Goal: Information Seeking & Learning: Learn about a topic

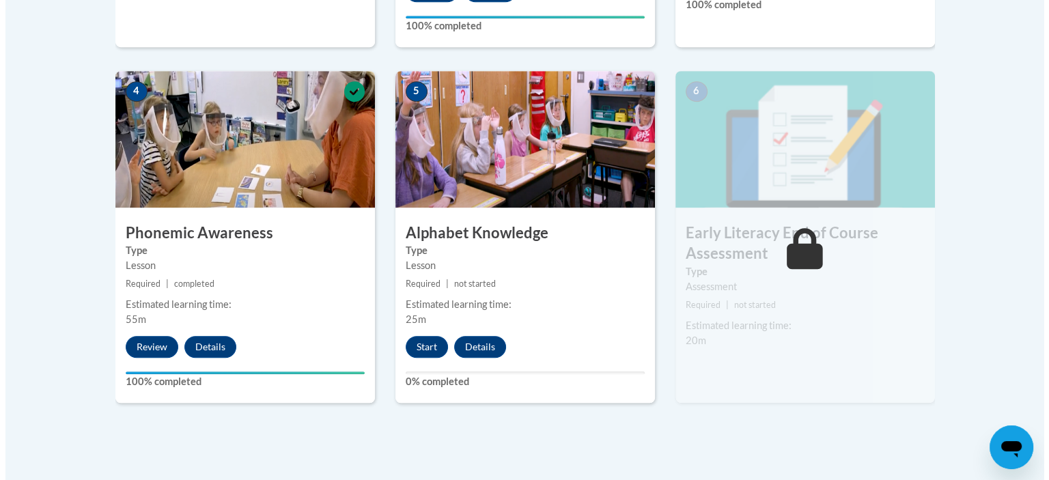
scroll to position [772, 0]
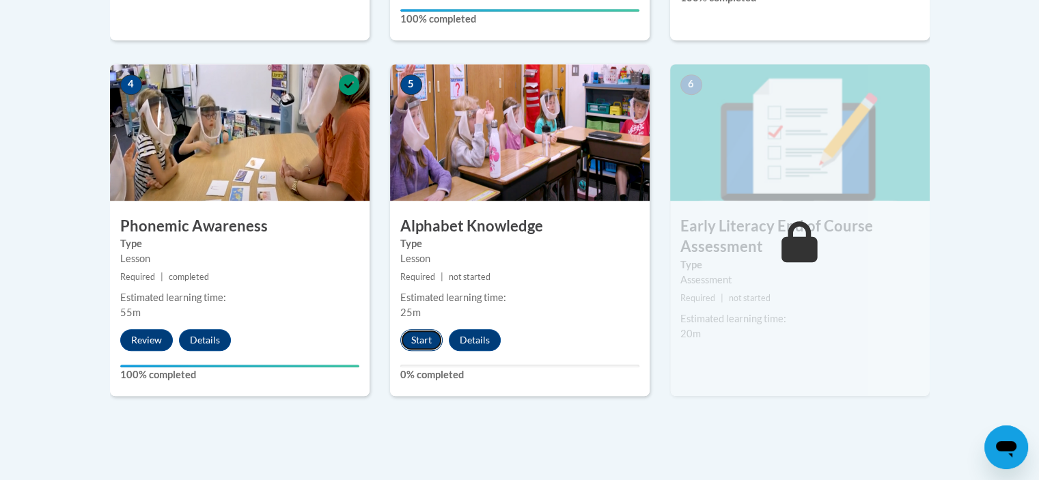
click at [422, 340] on button "Start" at bounding box center [421, 340] width 42 height 22
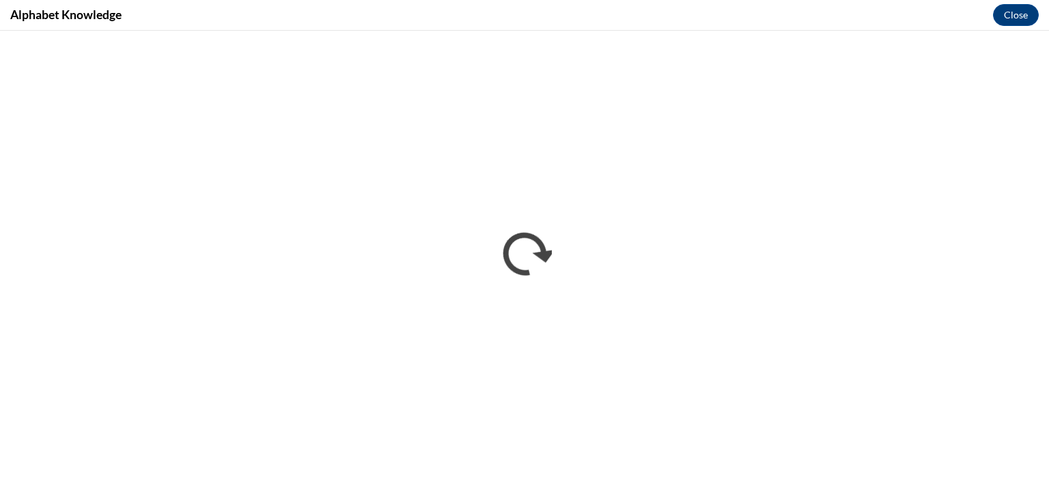
scroll to position [0, 0]
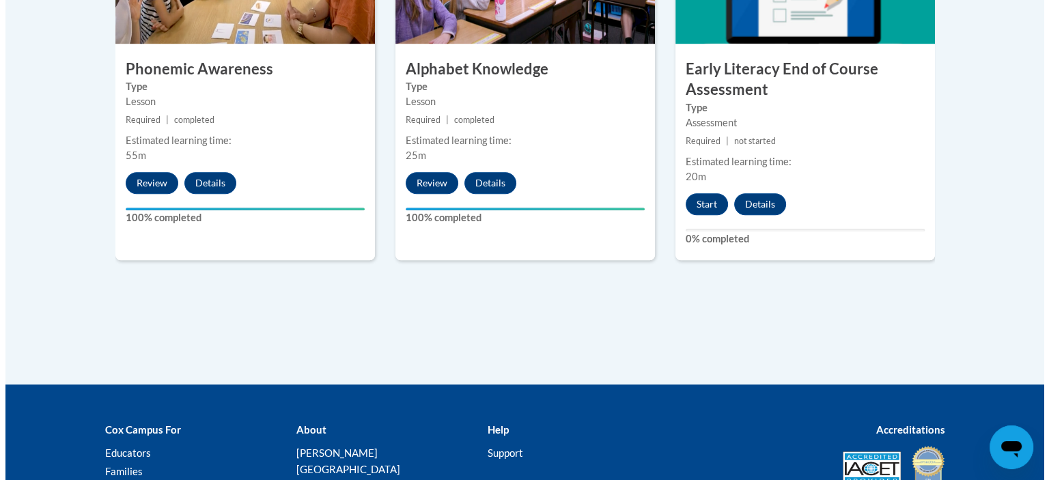
scroll to position [929, 0]
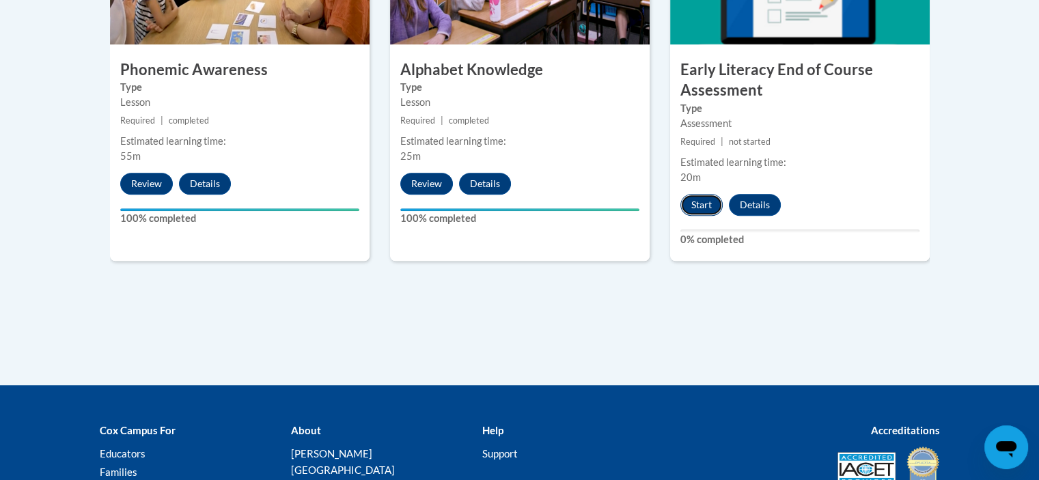
click at [699, 198] on button "Start" at bounding box center [701, 205] width 42 height 22
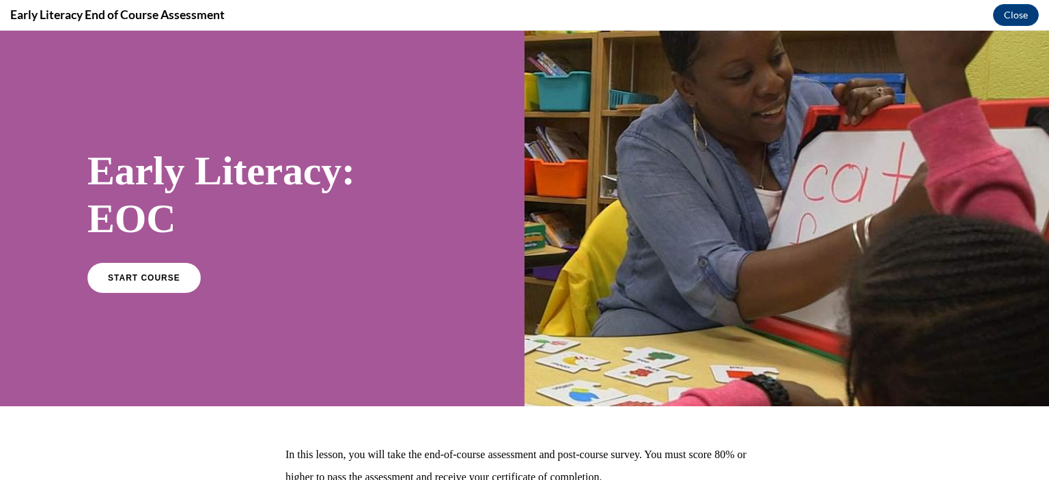
scroll to position [0, 0]
click at [142, 281] on span "START COURSE" at bounding box center [144, 278] width 76 height 10
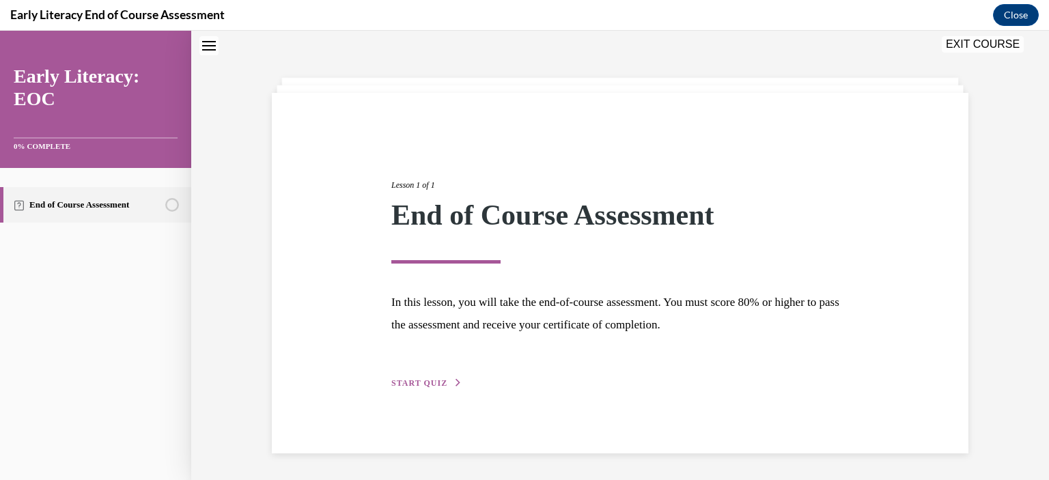
scroll to position [43, 0]
click at [409, 381] on span "START QUIZ" at bounding box center [419, 383] width 56 height 10
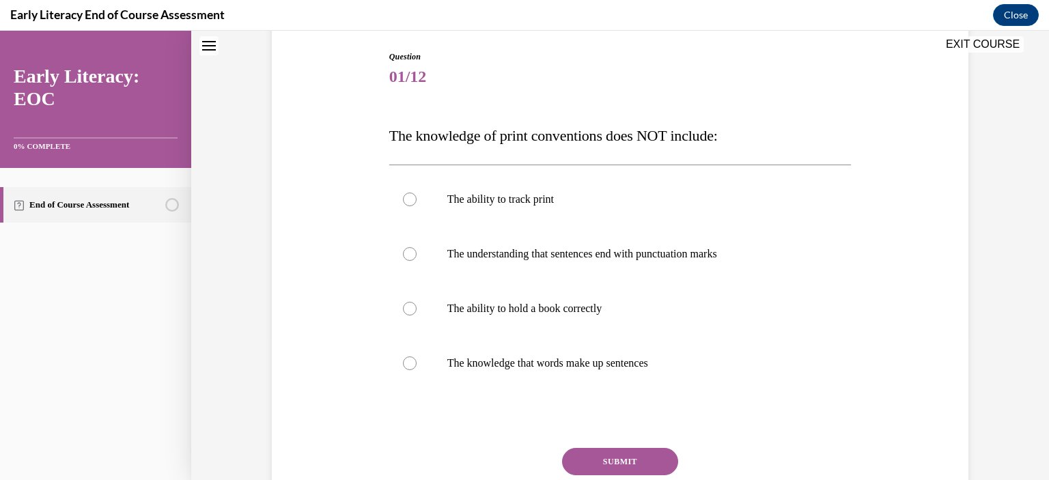
scroll to position [141, 0]
click at [404, 257] on div at bounding box center [410, 253] width 14 height 14
click at [629, 458] on button "SUBMIT" at bounding box center [620, 460] width 116 height 27
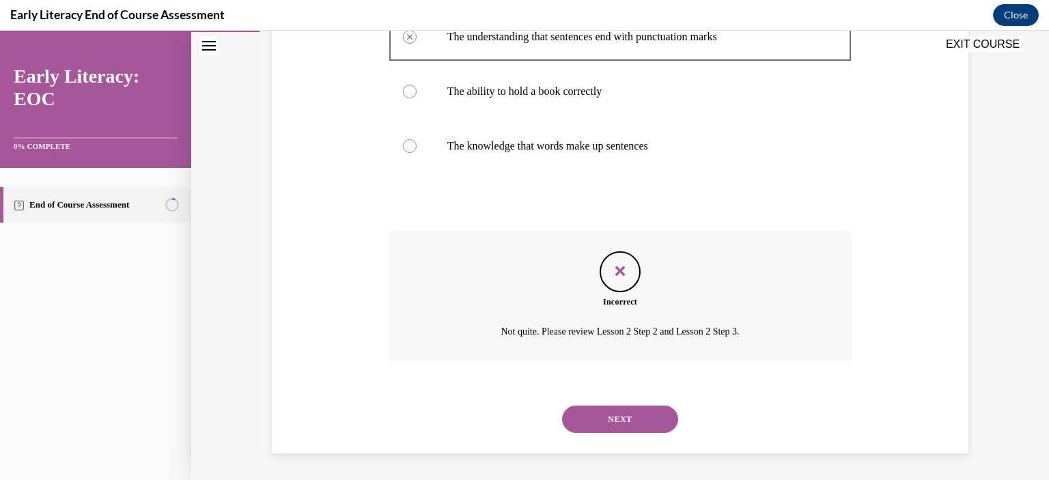
scroll to position [355, 0]
click at [629, 411] on button "NEXT" at bounding box center [620, 420] width 116 height 27
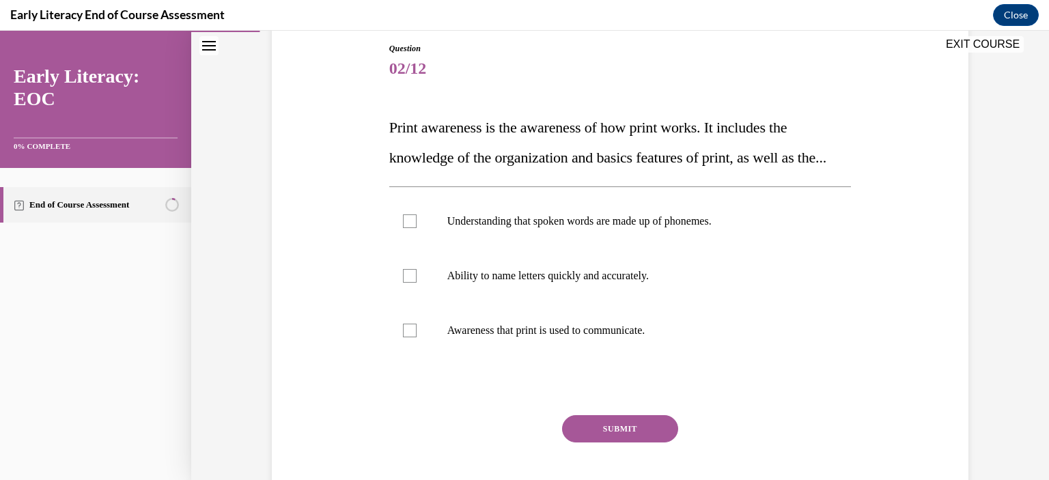
scroll to position [154, 0]
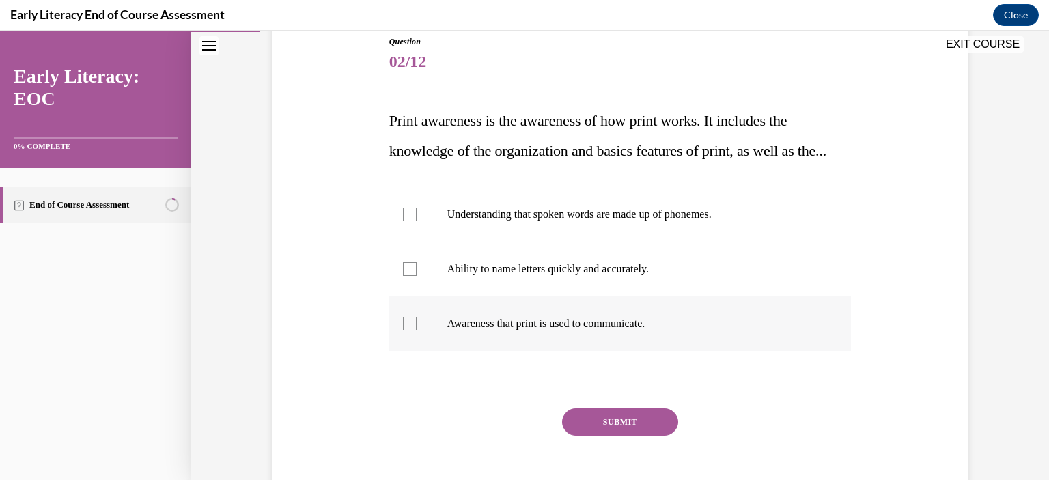
click at [403, 331] on div at bounding box center [410, 324] width 14 height 14
click at [407, 276] on div at bounding box center [410, 269] width 14 height 14
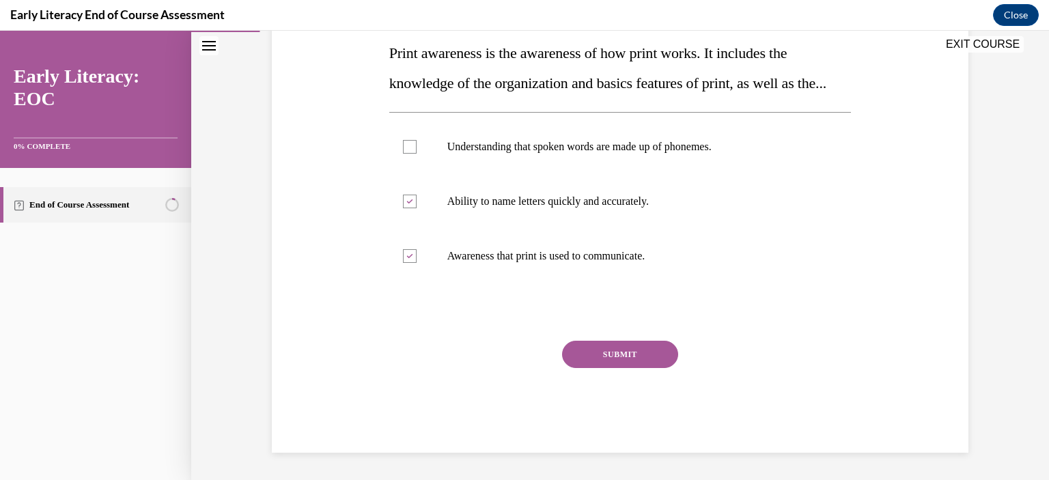
scroll to position [232, 0]
click at [404, 154] on div at bounding box center [410, 147] width 14 height 14
click at [630, 368] on button "SUBMIT" at bounding box center [620, 354] width 116 height 27
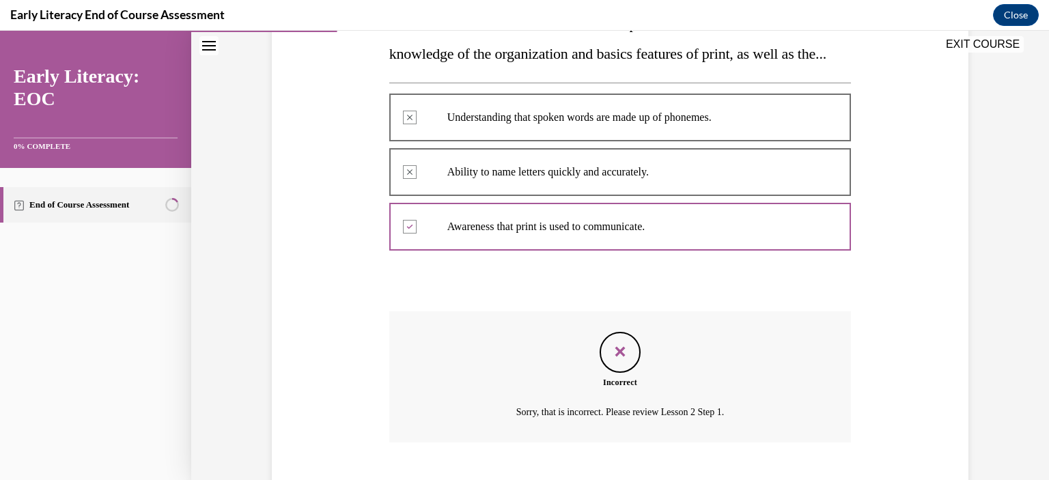
scroll to position [362, 0]
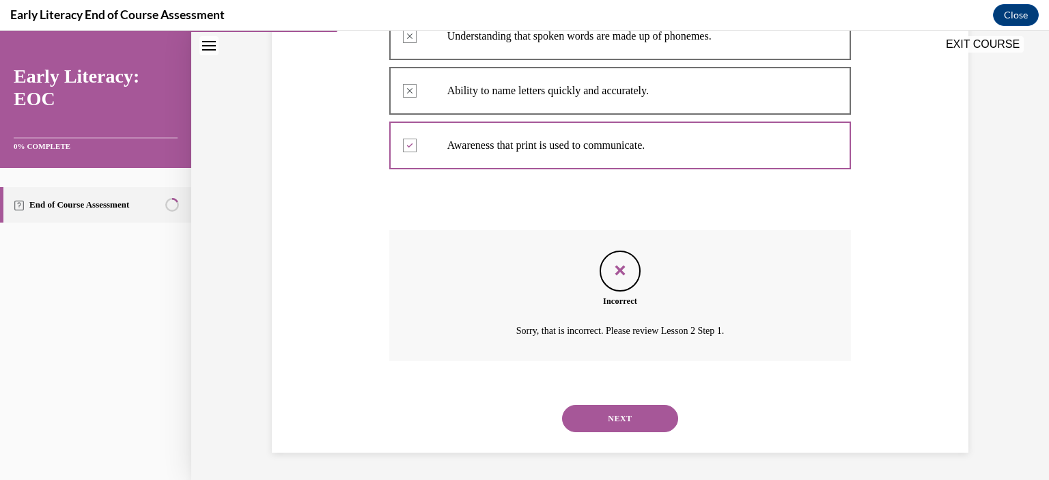
click at [604, 420] on button "NEXT" at bounding box center [620, 418] width 116 height 27
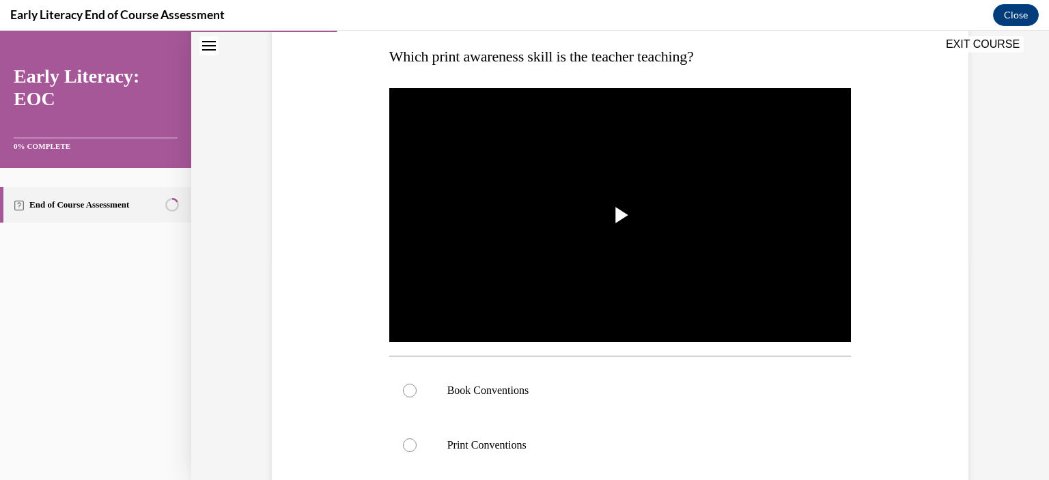
scroll to position [220, 0]
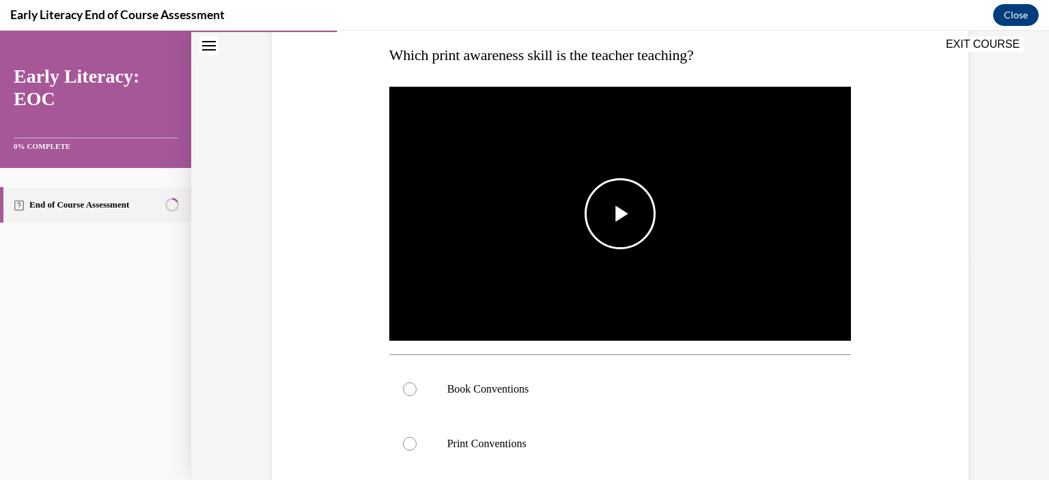
click at [620, 214] on span "Video player" at bounding box center [620, 214] width 0 height 0
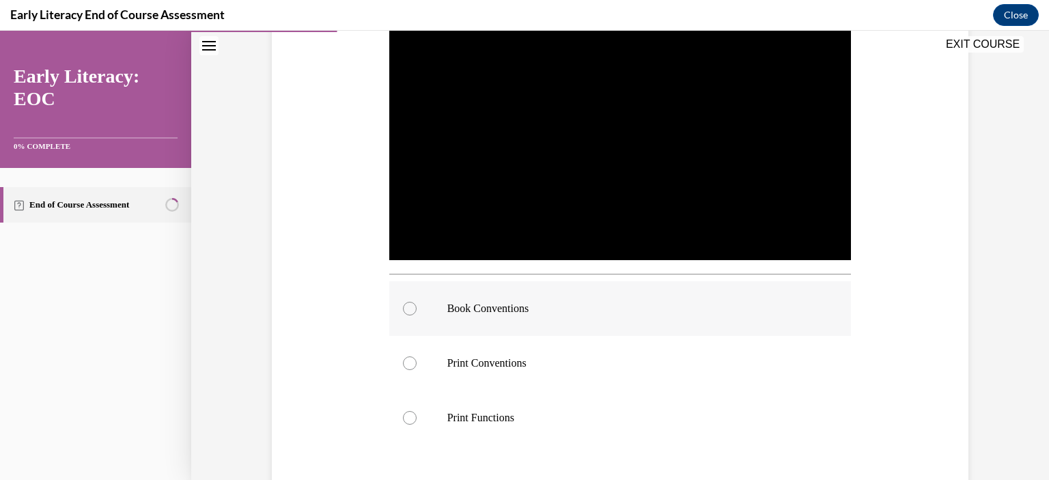
scroll to position [301, 0]
click at [404, 308] on div at bounding box center [410, 309] width 14 height 14
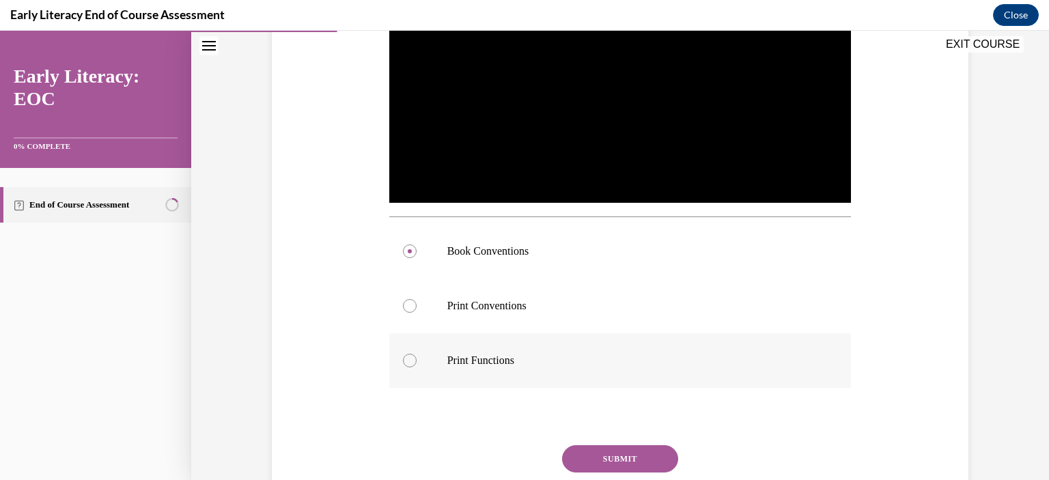
scroll to position [361, 0]
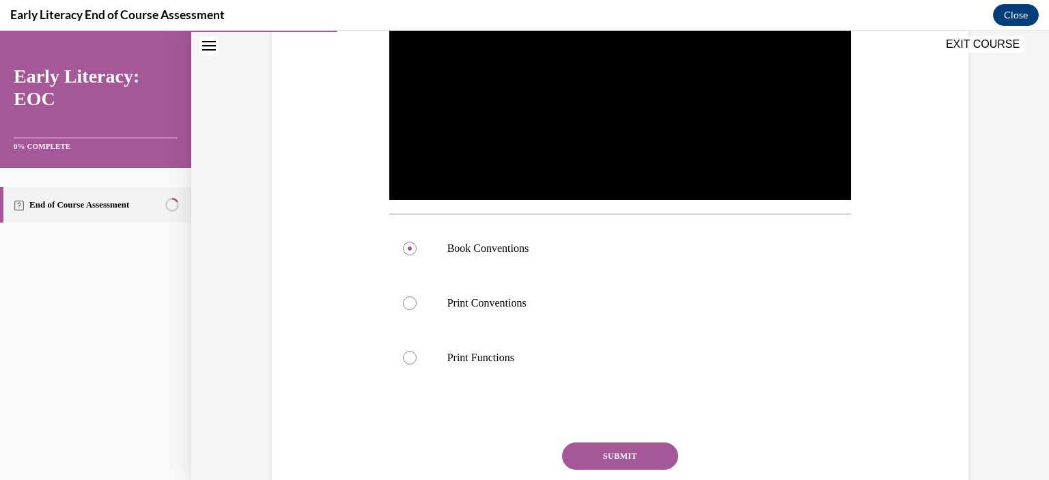
click at [655, 448] on button "SUBMIT" at bounding box center [620, 456] width 116 height 27
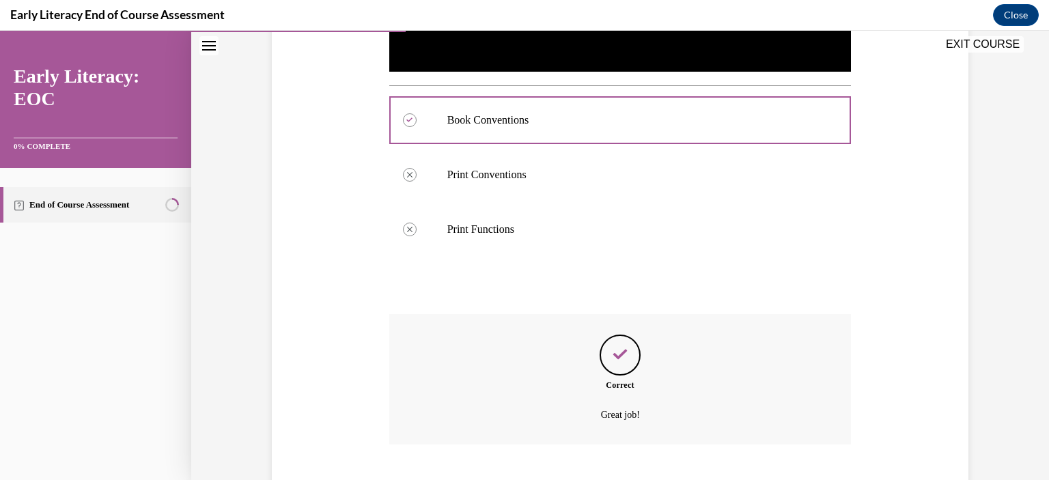
scroll to position [572, 0]
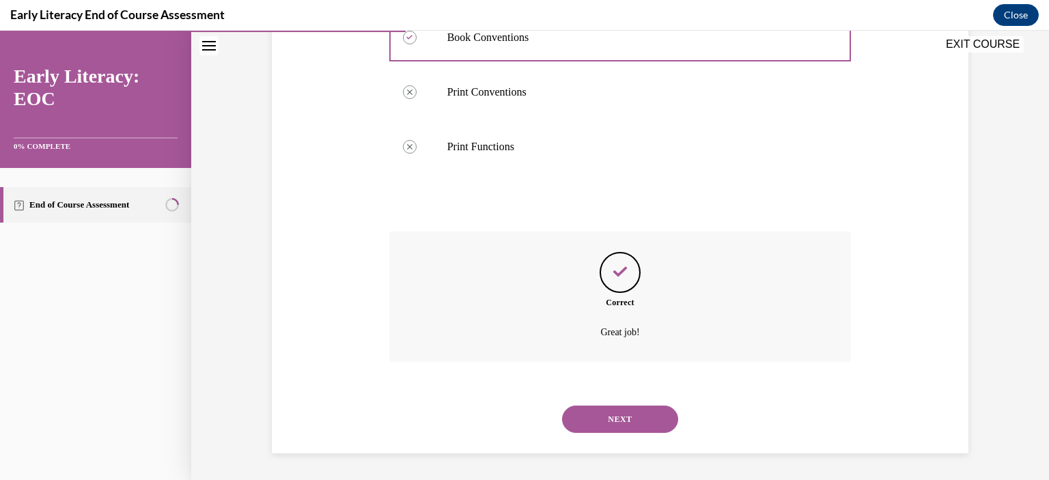
click at [604, 423] on button "NEXT" at bounding box center [620, 419] width 116 height 27
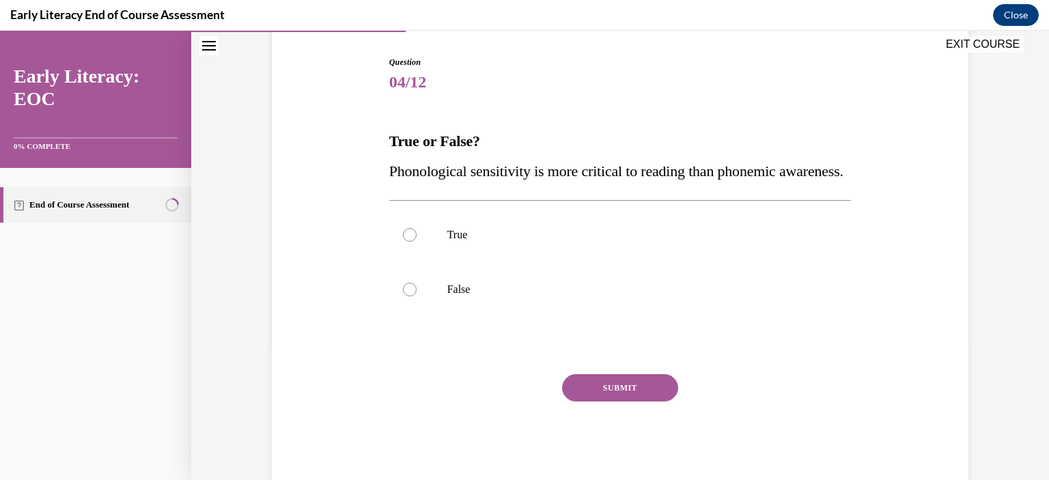
scroll to position [137, 0]
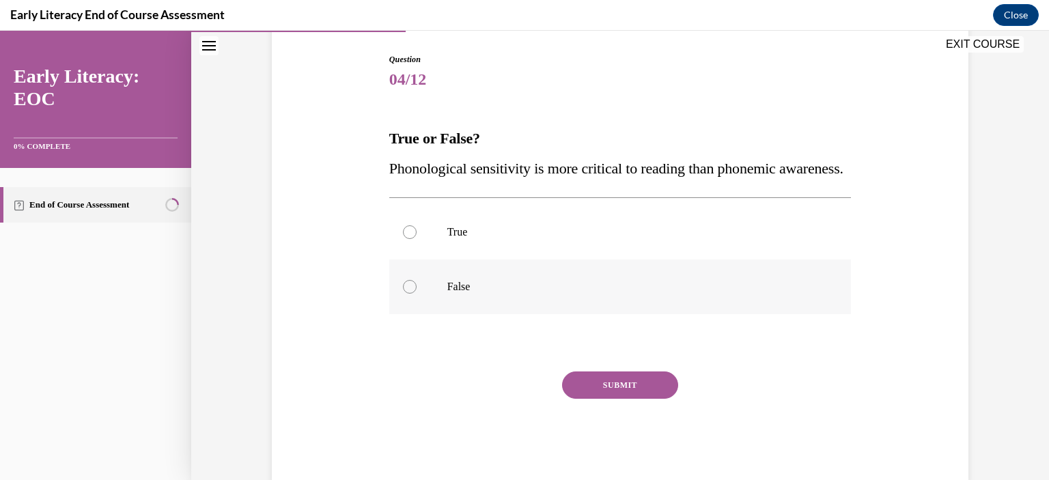
click at [407, 294] on div at bounding box center [410, 287] width 14 height 14
click at [626, 399] on button "SUBMIT" at bounding box center [620, 385] width 116 height 27
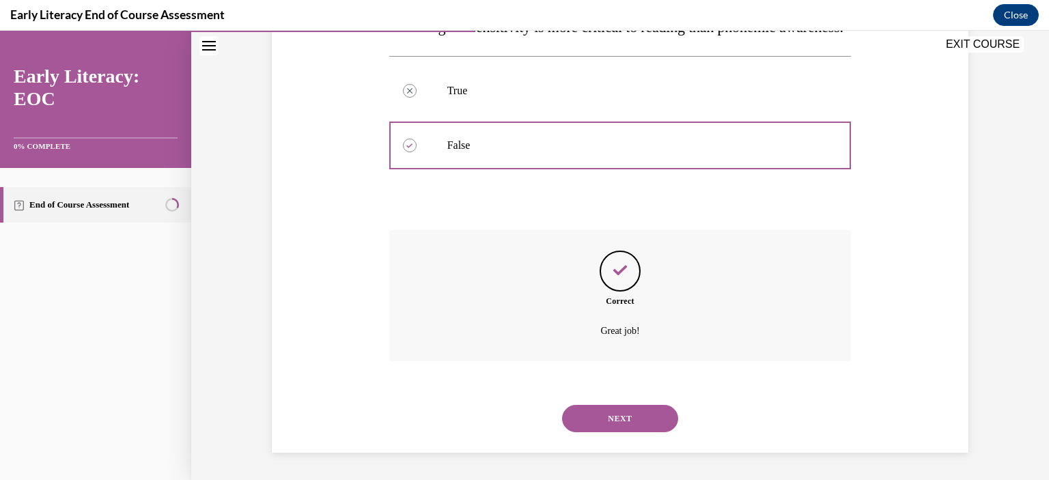
scroll to position [307, 0]
click at [626, 415] on button "NEXT" at bounding box center [620, 418] width 116 height 27
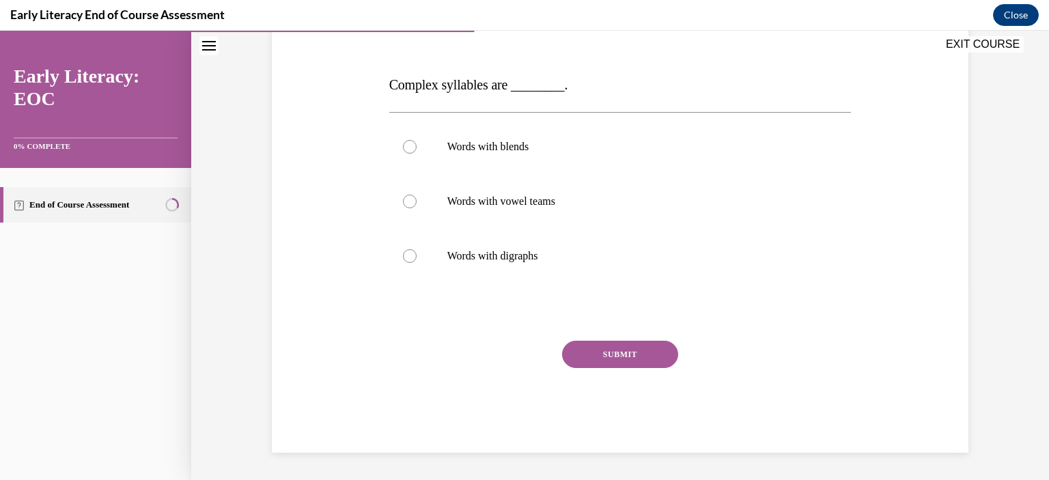
scroll to position [152, 0]
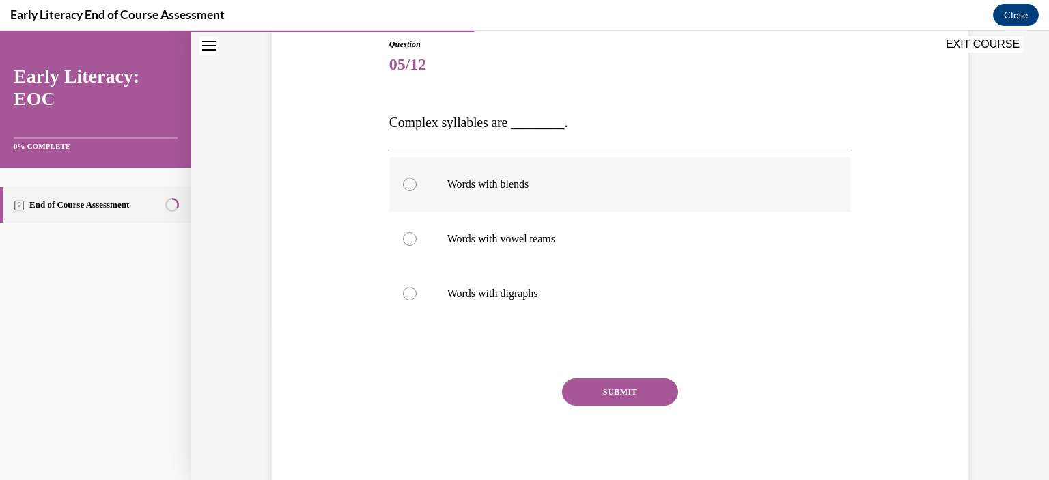
click at [407, 188] on div at bounding box center [410, 185] width 14 height 14
click at [611, 390] on button "SUBMIT" at bounding box center [620, 392] width 116 height 27
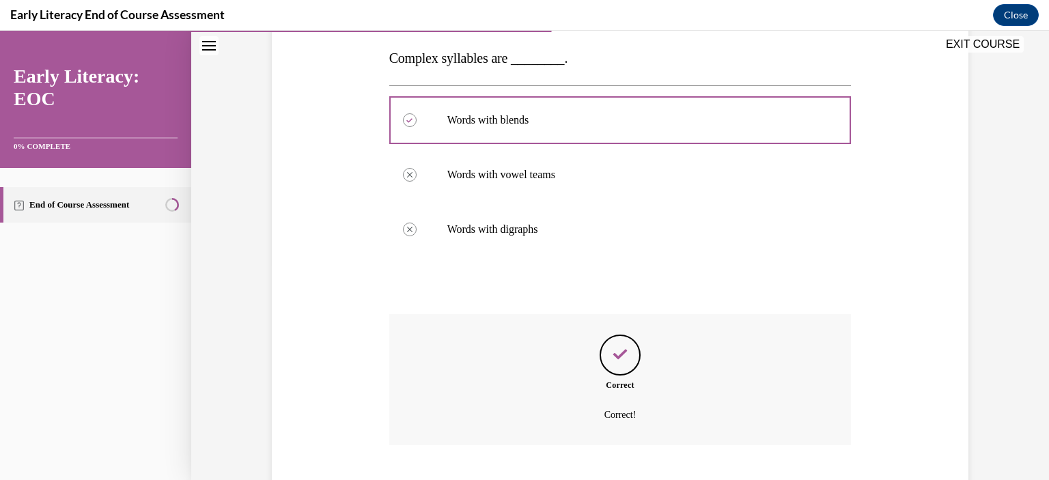
scroll to position [299, 0]
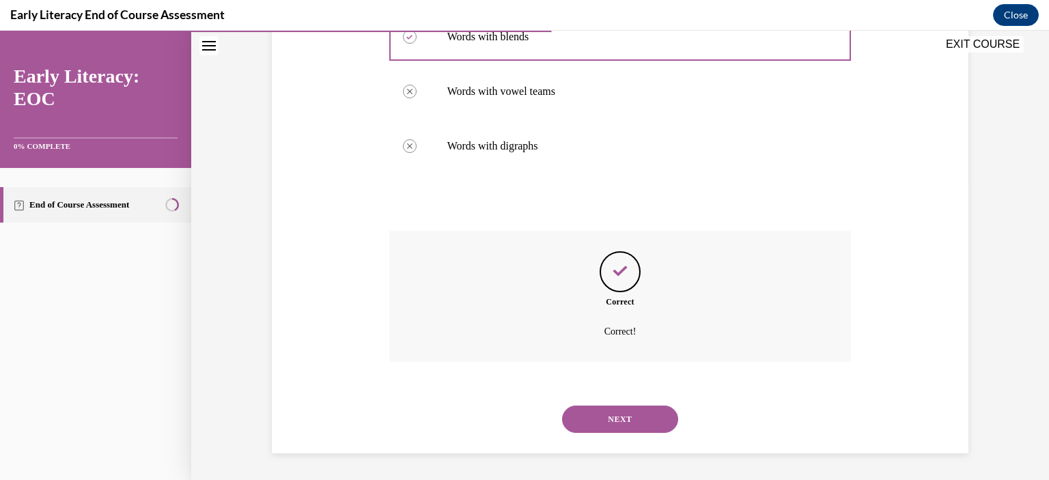
click at [623, 422] on button "NEXT" at bounding box center [620, 419] width 116 height 27
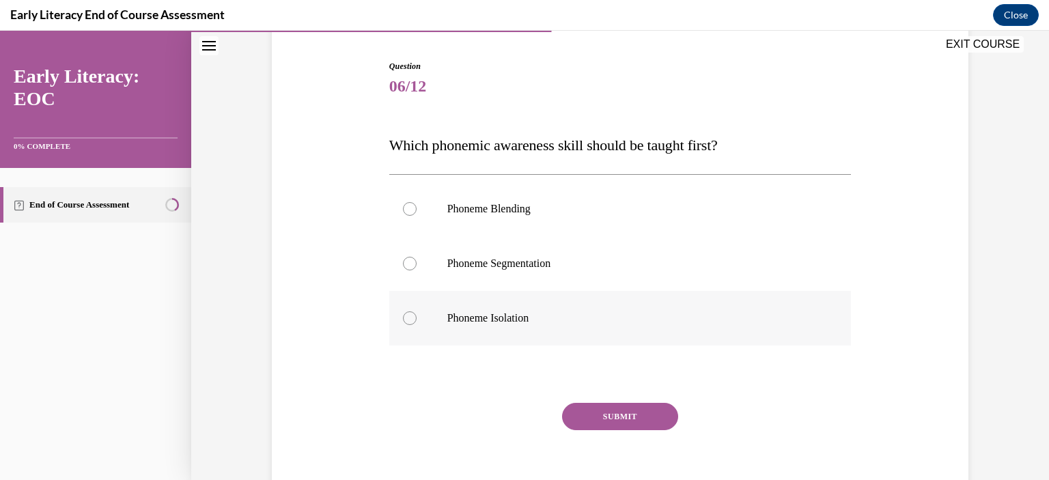
scroll to position [131, 0]
click at [403, 318] on div at bounding box center [410, 317] width 14 height 14
click at [650, 412] on button "SUBMIT" at bounding box center [620, 415] width 116 height 27
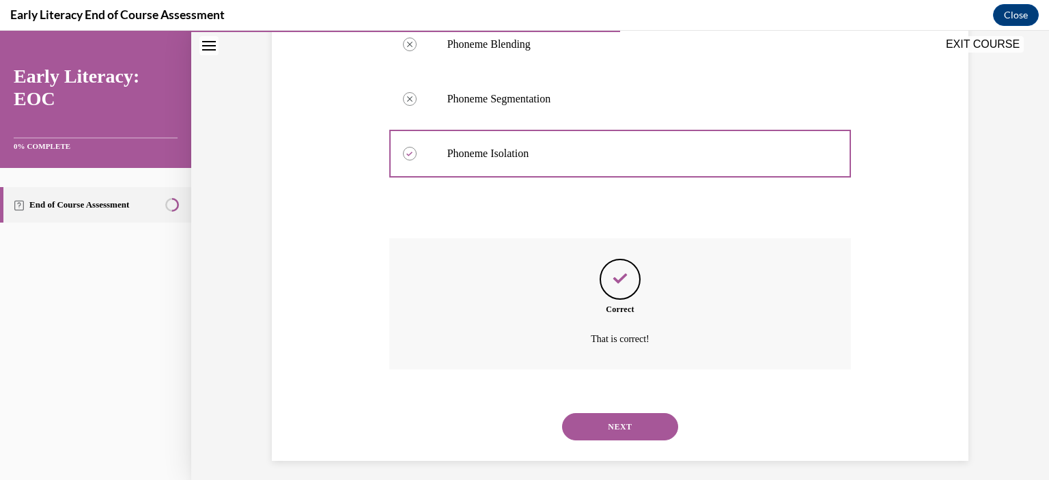
scroll to position [302, 0]
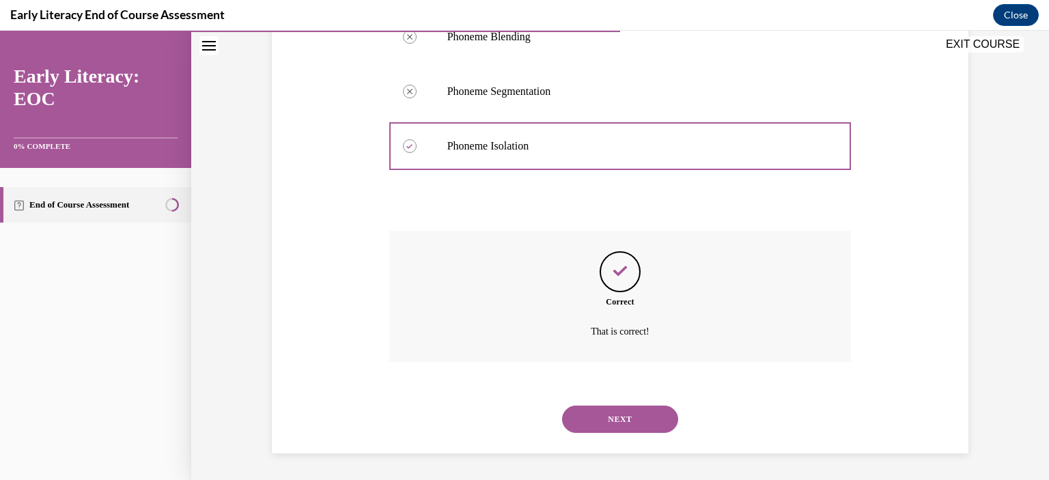
click at [650, 415] on button "NEXT" at bounding box center [620, 419] width 116 height 27
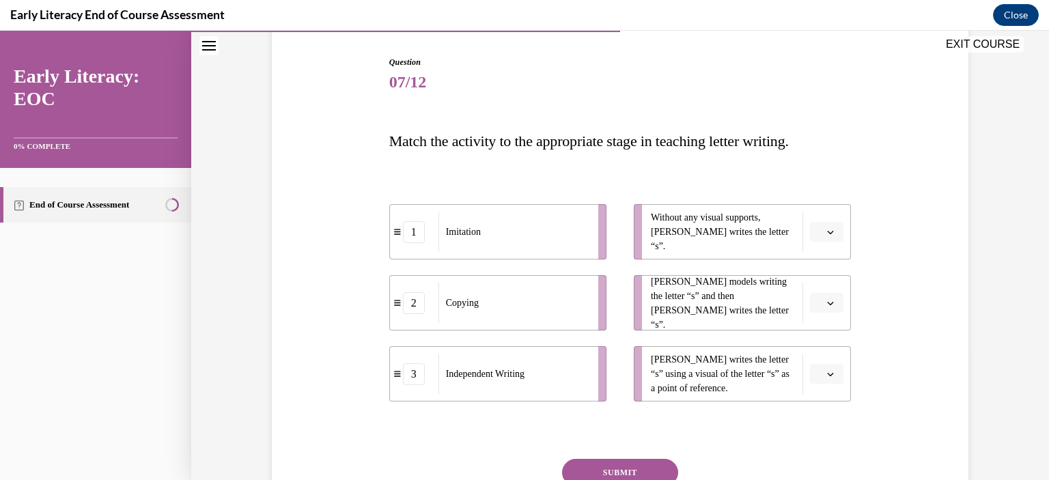
scroll to position [135, 0]
drag, startPoint x: 721, startPoint y: 232, endPoint x: 483, endPoint y: 376, distance: 278.6
click at [483, 376] on div "1 Imitation 2 Copying 3 Independent Writing Without any visual supports, Tina w…" at bounding box center [620, 288] width 463 height 225
drag, startPoint x: 483, startPoint y: 376, endPoint x: 907, endPoint y: 189, distance: 463.5
click at [907, 189] on div "Question 07/12 Match the activity to the appropriate stage in teaching letter w…" at bounding box center [621, 292] width 704 height 556
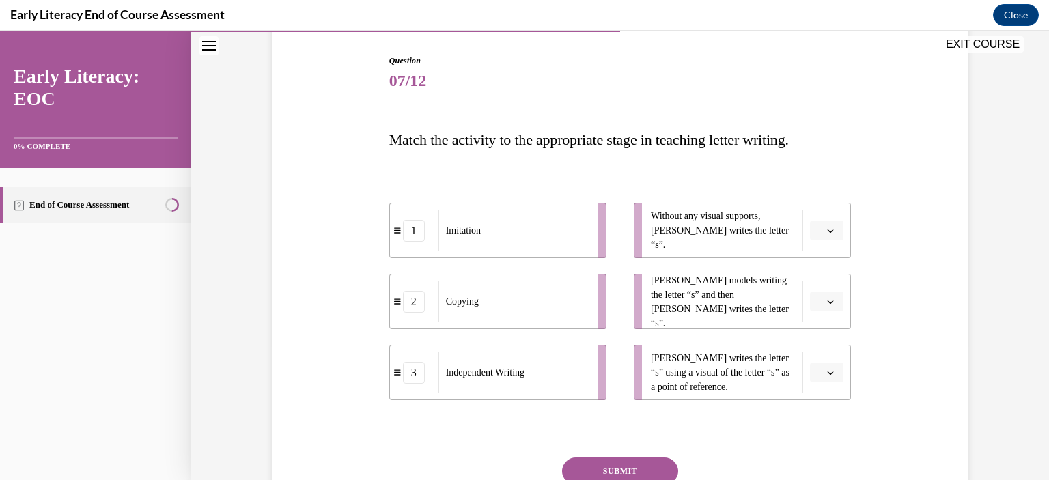
click at [830, 232] on span "button" at bounding box center [831, 231] width 10 height 10
click at [825, 343] on div "3" at bounding box center [820, 342] width 34 height 27
click at [820, 303] on button "button" at bounding box center [826, 302] width 33 height 20
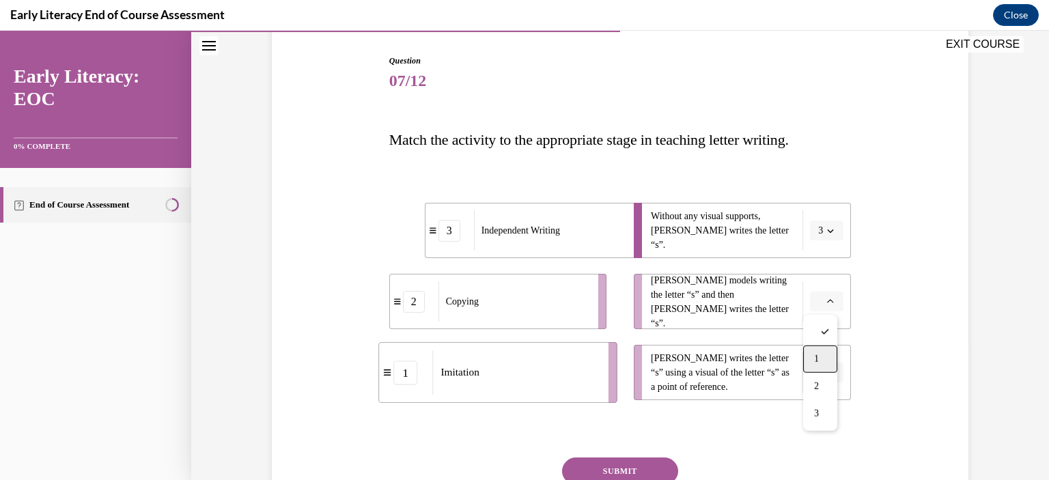
click at [823, 362] on div "1" at bounding box center [820, 359] width 34 height 27
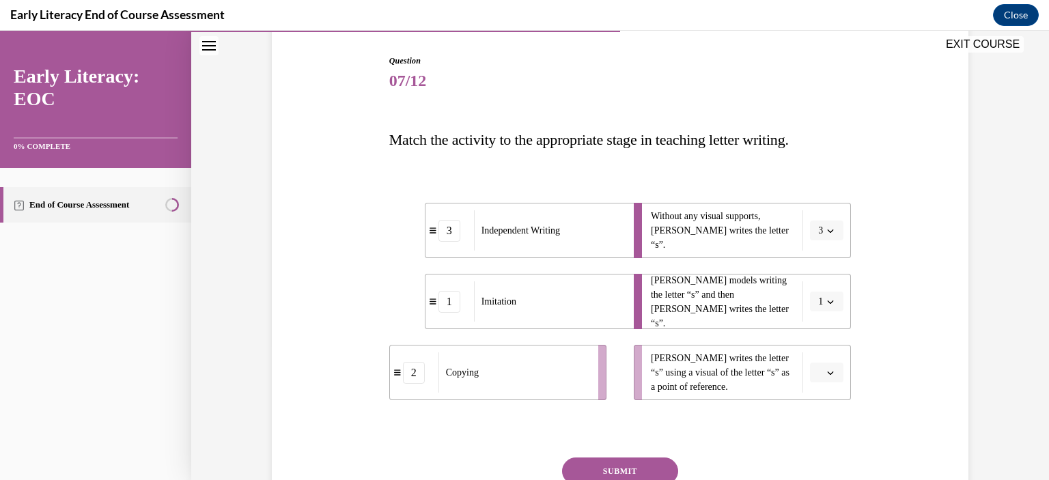
click at [826, 375] on span "button" at bounding box center [831, 373] width 10 height 10
click at [818, 316] on span "2" at bounding box center [816, 315] width 5 height 11
click at [638, 467] on button "SUBMIT" at bounding box center [620, 471] width 116 height 27
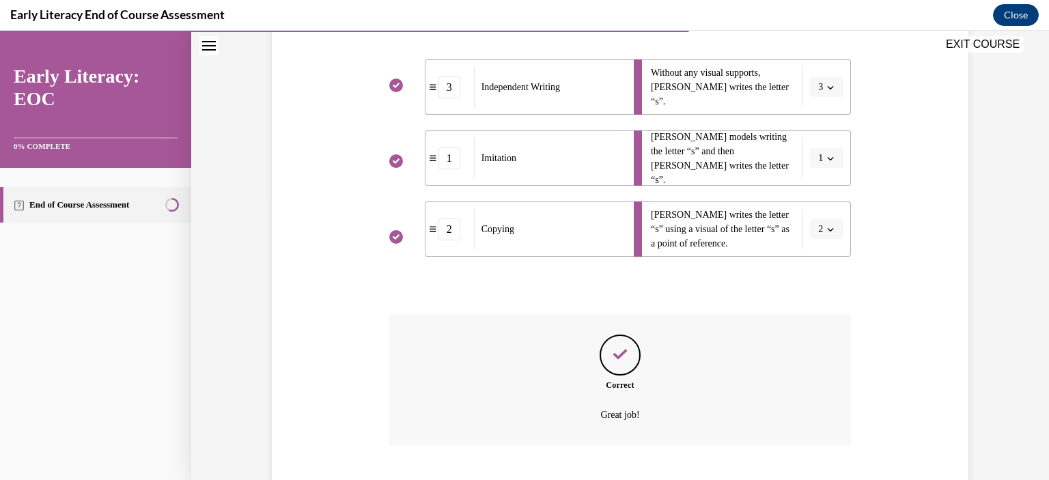
scroll to position [362, 0]
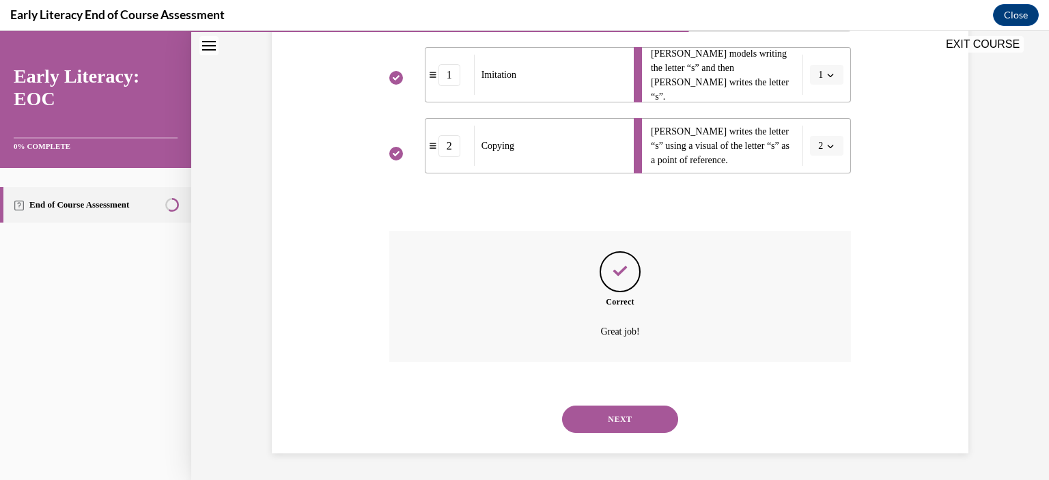
click at [642, 420] on button "NEXT" at bounding box center [620, 419] width 116 height 27
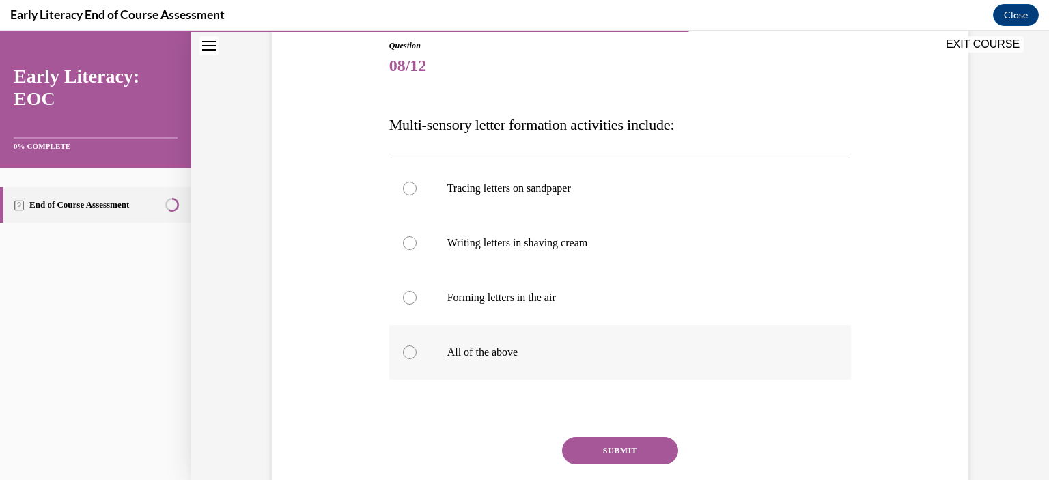
scroll to position [152, 0]
click at [407, 354] on div at bounding box center [410, 351] width 14 height 14
click at [625, 454] on button "SUBMIT" at bounding box center [620, 449] width 116 height 27
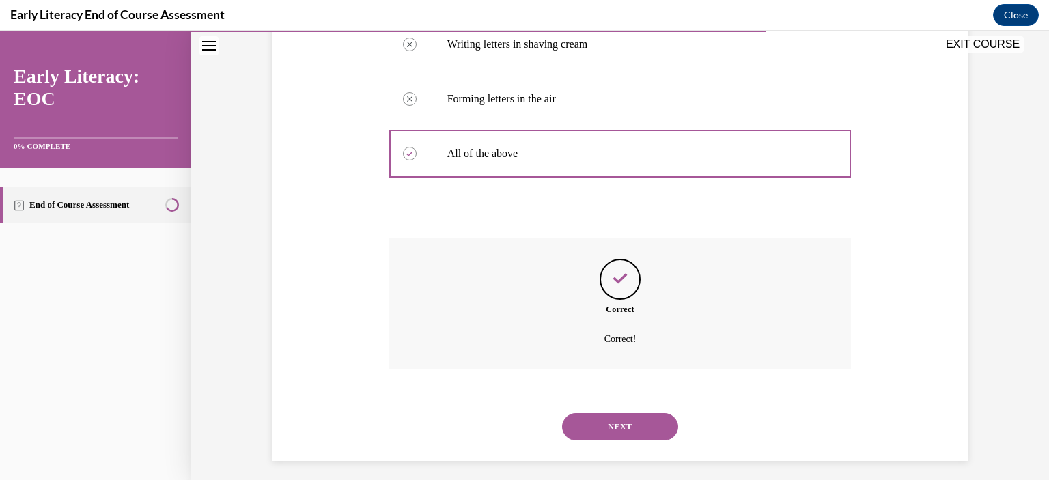
scroll to position [357, 0]
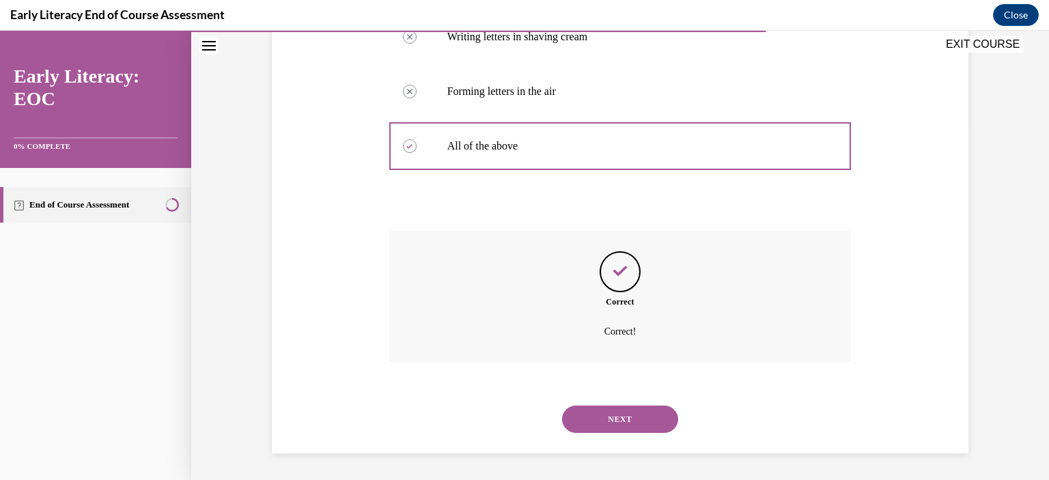
click at [610, 421] on button "NEXT" at bounding box center [620, 419] width 116 height 27
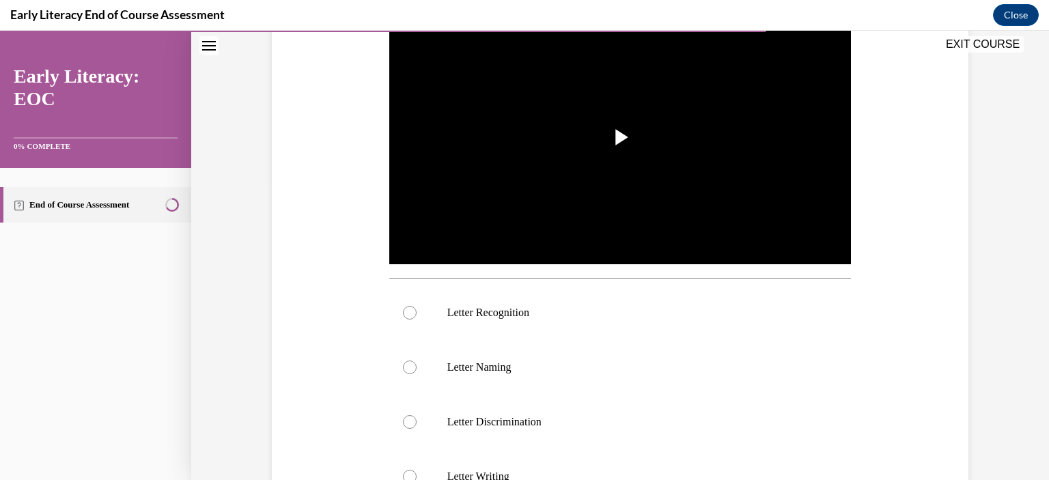
scroll to position [299, 0]
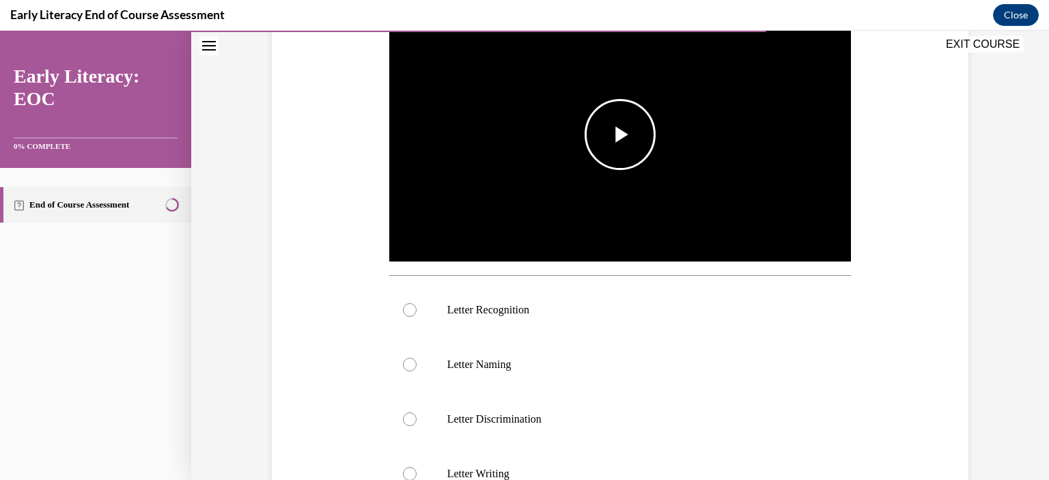
click at [620, 135] on span "Video player" at bounding box center [620, 135] width 0 height 0
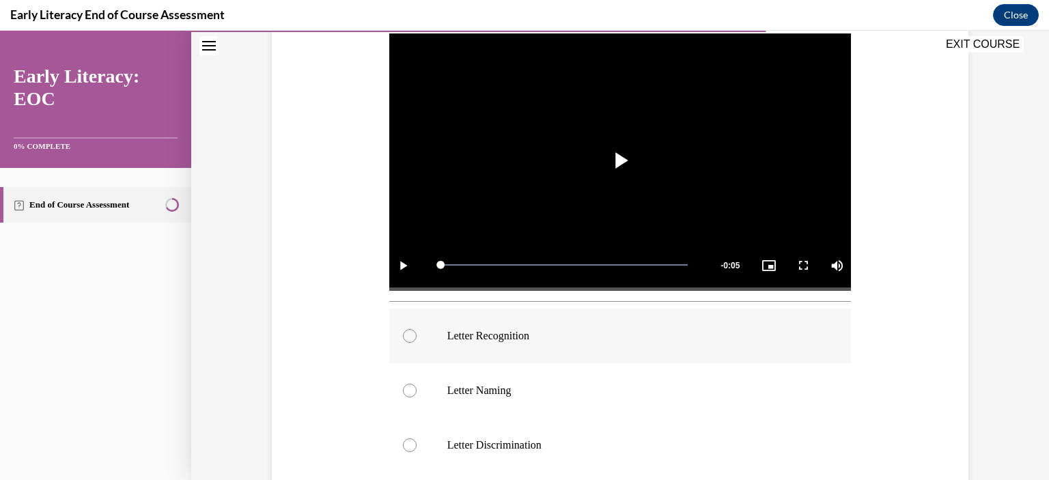
click at [403, 338] on div at bounding box center [410, 336] width 14 height 14
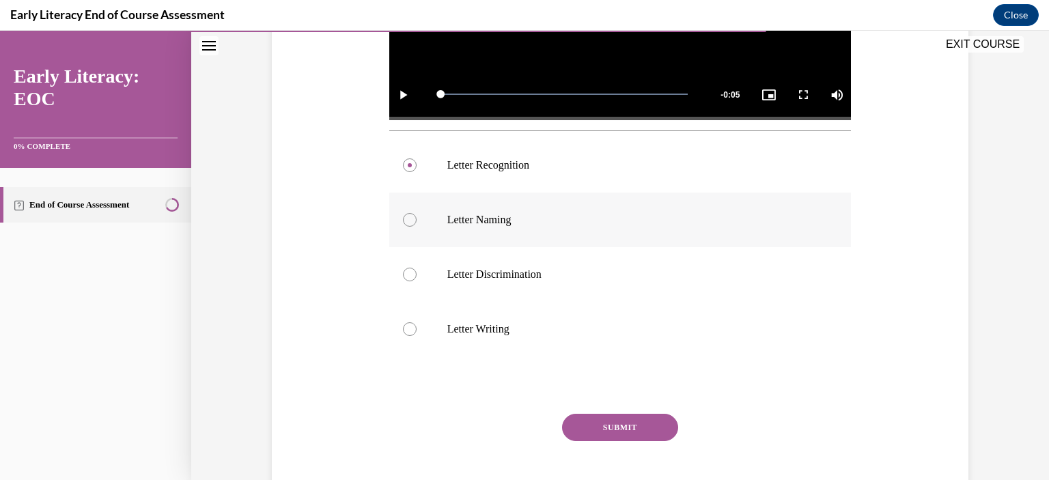
scroll to position [445, 0]
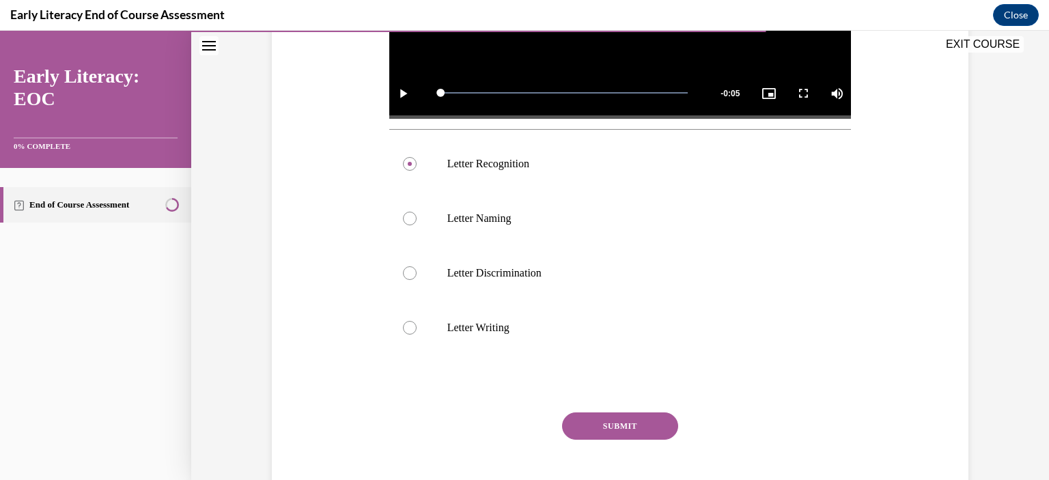
click at [604, 430] on button "SUBMIT" at bounding box center [620, 426] width 116 height 27
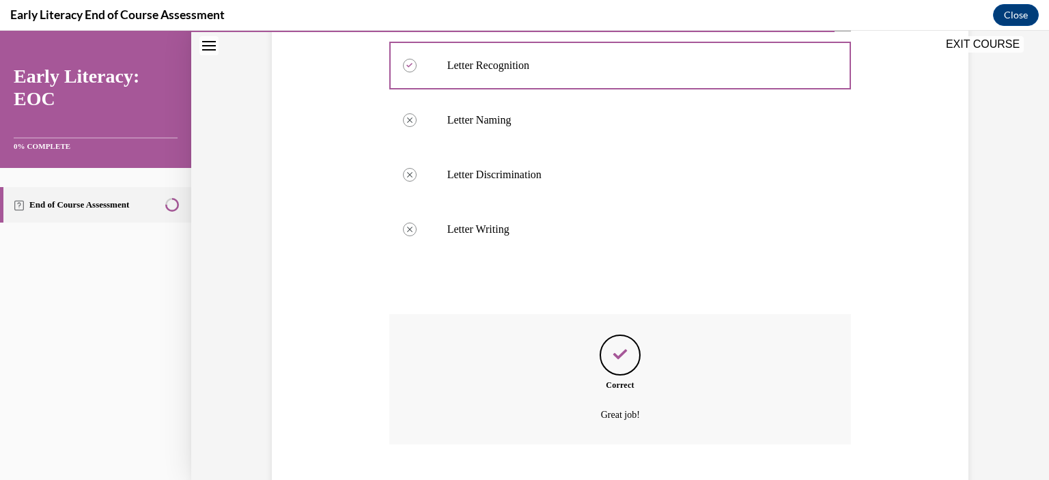
scroll to position [627, 0]
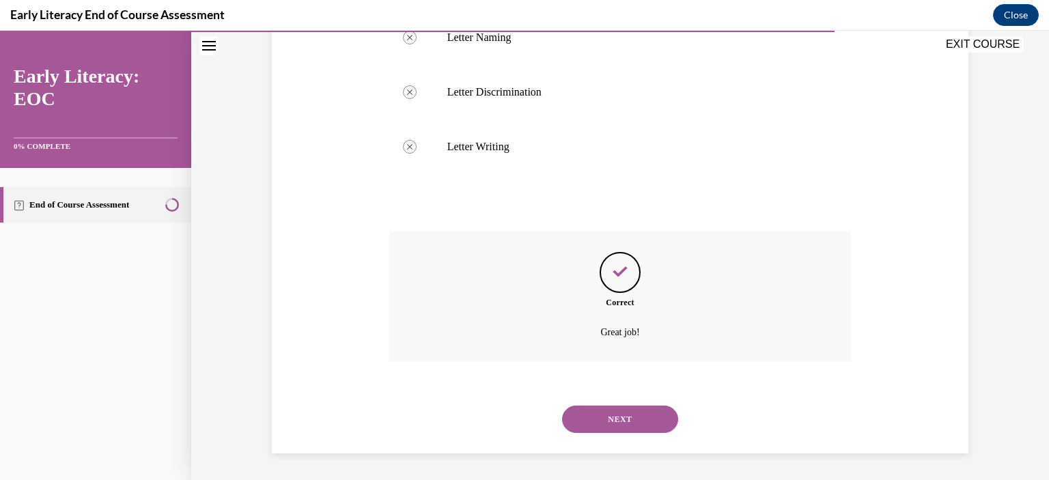
click at [598, 419] on button "NEXT" at bounding box center [620, 419] width 116 height 27
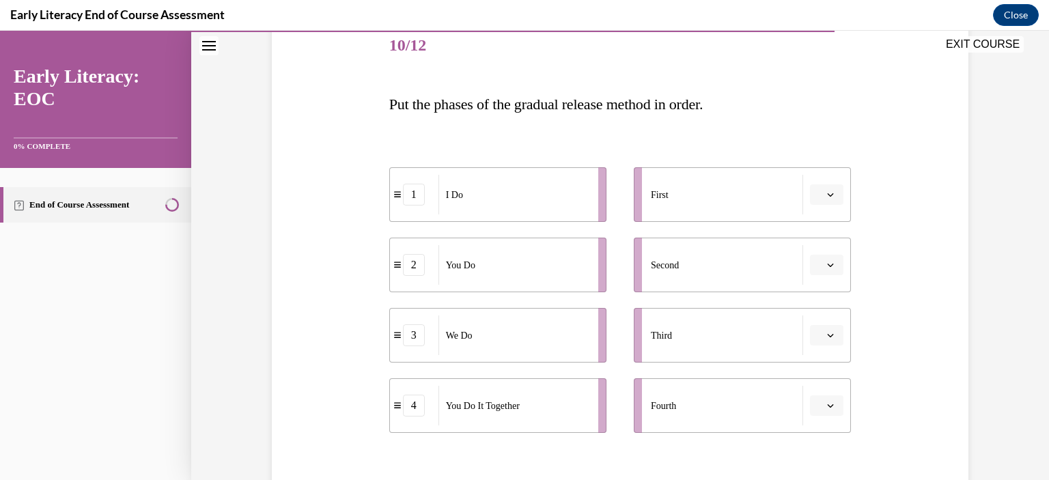
scroll to position [172, 0]
click at [827, 192] on icon "button" at bounding box center [830, 193] width 7 height 7
click at [827, 192] on icon "button" at bounding box center [830, 192] width 7 height 3
click at [834, 188] on button "button" at bounding box center [826, 193] width 33 height 20
click at [819, 251] on span "1" at bounding box center [816, 250] width 5 height 11
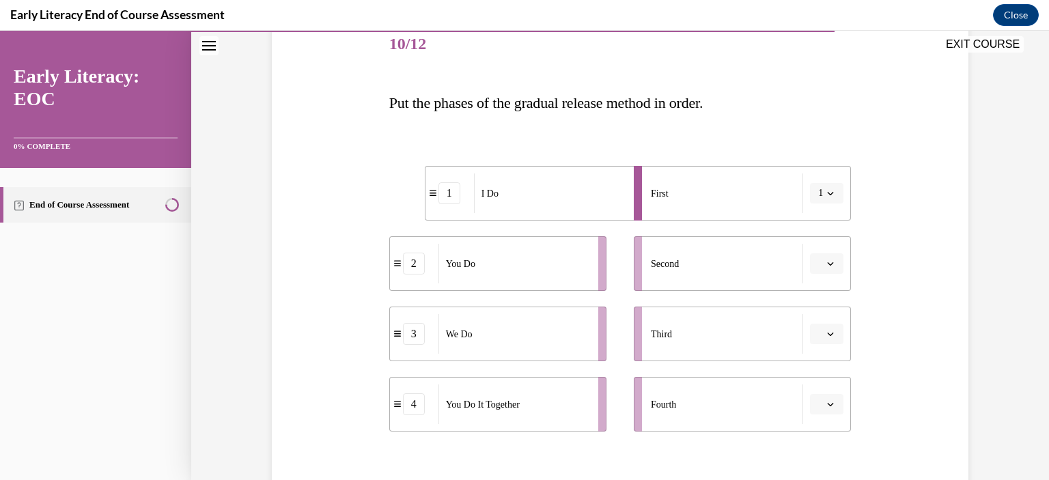
click at [827, 265] on icon "button" at bounding box center [830, 263] width 7 height 7
click at [823, 349] on div "2" at bounding box center [820, 348] width 34 height 27
click at [827, 331] on icon "button" at bounding box center [830, 334] width 7 height 7
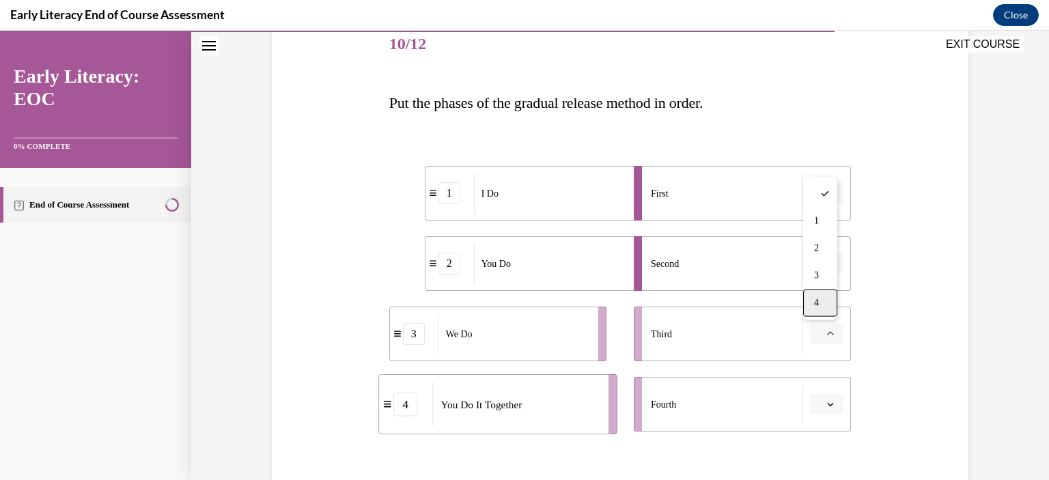
click at [817, 298] on span "4" at bounding box center [816, 303] width 5 height 11
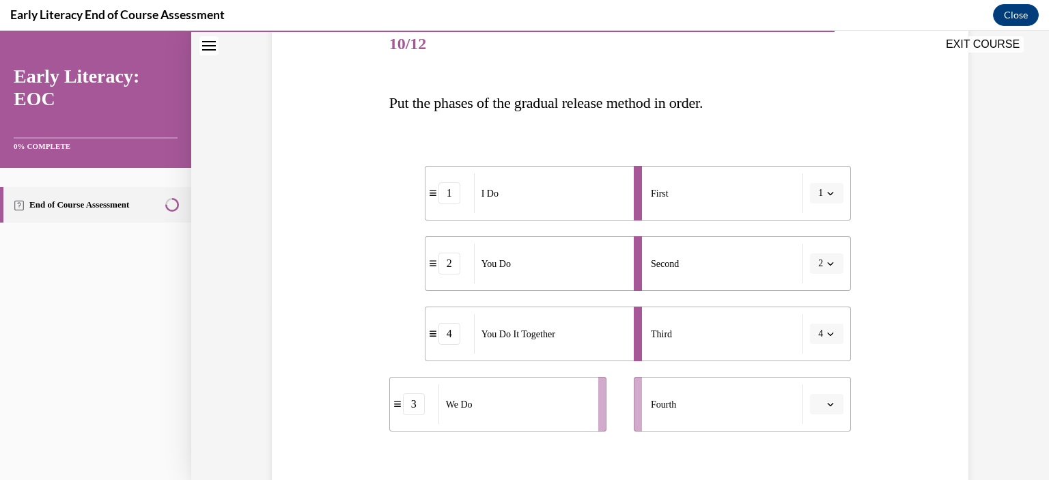
click at [825, 409] on button "button" at bounding box center [826, 404] width 33 height 20
click at [815, 350] on span "3" at bounding box center [816, 346] width 5 height 11
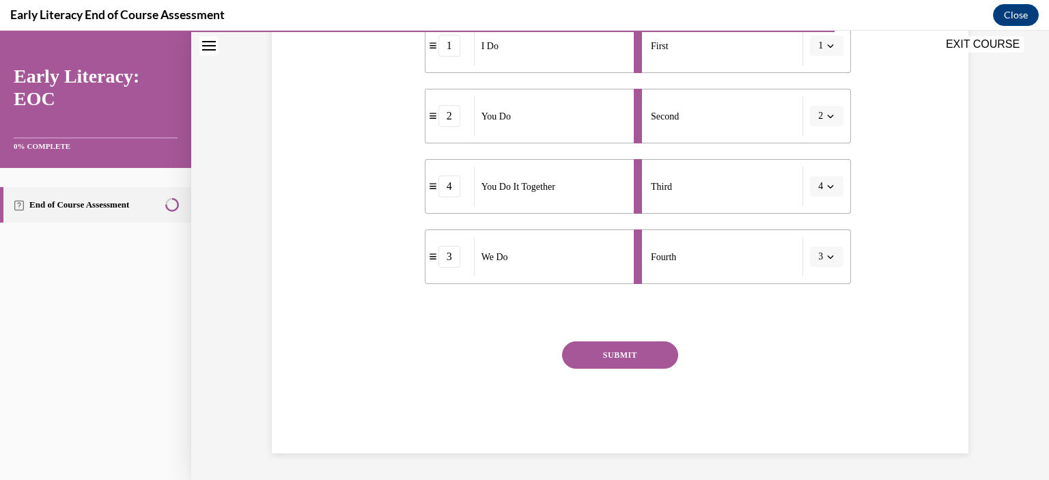
scroll to position [320, 0]
click at [639, 346] on button "SUBMIT" at bounding box center [620, 355] width 116 height 27
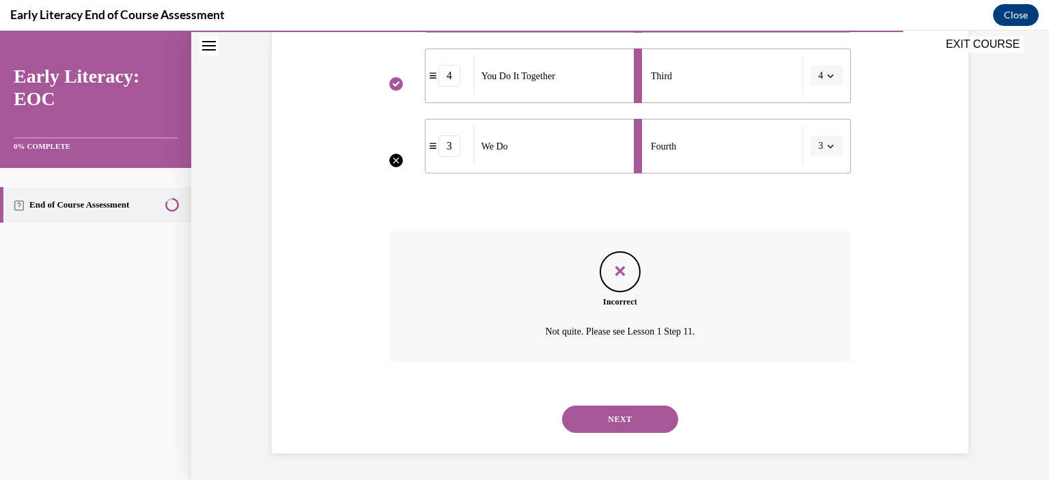
scroll to position [430, 0]
click at [614, 424] on button "NEXT" at bounding box center [620, 420] width 116 height 27
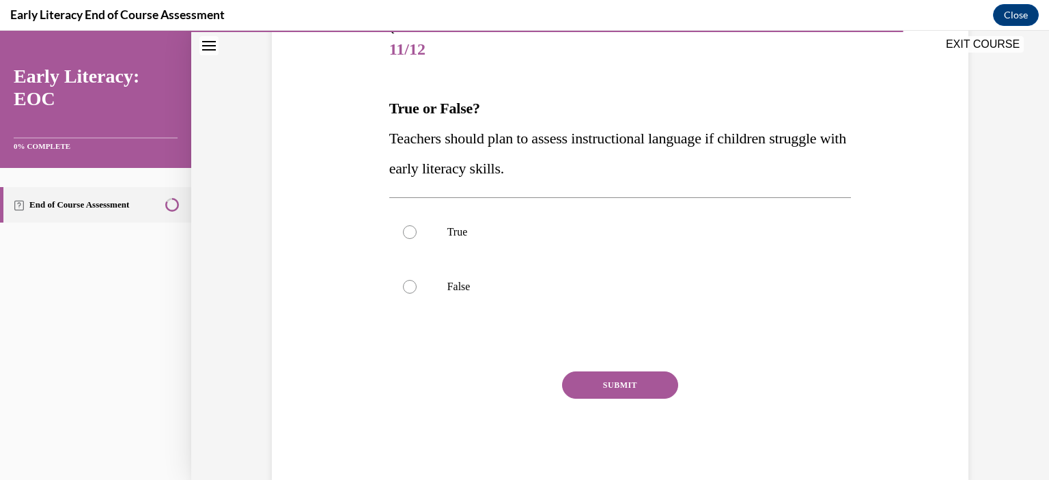
scroll to position [167, 0]
click at [403, 230] on div at bounding box center [410, 232] width 14 height 14
click at [635, 385] on button "SUBMIT" at bounding box center [620, 384] width 116 height 27
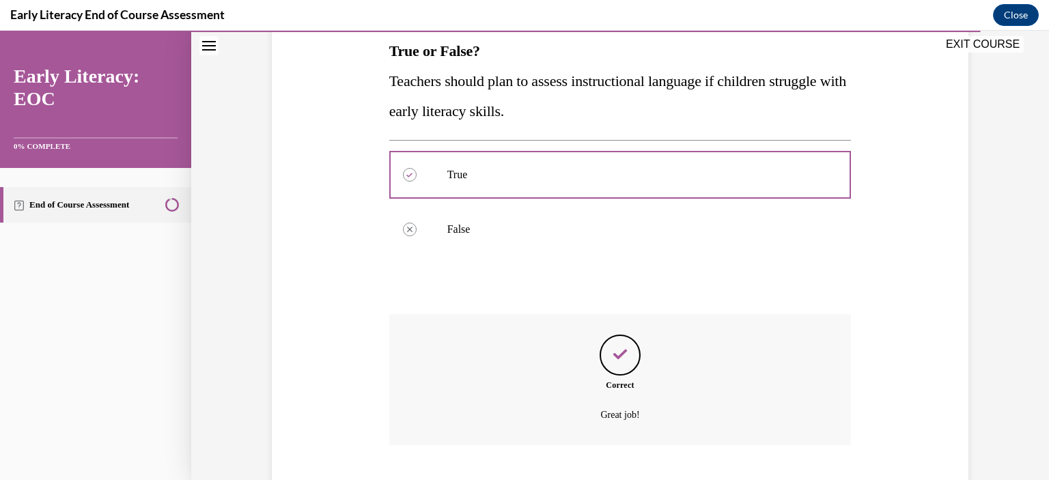
scroll to position [307, 0]
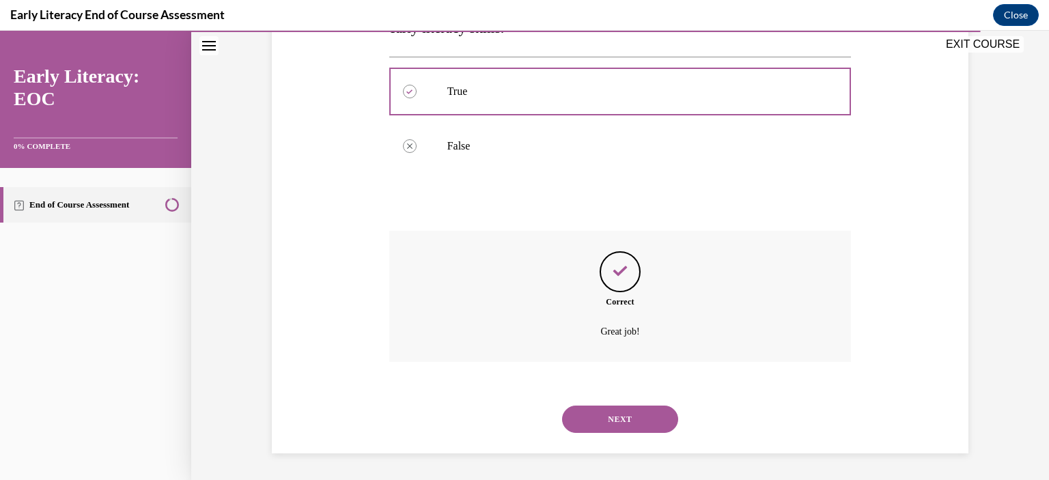
click at [634, 424] on button "NEXT" at bounding box center [620, 419] width 116 height 27
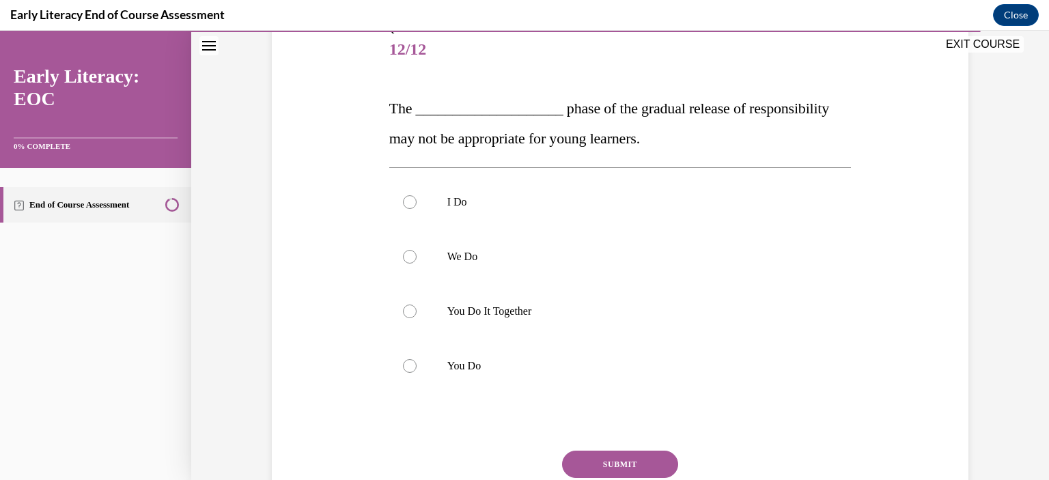
scroll to position [169, 0]
click at [404, 362] on div at bounding box center [410, 364] width 14 height 14
click at [648, 465] on button "SUBMIT" at bounding box center [620, 462] width 116 height 27
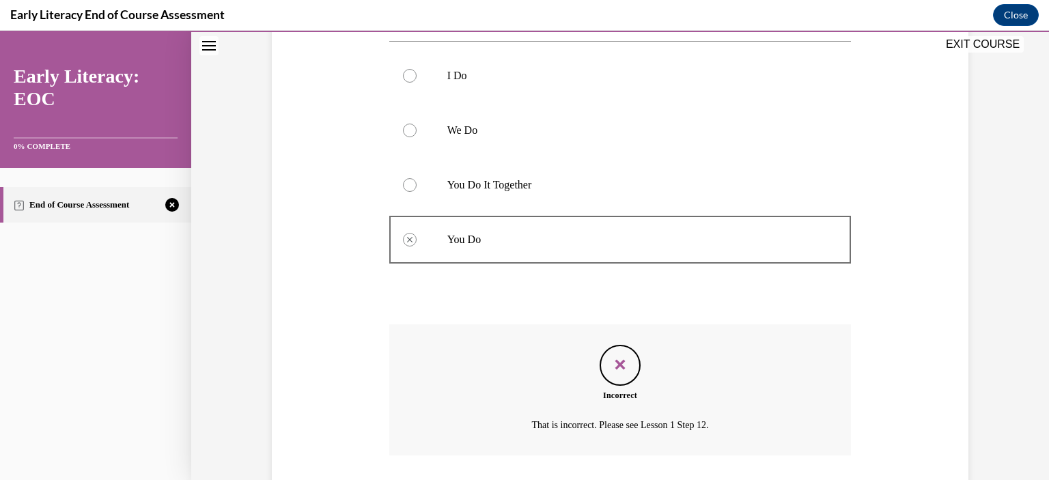
scroll to position [387, 0]
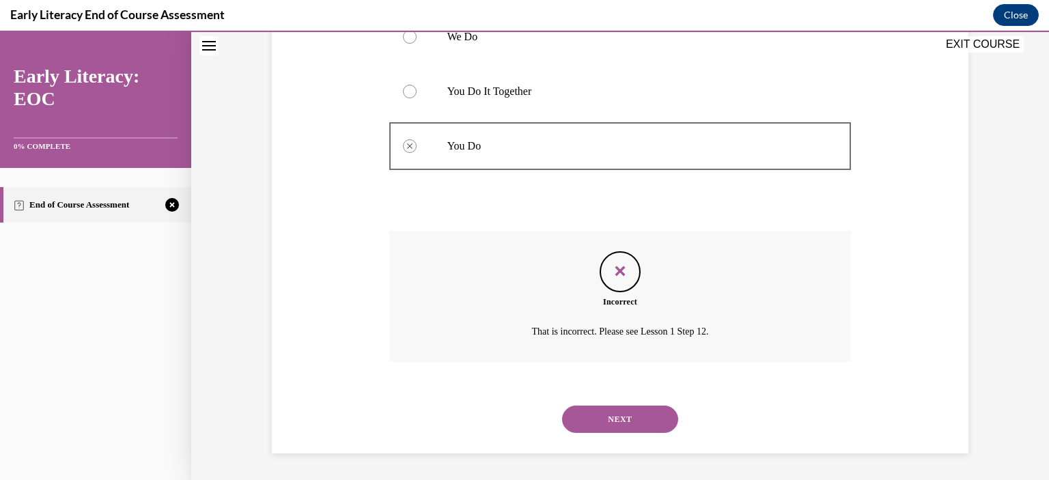
click at [629, 416] on button "NEXT" at bounding box center [620, 419] width 116 height 27
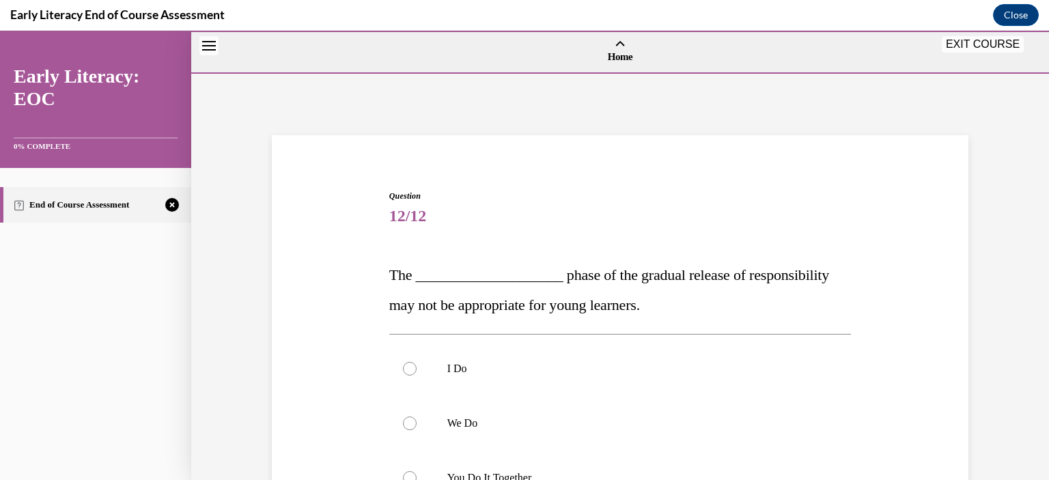
click at [629, 416] on div "Quiz Results PASSING 80% Your score 67% Failed PASSING 80% Your score Your scor…" at bounding box center [620, 402] width 403 height 534
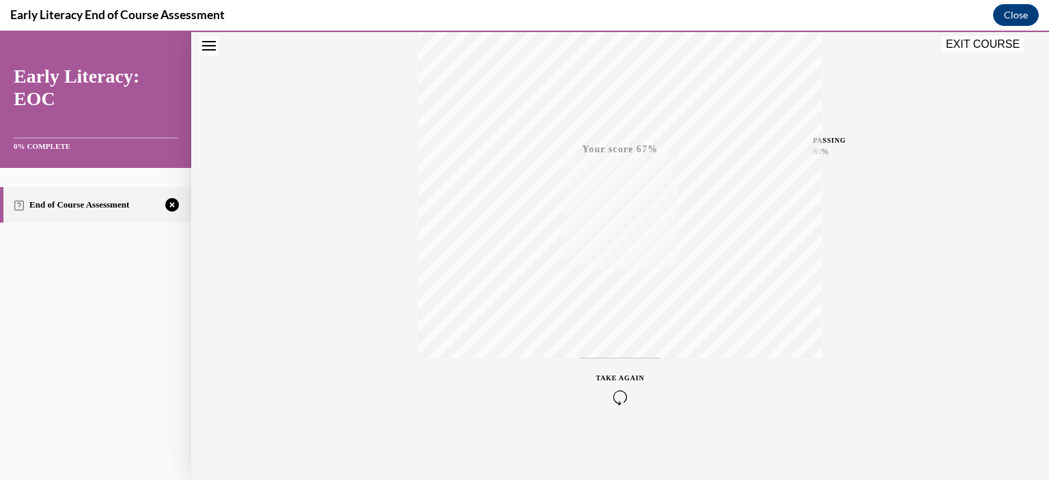
scroll to position [250, 0]
click at [613, 396] on icon "button" at bounding box center [620, 397] width 49 height 15
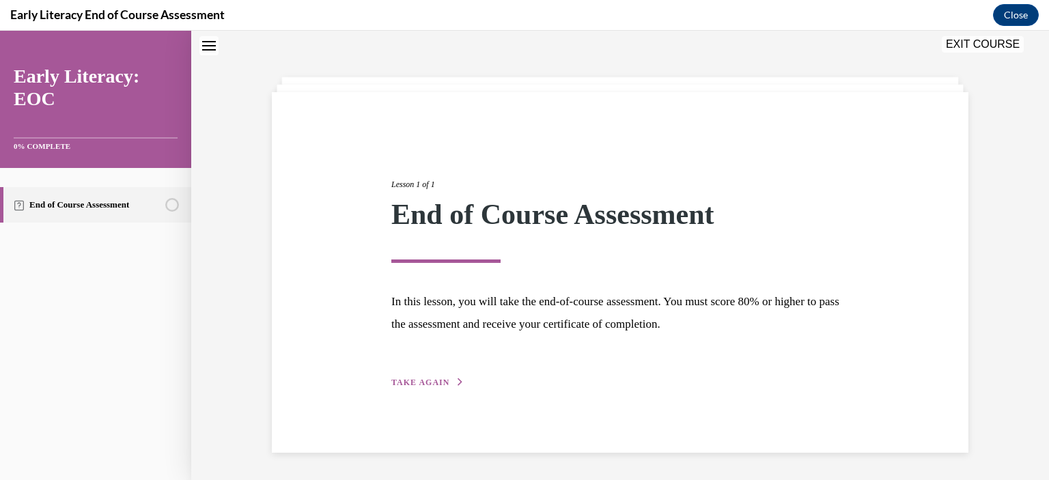
click at [413, 385] on span "TAKE AGAIN" at bounding box center [420, 383] width 58 height 10
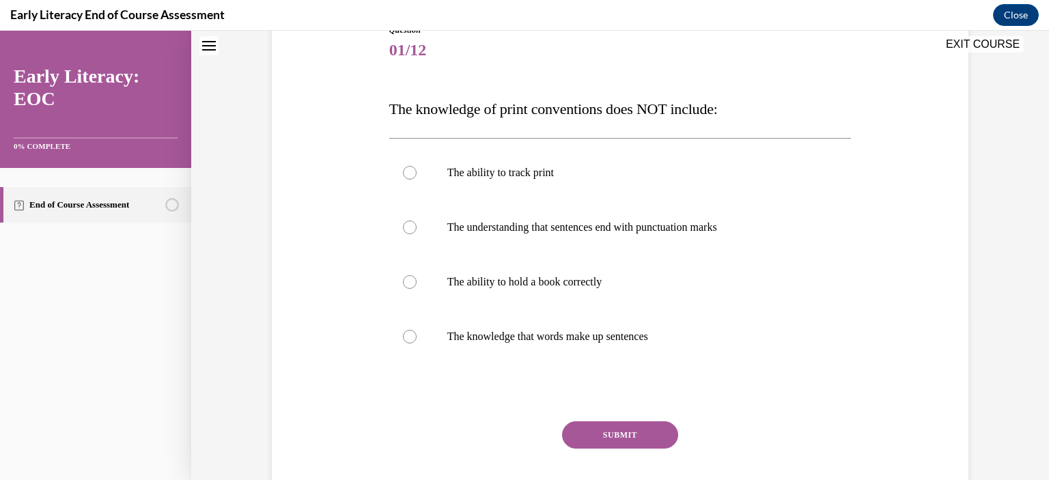
scroll to position [167, 0]
click at [403, 337] on div at bounding box center [410, 336] width 14 height 14
click at [658, 431] on button "SUBMIT" at bounding box center [620, 434] width 116 height 27
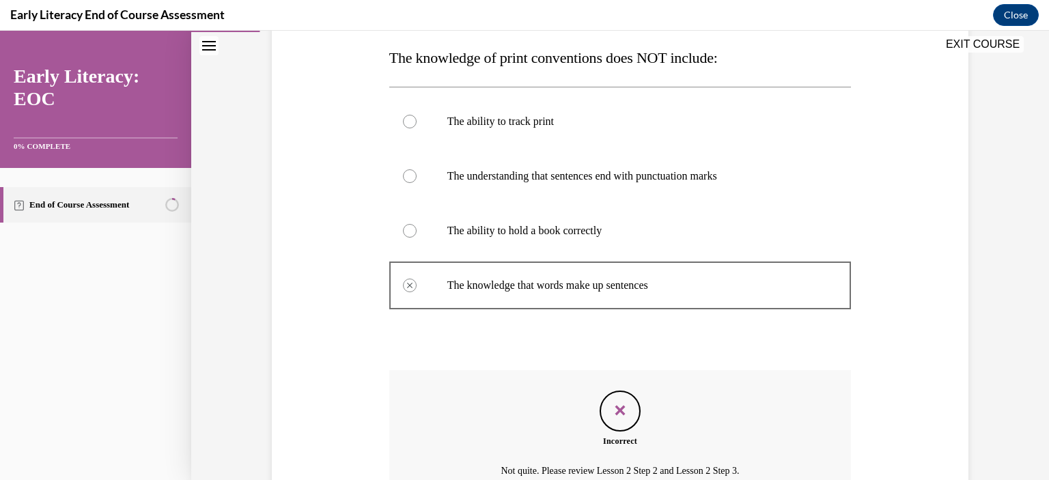
scroll to position [357, 0]
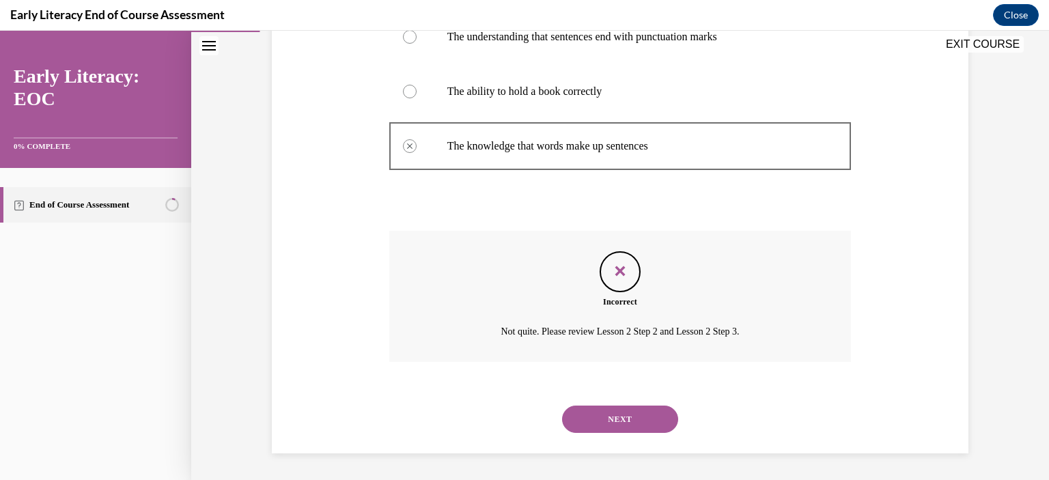
click at [614, 415] on button "NEXT" at bounding box center [620, 419] width 116 height 27
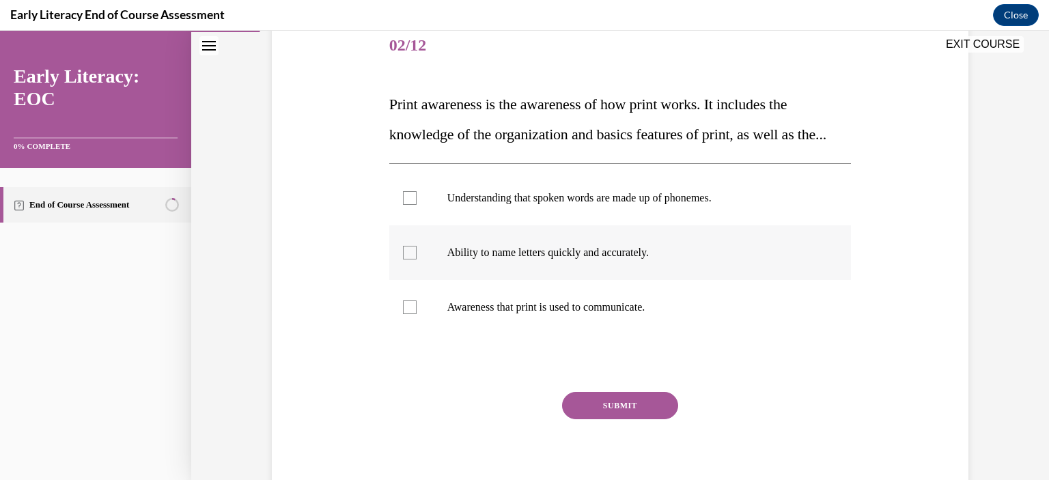
scroll to position [171, 0]
click at [406, 314] on div at bounding box center [410, 307] width 14 height 14
click at [601, 419] on button "SUBMIT" at bounding box center [620, 404] width 116 height 27
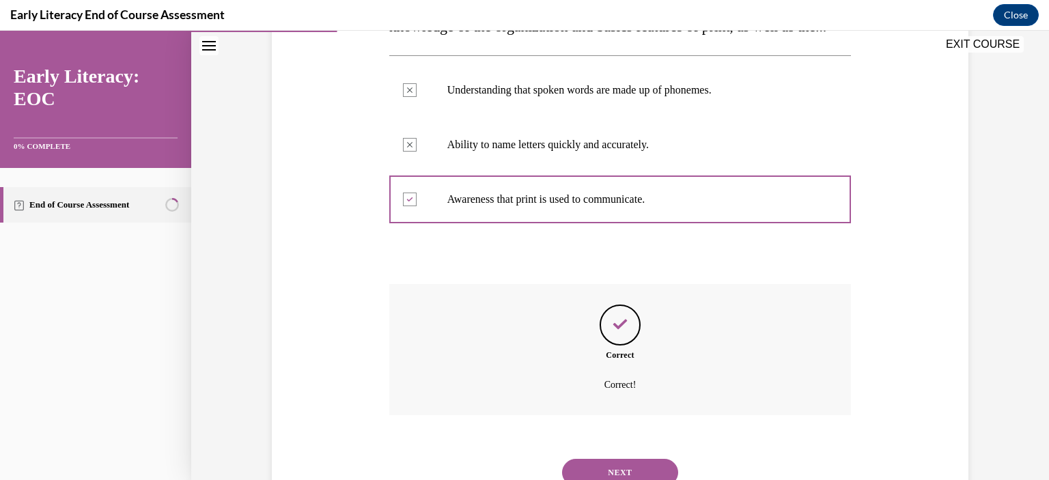
scroll to position [362, 0]
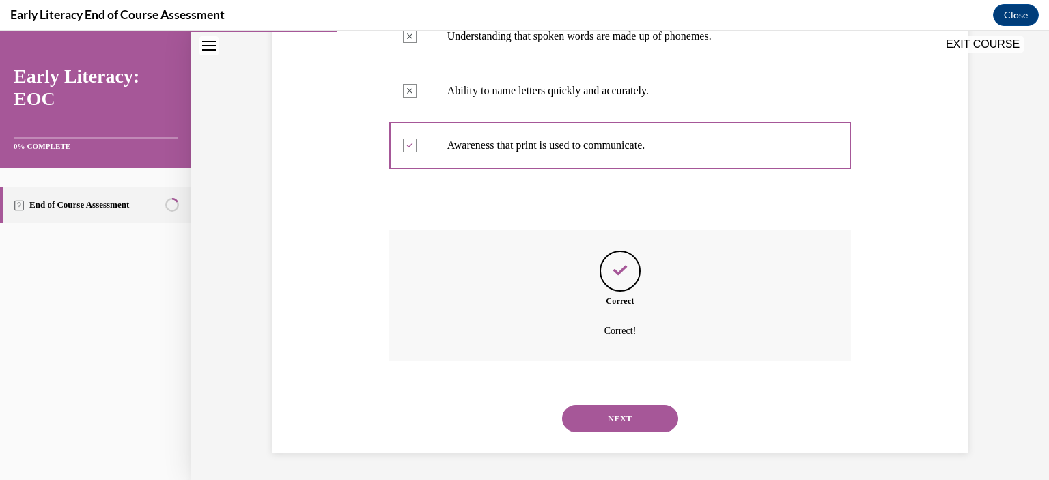
click at [601, 423] on button "NEXT" at bounding box center [620, 418] width 116 height 27
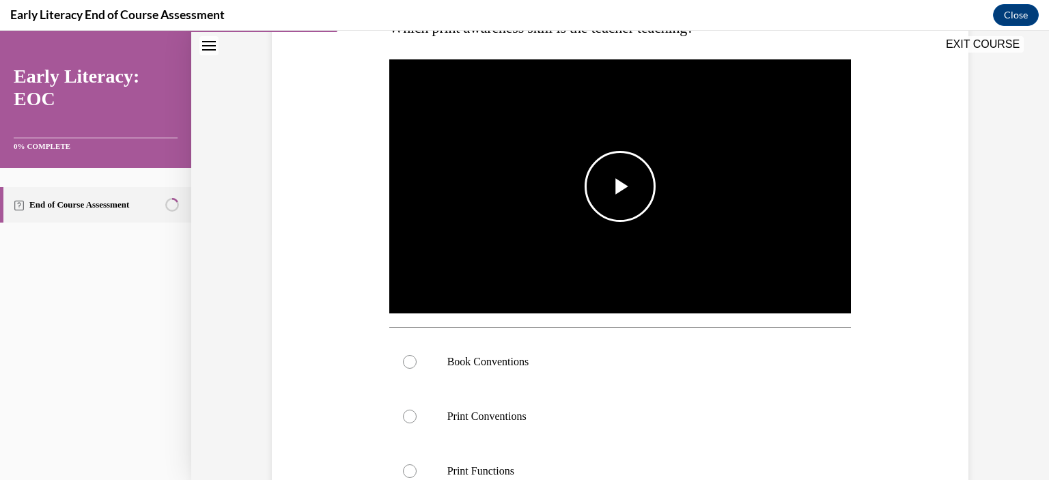
scroll to position [249, 0]
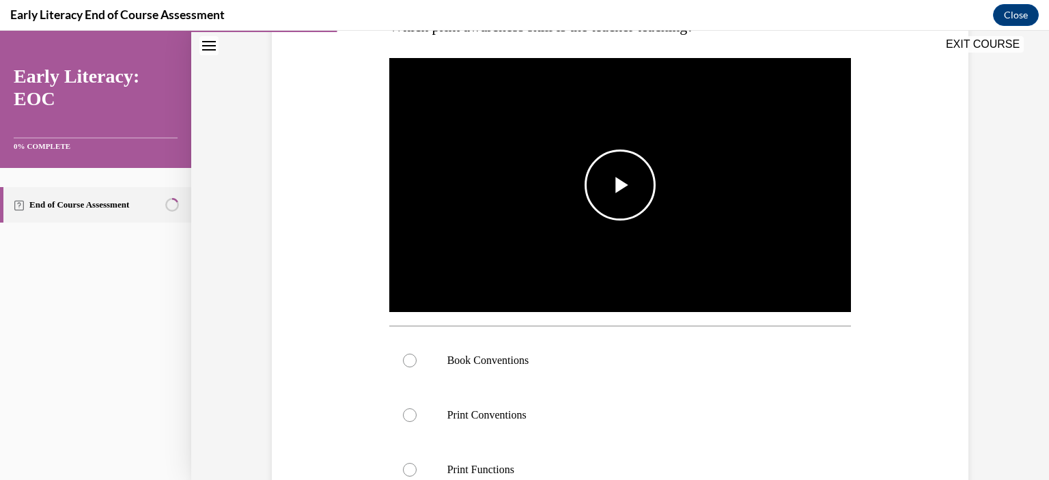
click at [620, 185] on span "Video player" at bounding box center [620, 185] width 0 height 0
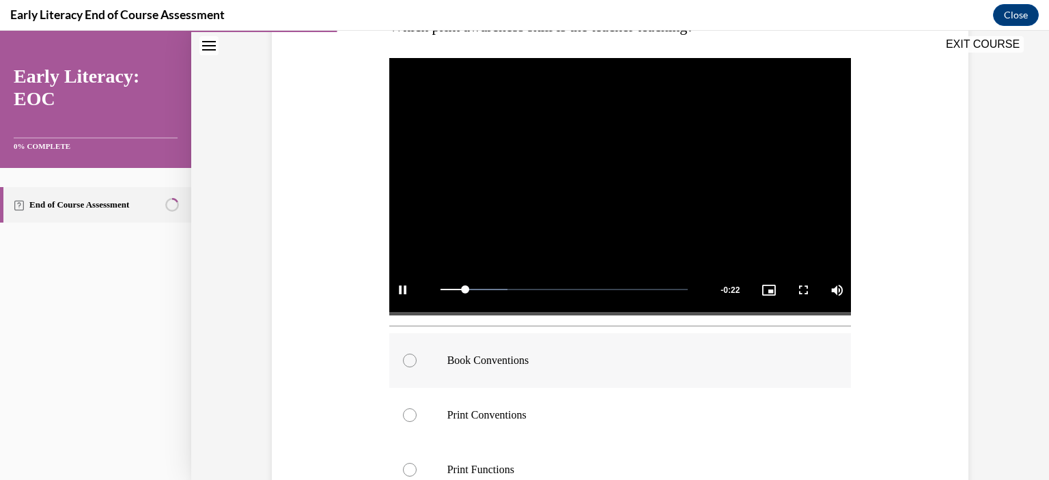
click at [404, 357] on div at bounding box center [410, 361] width 14 height 14
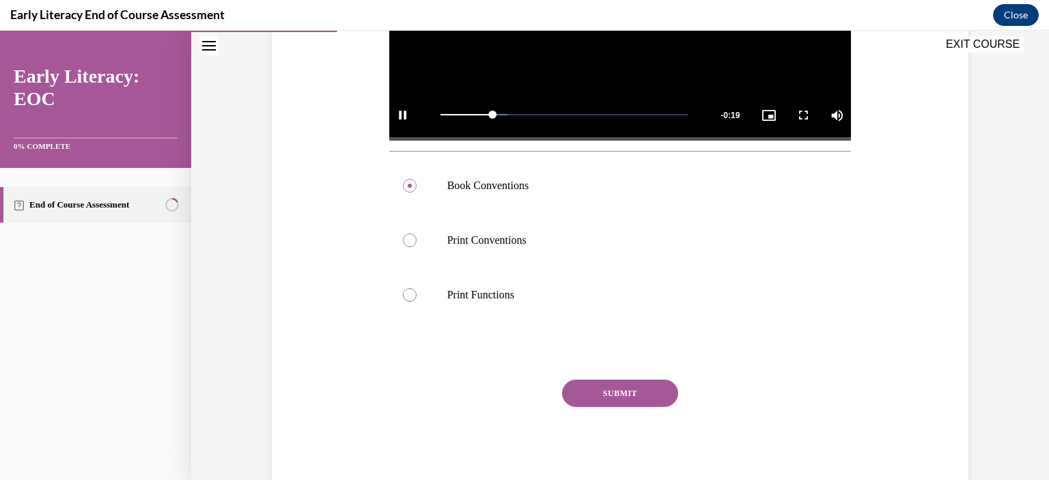
scroll to position [426, 0]
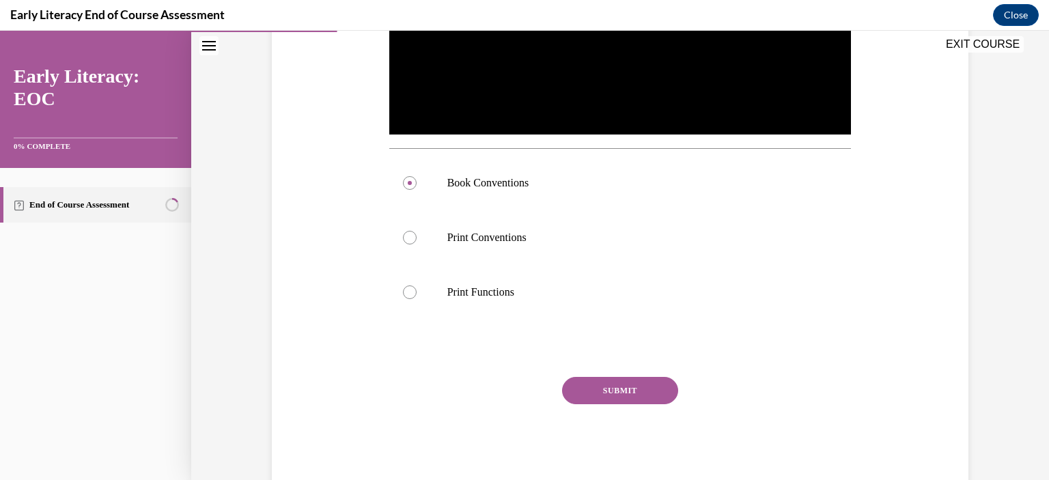
click at [623, 390] on button "SUBMIT" at bounding box center [620, 390] width 116 height 27
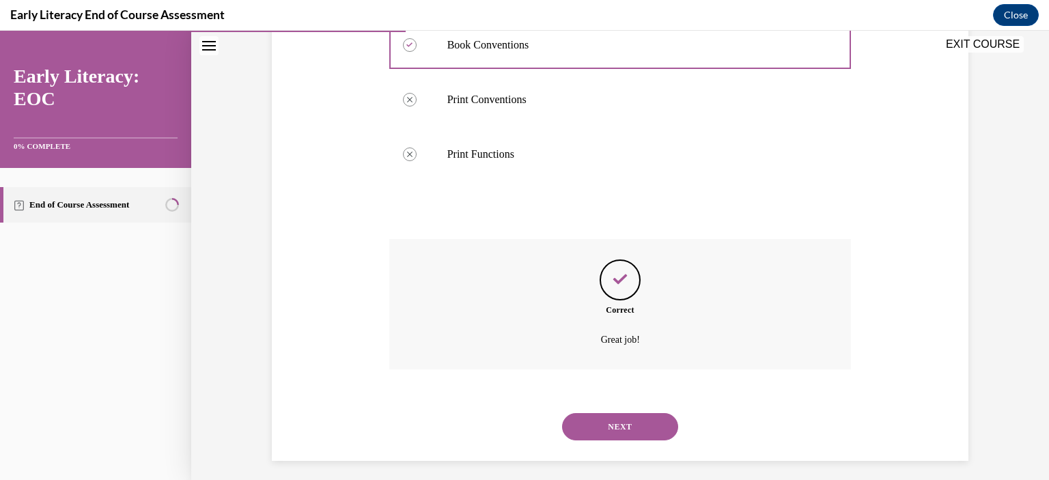
scroll to position [572, 0]
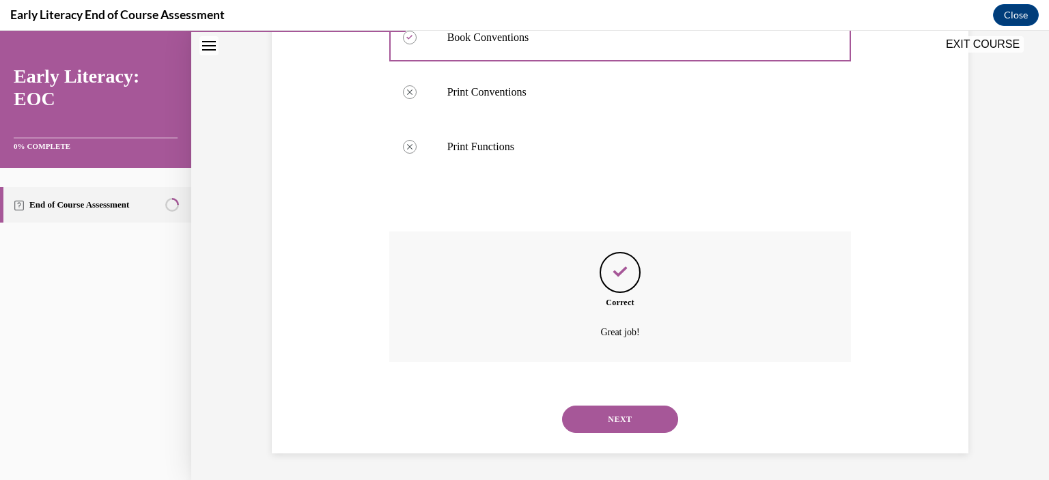
click at [624, 419] on button "NEXT" at bounding box center [620, 419] width 116 height 27
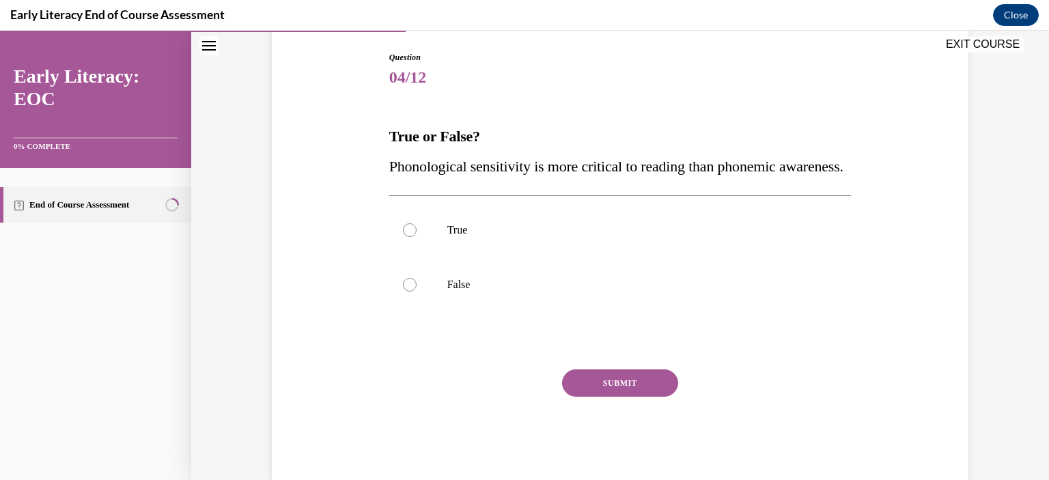
scroll to position [139, 0]
click at [406, 291] on div at bounding box center [410, 284] width 14 height 14
click at [596, 396] on button "SUBMIT" at bounding box center [620, 382] width 116 height 27
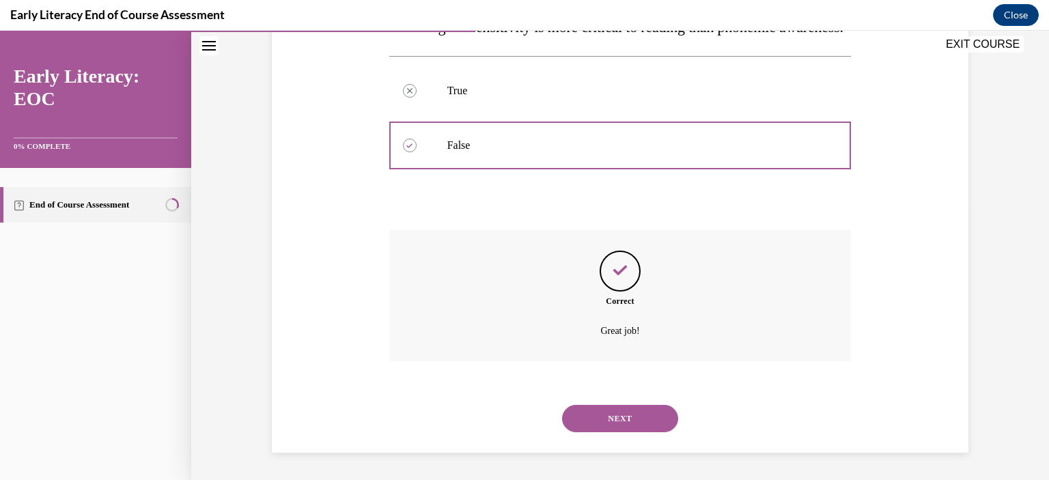
scroll to position [307, 0]
click at [596, 415] on button "NEXT" at bounding box center [620, 418] width 116 height 27
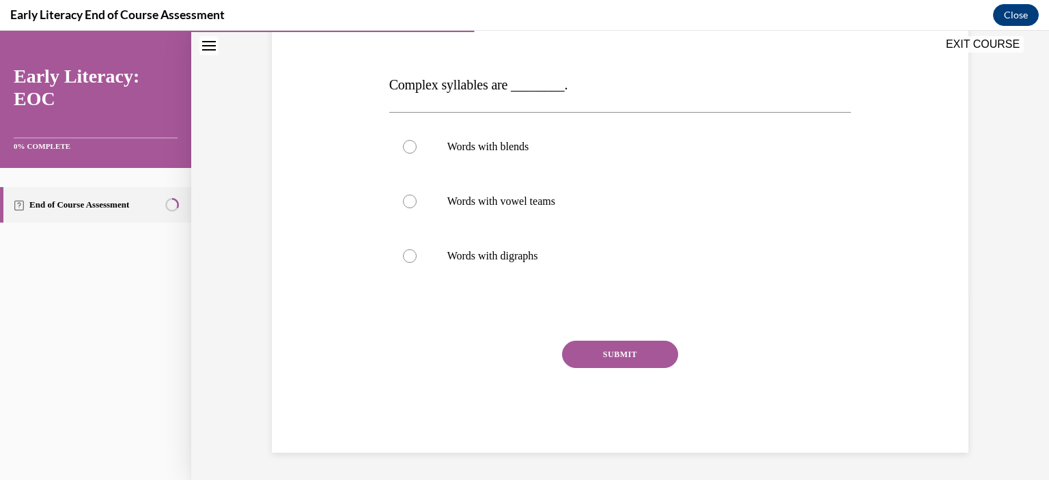
scroll to position [152, 0]
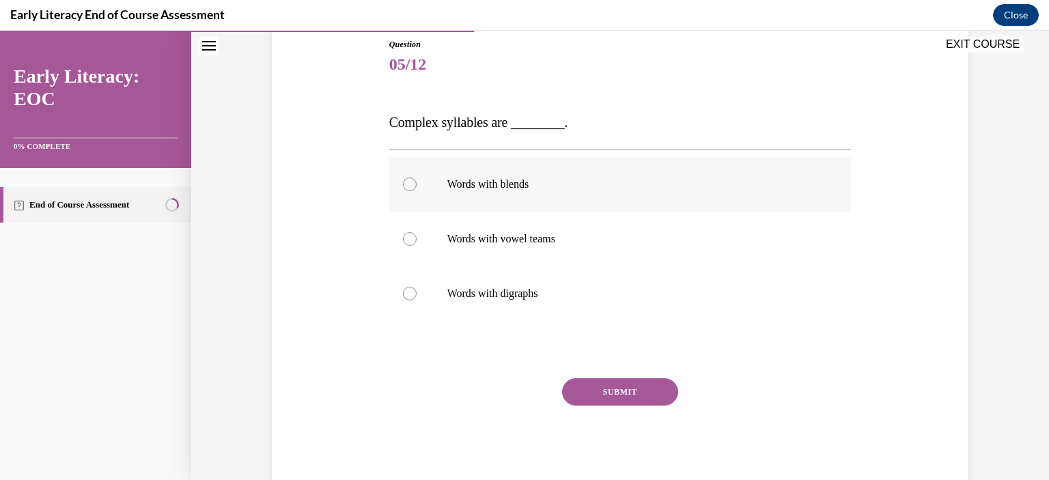
click at [413, 175] on div at bounding box center [620, 184] width 463 height 55
click at [605, 390] on button "SUBMIT" at bounding box center [620, 392] width 116 height 27
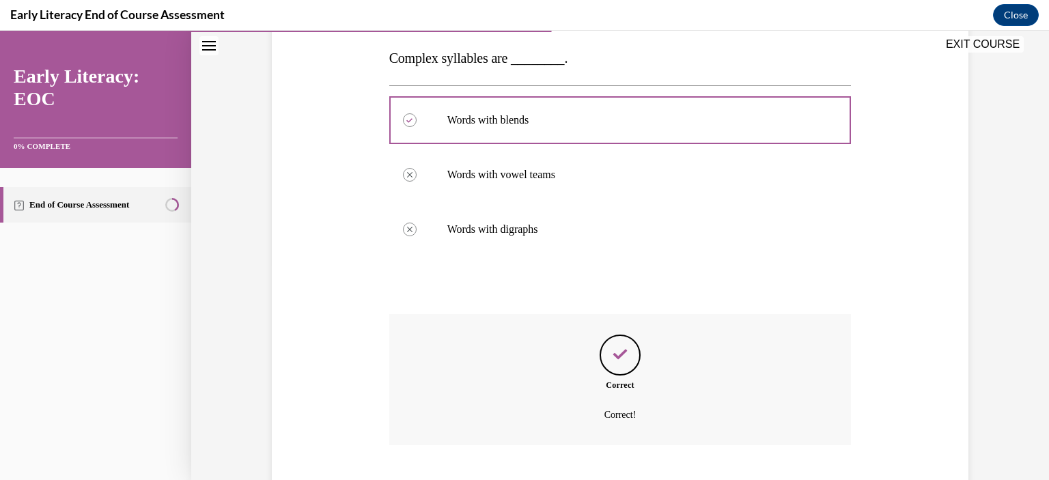
scroll to position [299, 0]
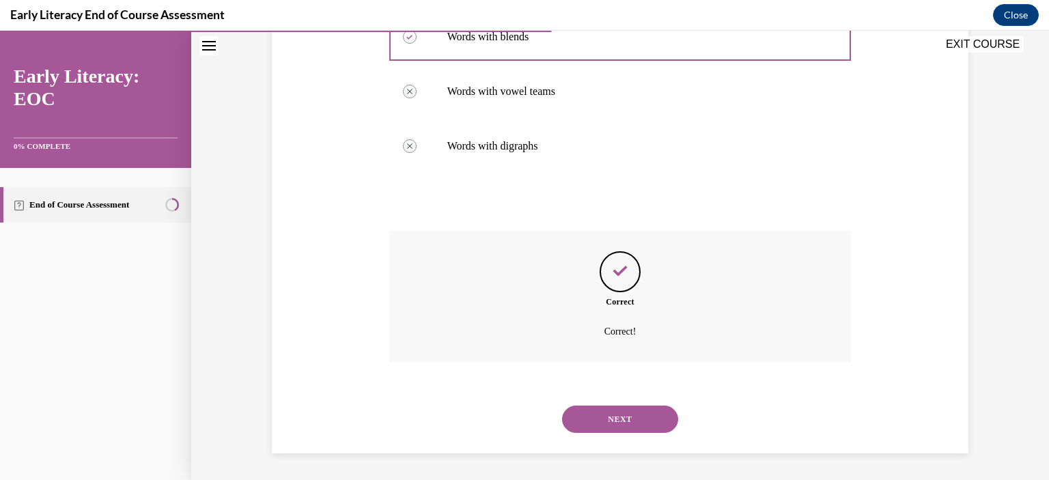
click at [609, 412] on button "NEXT" at bounding box center [620, 419] width 116 height 27
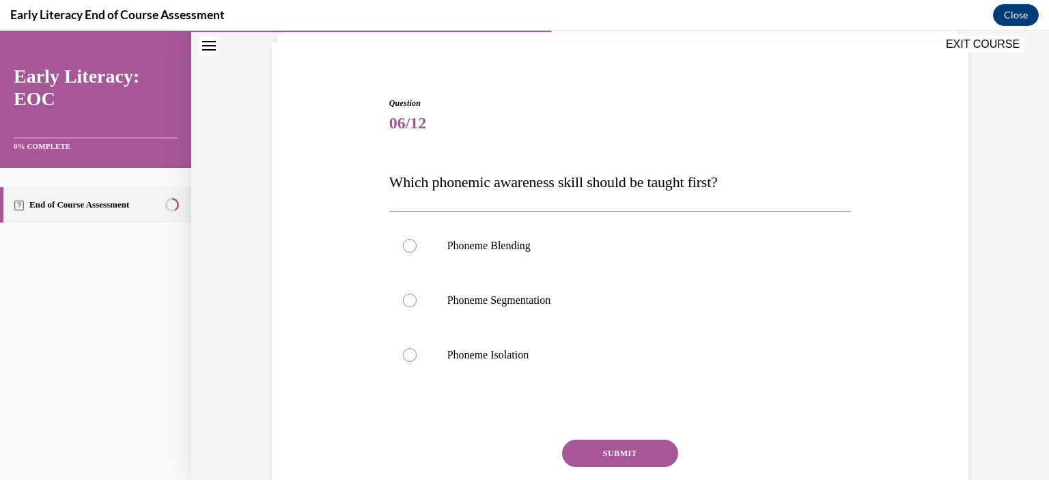
scroll to position [100, 0]
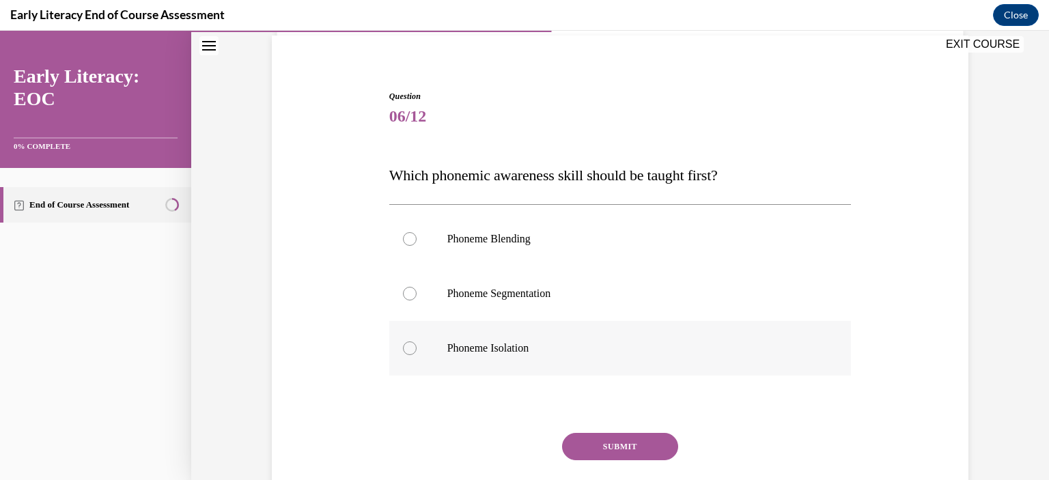
click at [404, 348] on div at bounding box center [410, 349] width 14 height 14
click at [596, 441] on button "SUBMIT" at bounding box center [620, 446] width 116 height 27
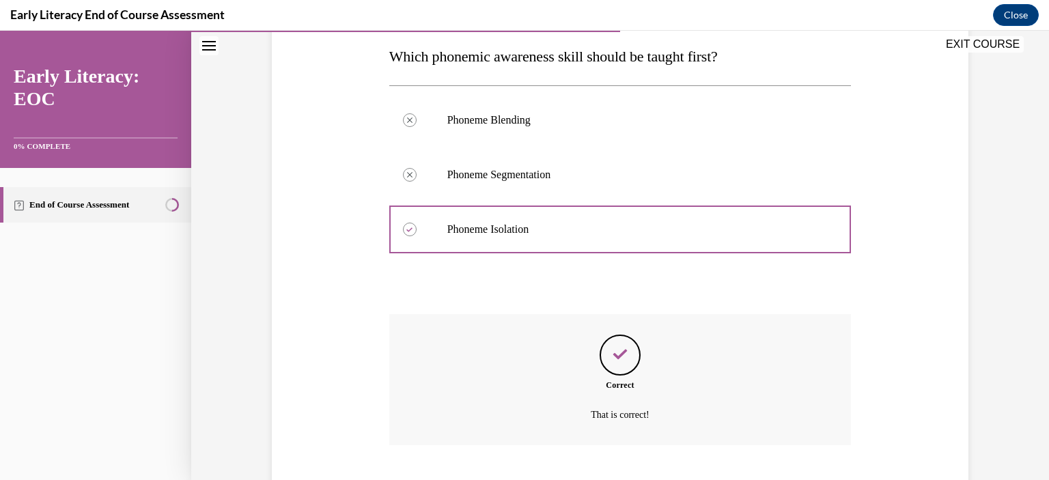
scroll to position [302, 0]
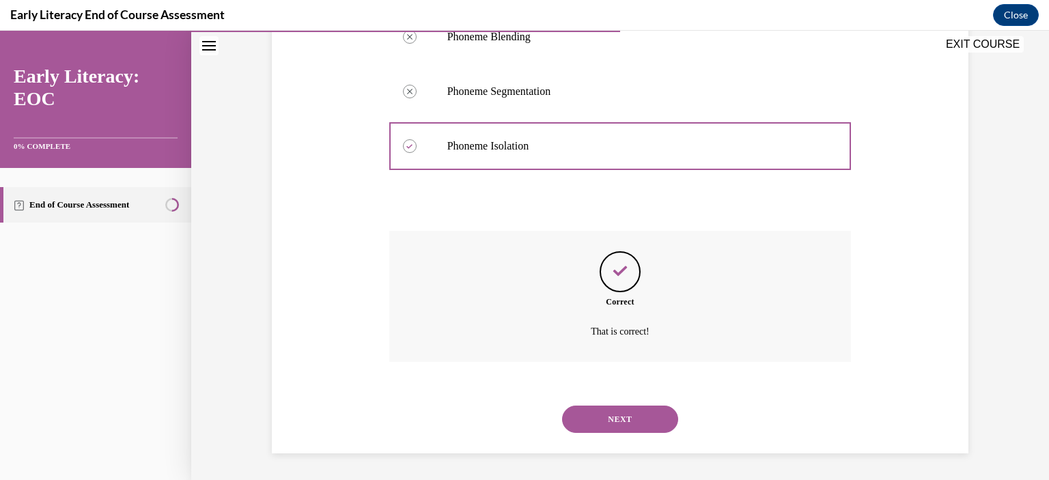
click at [603, 412] on button "NEXT" at bounding box center [620, 419] width 116 height 27
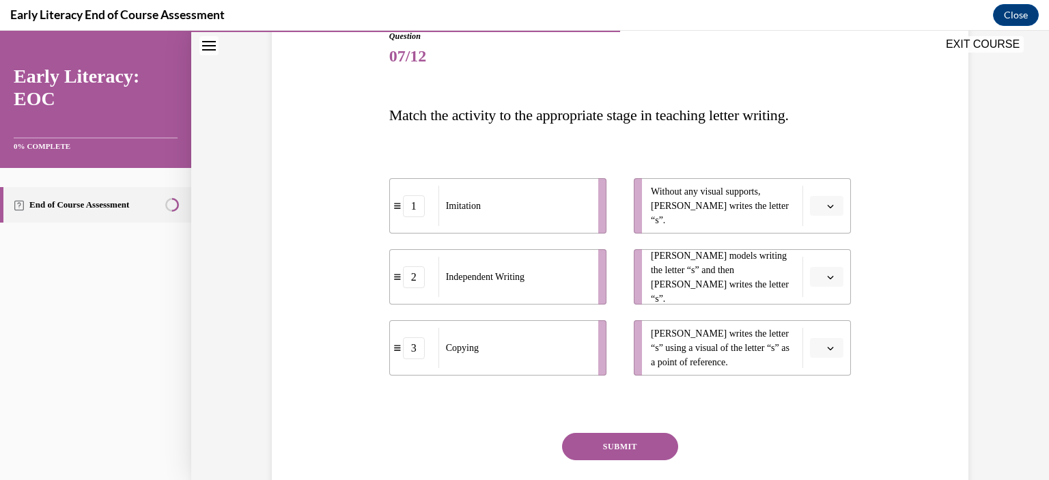
scroll to position [161, 0]
click at [830, 202] on span "button" at bounding box center [831, 206] width 10 height 10
click at [817, 285] on span "2" at bounding box center [816, 290] width 5 height 11
click at [820, 277] on button "button" at bounding box center [826, 276] width 33 height 20
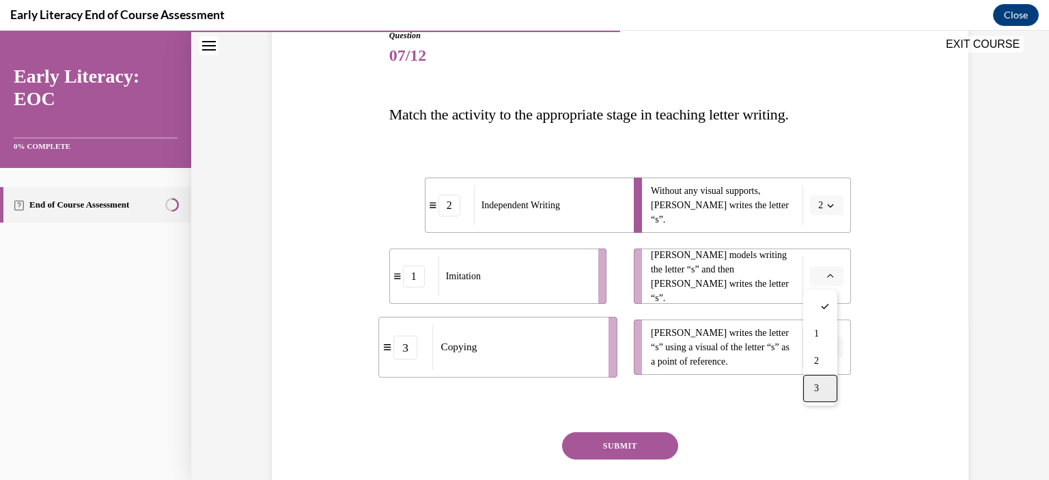
click at [826, 389] on div "3" at bounding box center [820, 388] width 34 height 27
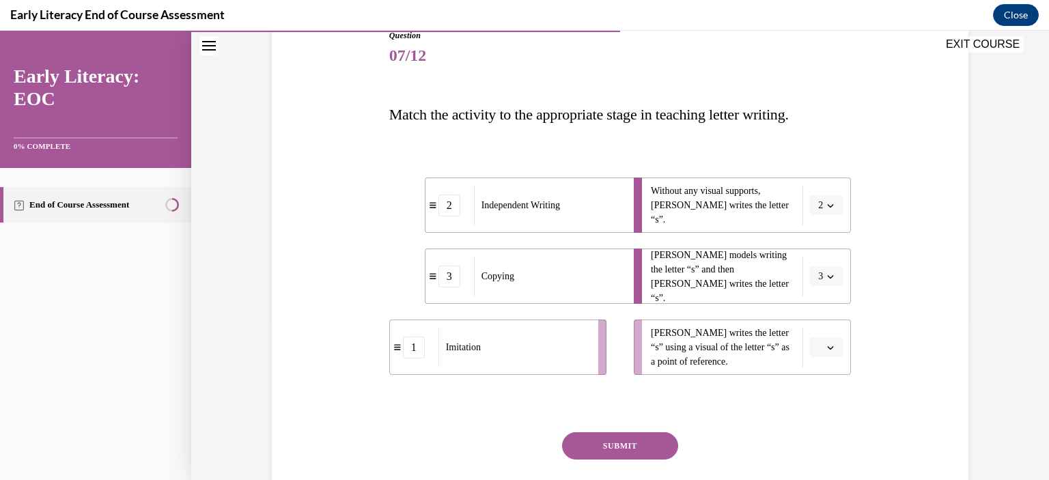
click at [831, 346] on span "button" at bounding box center [831, 348] width 10 height 10
click at [827, 344] on icon "button" at bounding box center [830, 348] width 7 height 8
click at [827, 349] on icon "button" at bounding box center [830, 347] width 7 height 7
click at [810, 404] on div "1" at bounding box center [820, 404] width 34 height 27
click at [640, 441] on button "SUBMIT" at bounding box center [620, 445] width 116 height 27
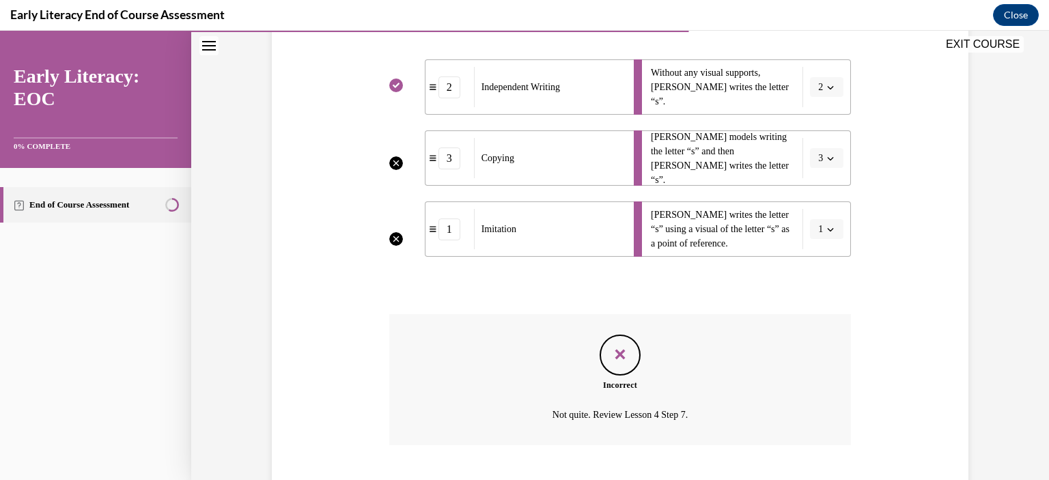
scroll to position [362, 0]
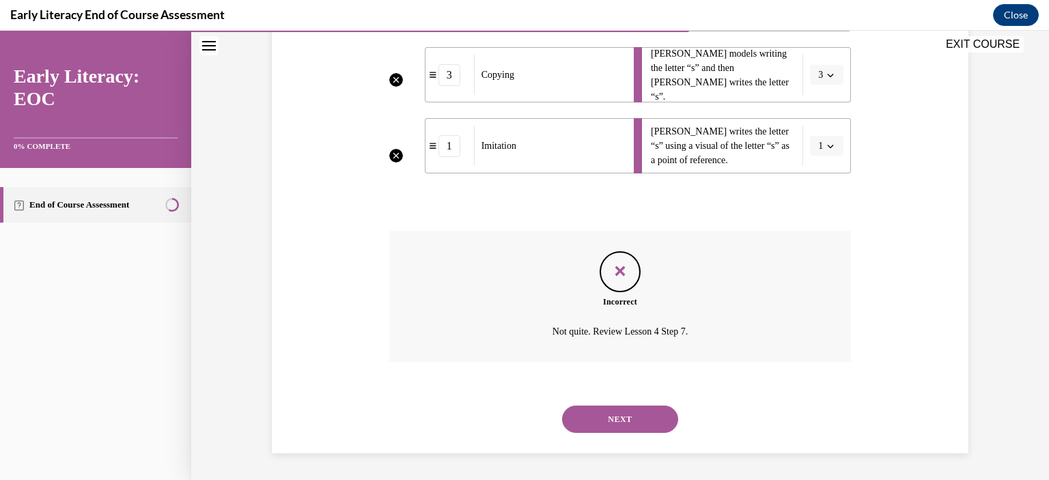
click at [629, 417] on button "NEXT" at bounding box center [620, 419] width 116 height 27
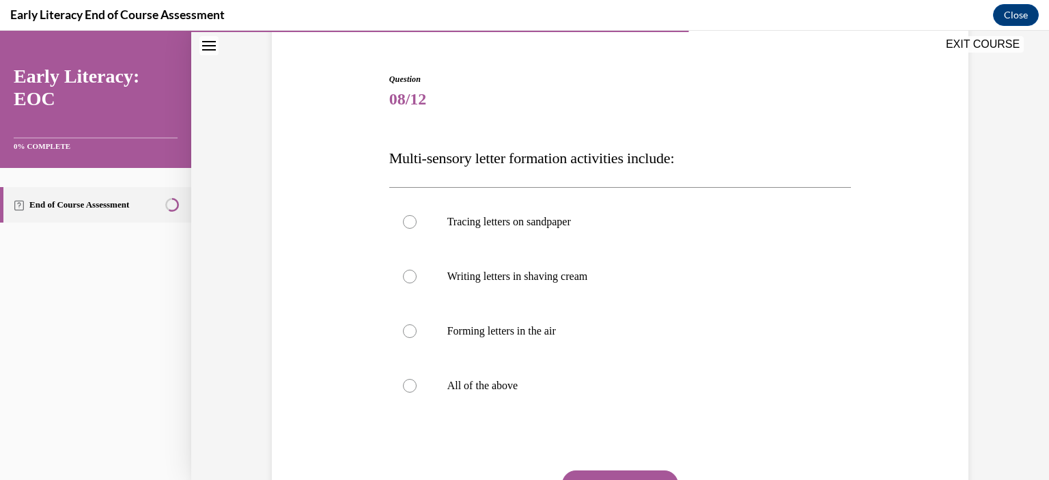
scroll to position [118, 0]
click at [404, 385] on div at bounding box center [410, 386] width 14 height 14
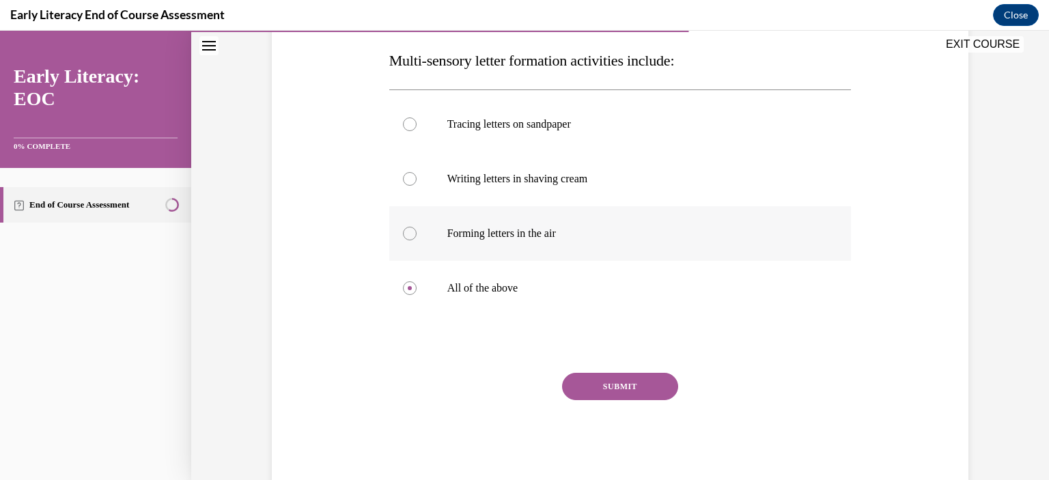
scroll to position [230, 0]
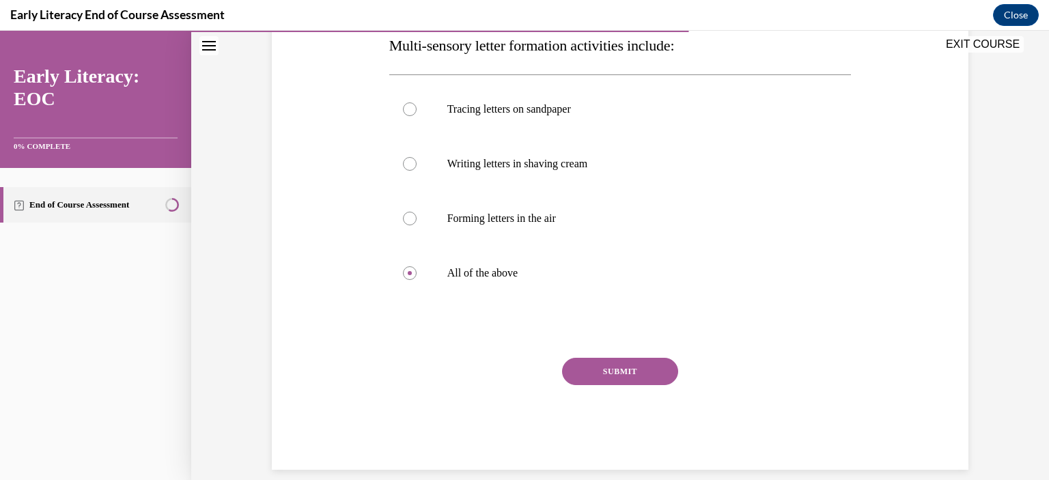
click at [608, 370] on button "SUBMIT" at bounding box center [620, 371] width 116 height 27
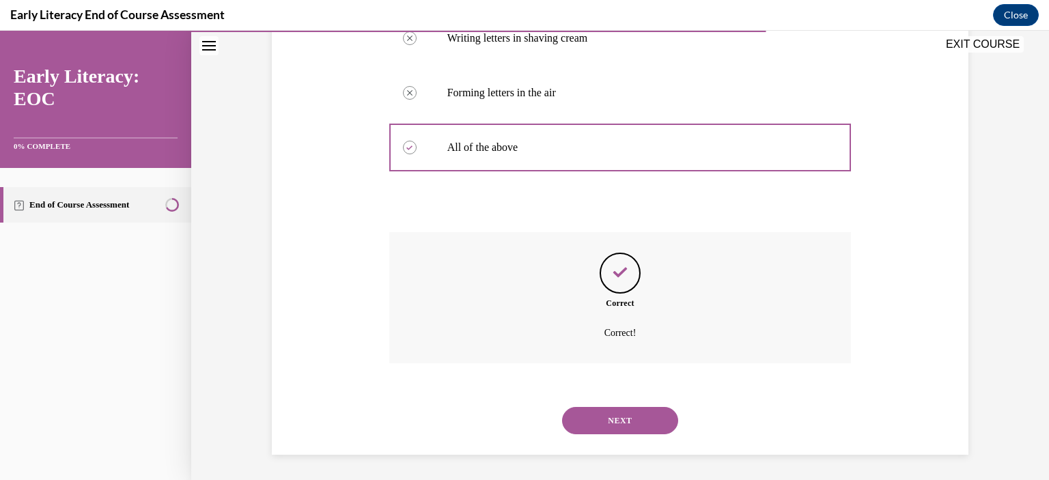
scroll to position [357, 0]
click at [627, 418] on button "NEXT" at bounding box center [620, 419] width 116 height 27
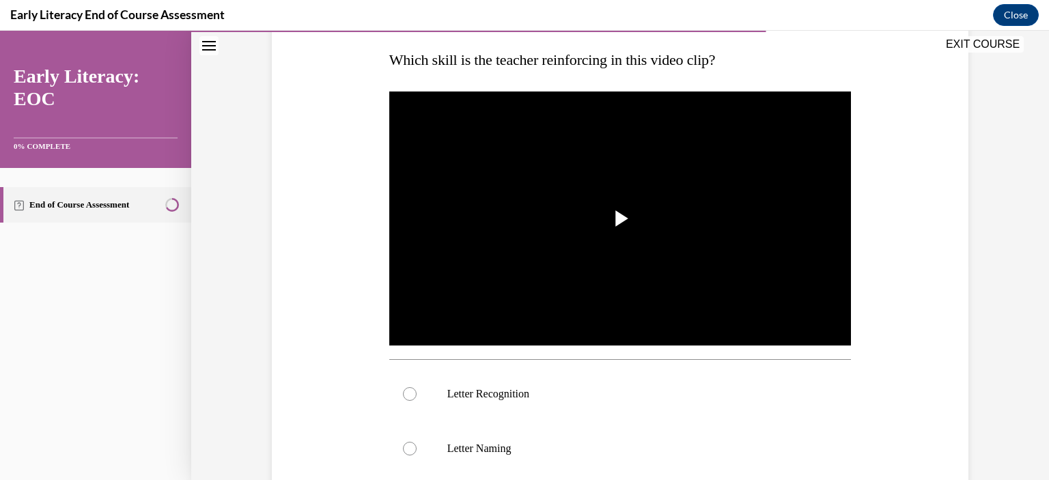
scroll to position [291, 0]
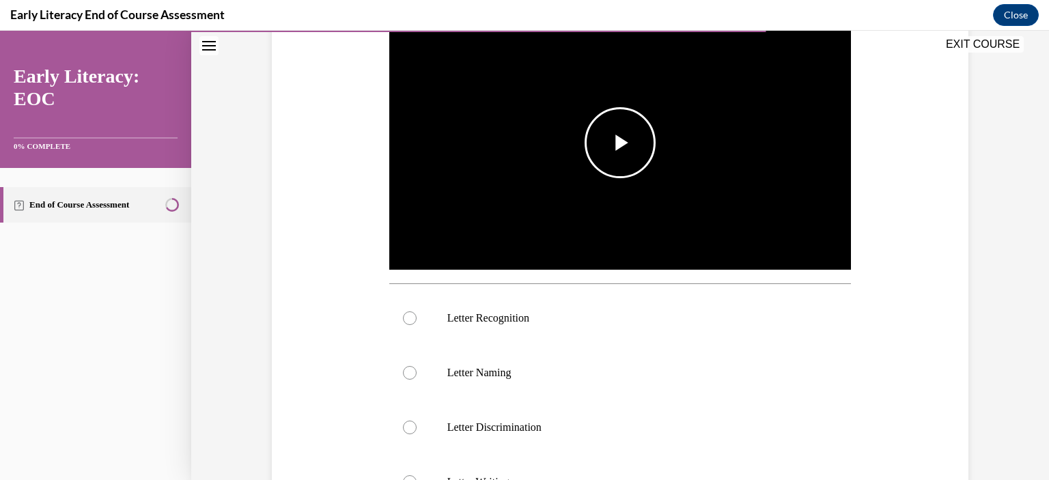
click at [620, 143] on span "Video player" at bounding box center [620, 143] width 0 height 0
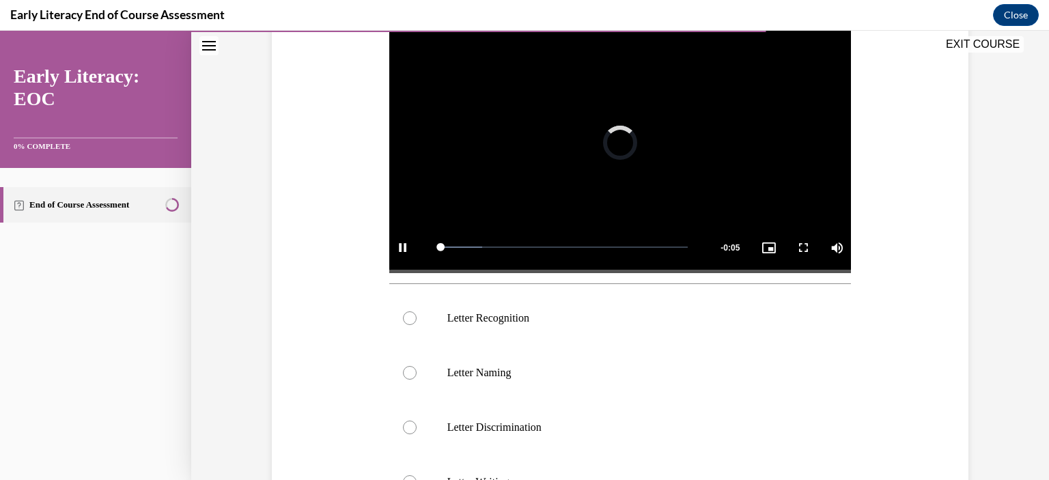
scroll to position [273, 0]
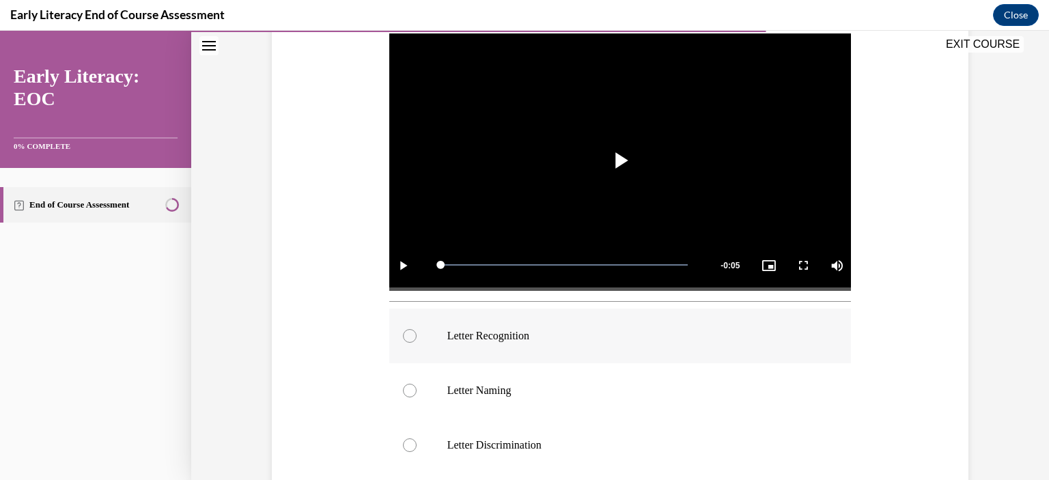
click at [404, 335] on div at bounding box center [410, 336] width 14 height 14
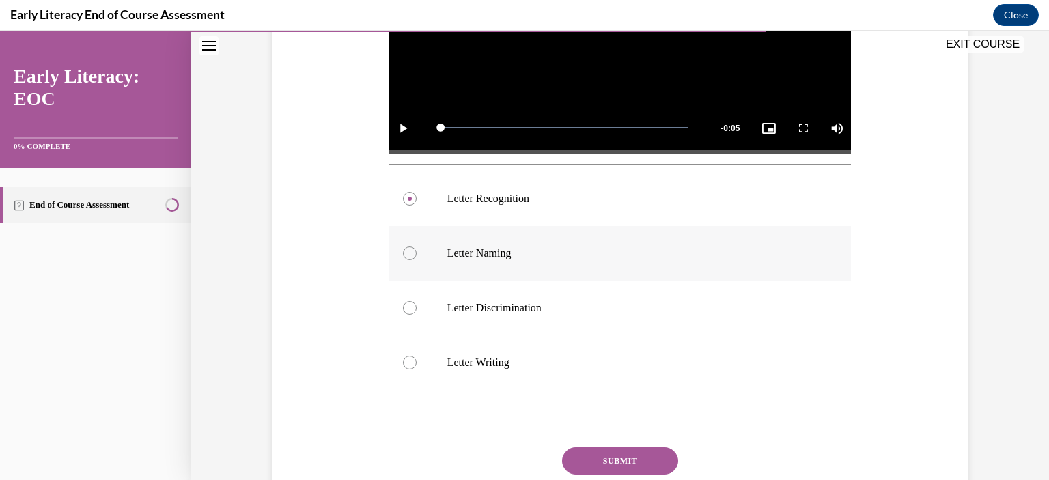
scroll to position [429, 0]
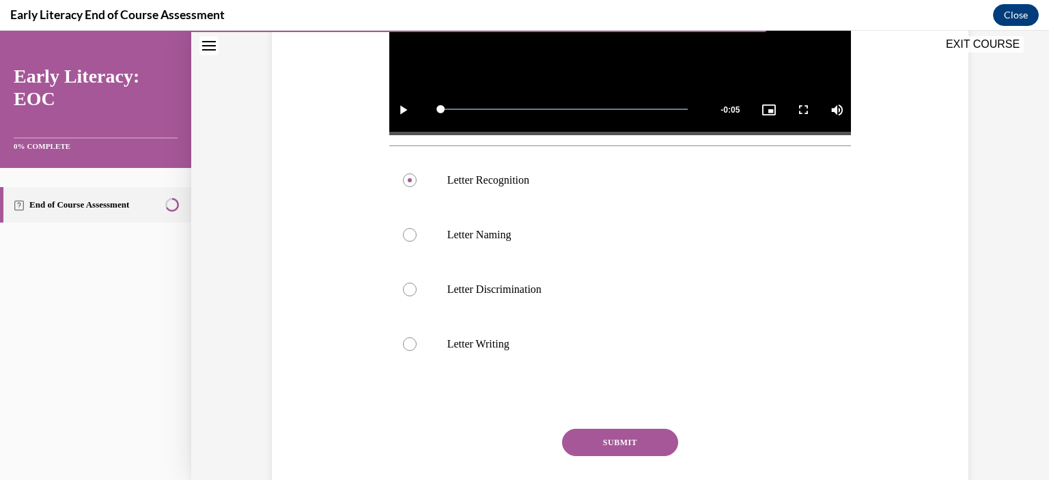
click at [622, 440] on button "SUBMIT" at bounding box center [620, 442] width 116 height 27
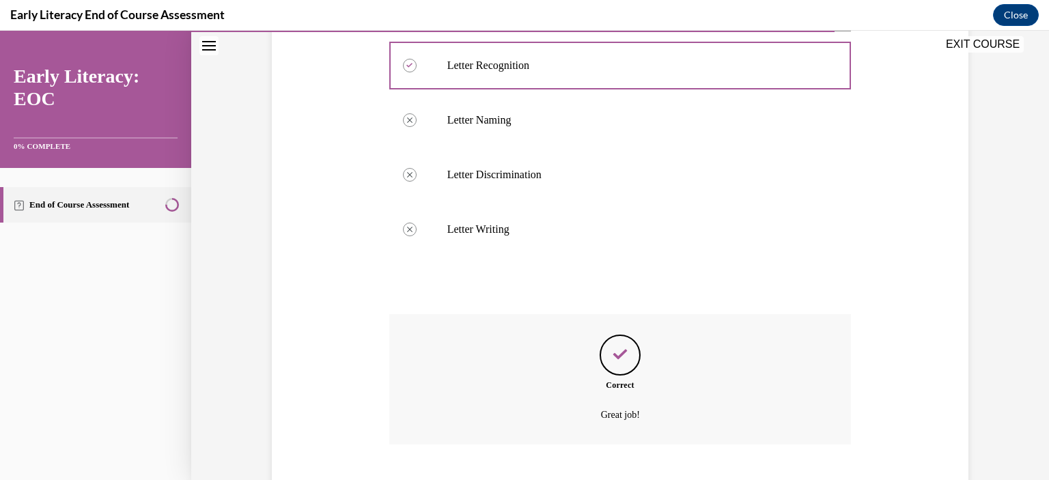
scroll to position [627, 0]
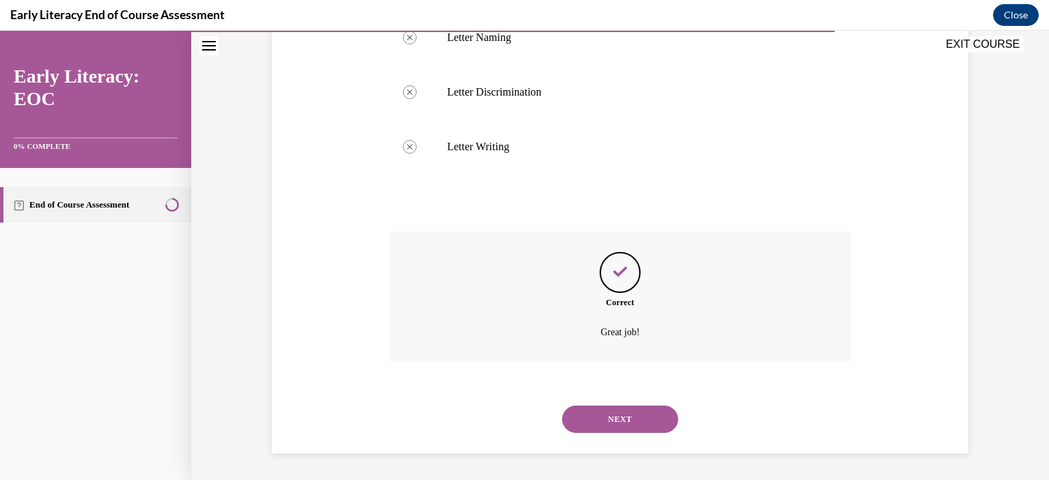
click at [638, 419] on button "NEXT" at bounding box center [620, 419] width 116 height 27
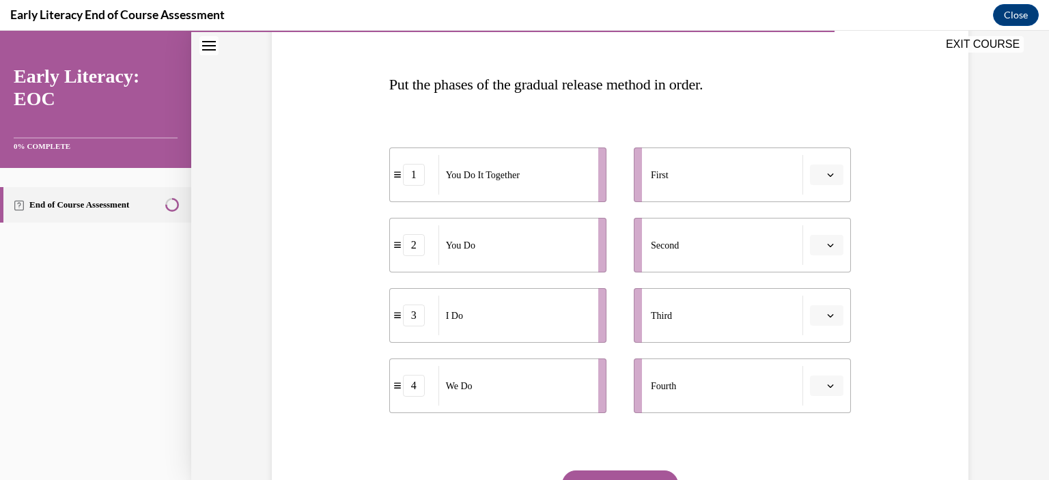
scroll to position [191, 0]
click at [827, 174] on icon "button" at bounding box center [830, 174] width 7 height 7
click at [816, 286] on span "3" at bounding box center [816, 286] width 5 height 11
click at [827, 244] on icon "button" at bounding box center [830, 244] width 7 height 7
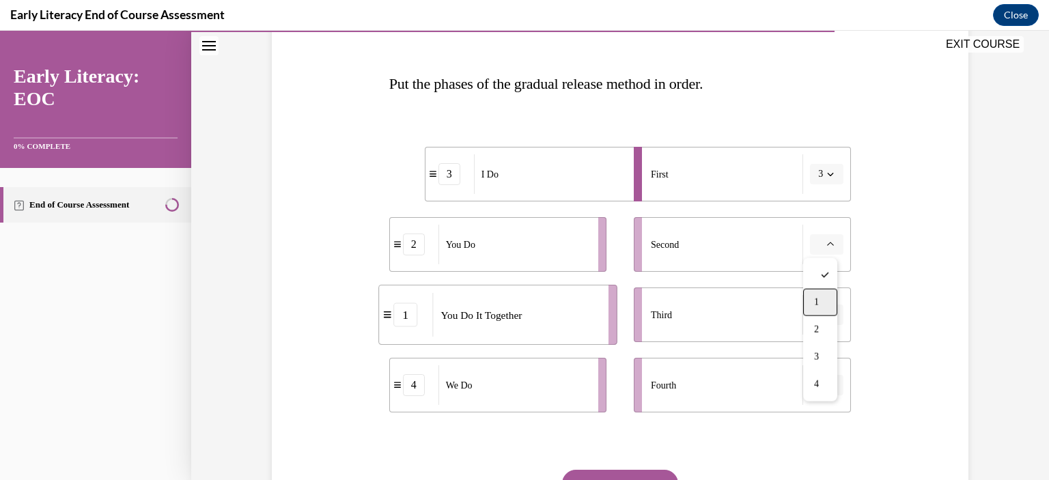
click at [827, 304] on div "1" at bounding box center [820, 302] width 34 height 27
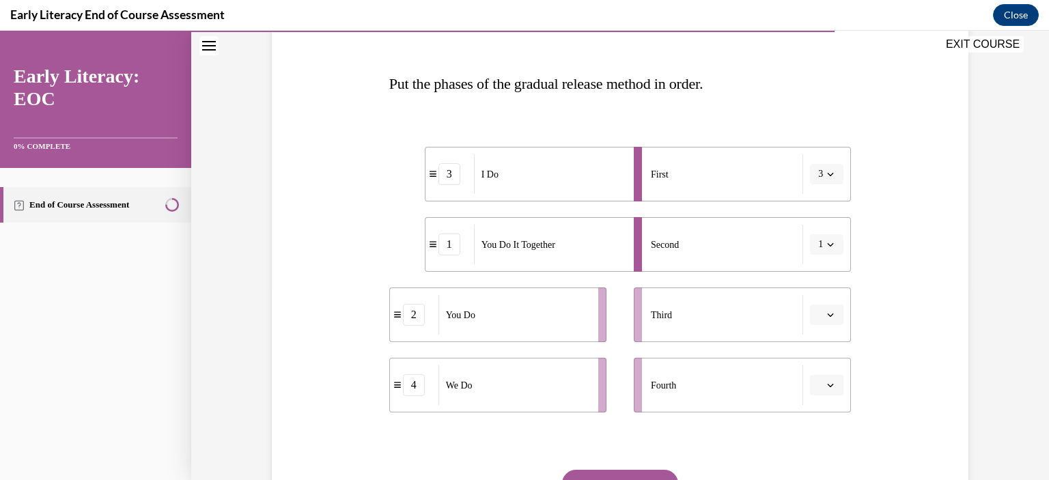
click at [831, 317] on button "button" at bounding box center [826, 315] width 33 height 20
click at [819, 395] on span "2" at bounding box center [816, 400] width 5 height 11
click at [827, 381] on span "button" at bounding box center [831, 386] width 10 height 10
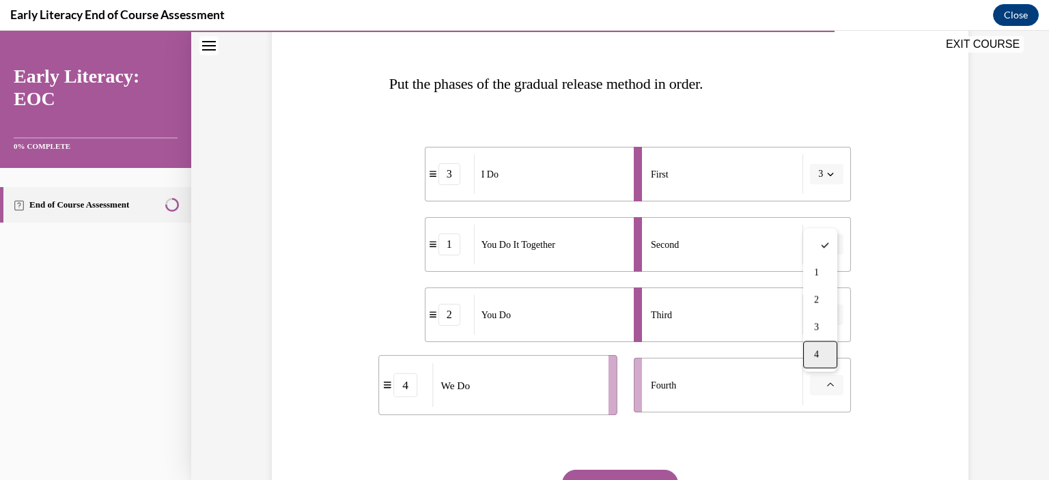
click at [819, 355] on span "4" at bounding box center [816, 354] width 5 height 11
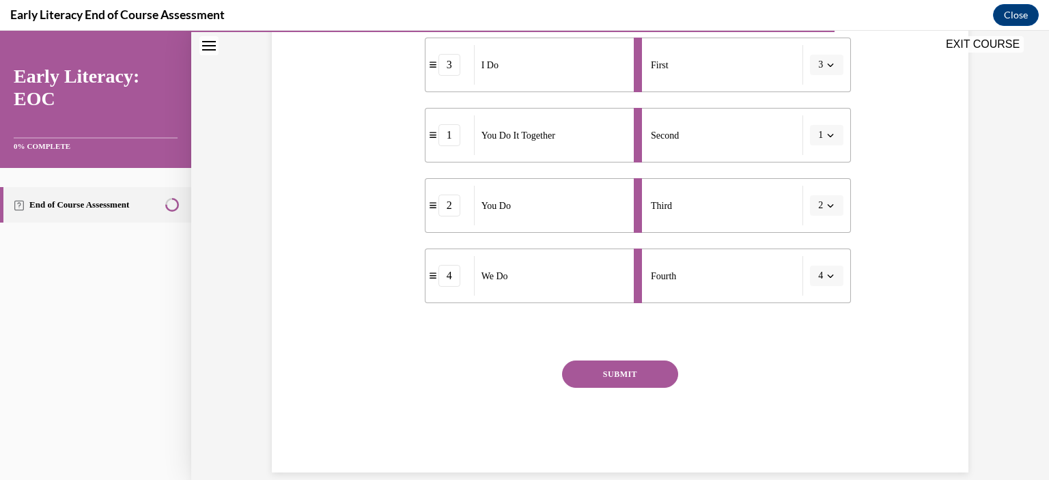
scroll to position [320, 0]
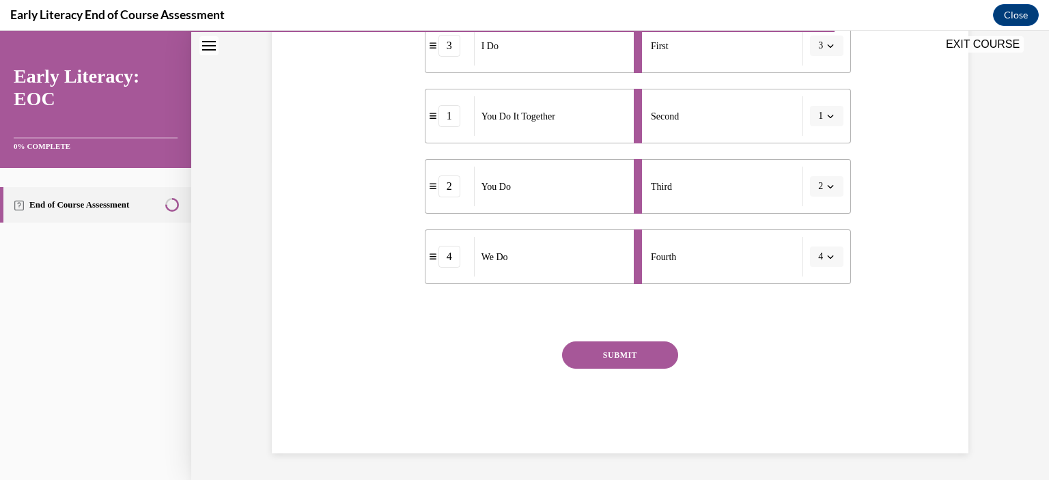
click at [625, 354] on button "SUBMIT" at bounding box center [620, 355] width 116 height 27
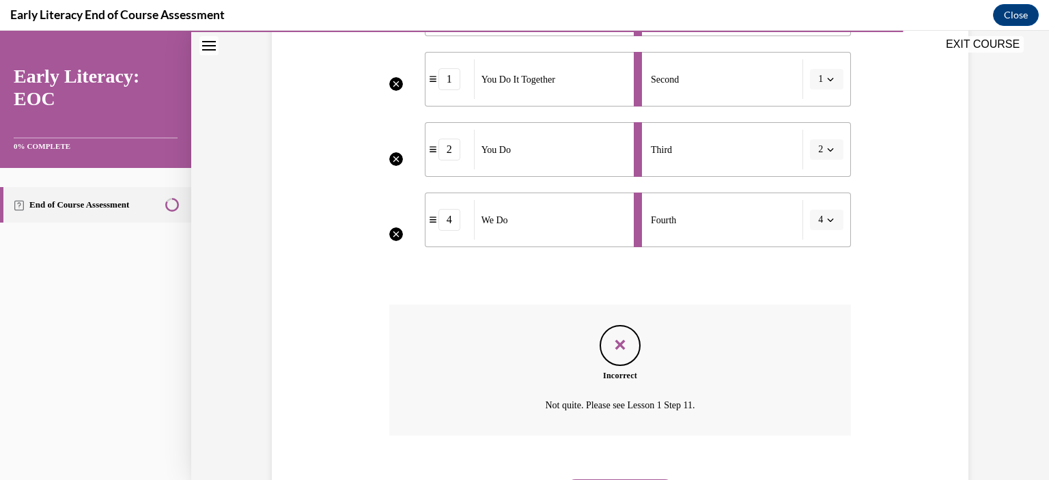
scroll to position [430, 0]
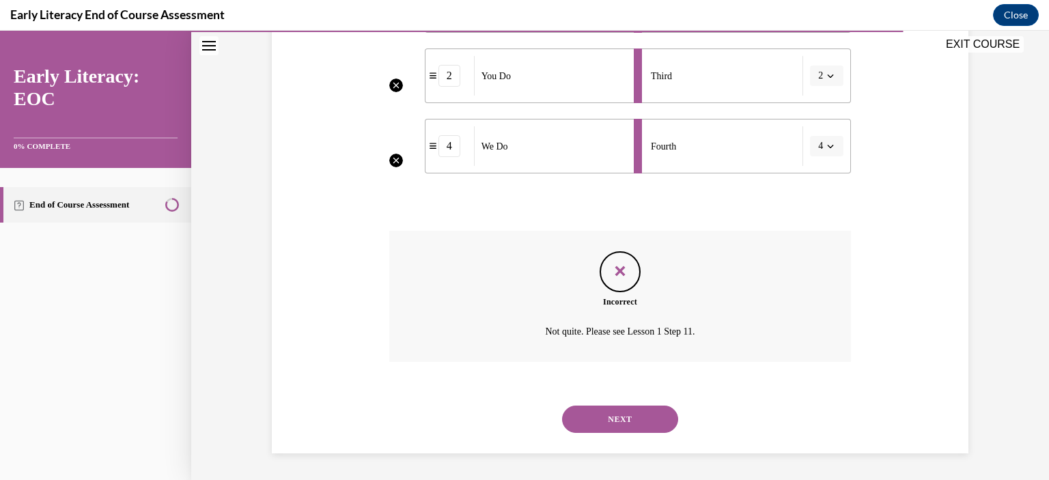
click at [623, 425] on button "NEXT" at bounding box center [620, 419] width 116 height 27
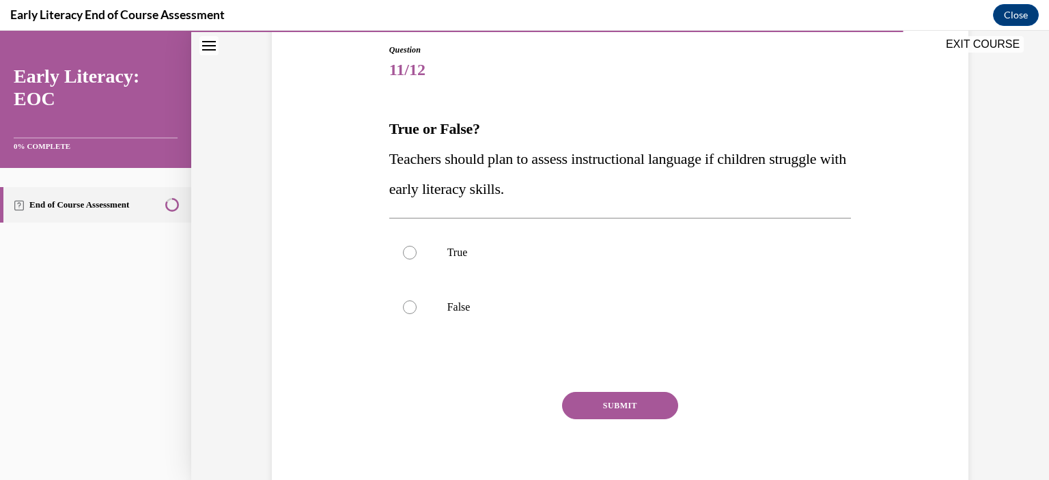
scroll to position [147, 0]
click at [403, 250] on div at bounding box center [410, 252] width 14 height 14
click at [594, 408] on button "SUBMIT" at bounding box center [620, 404] width 116 height 27
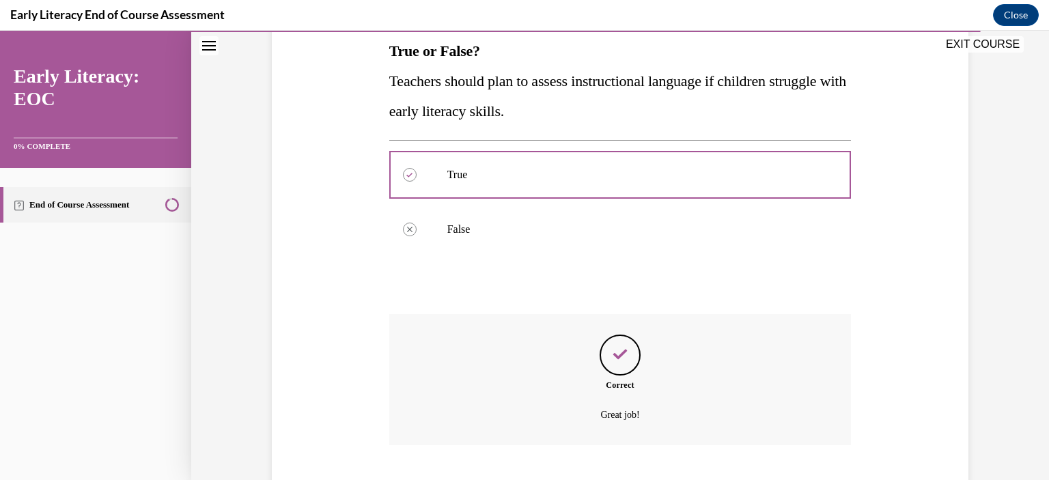
scroll to position [307, 0]
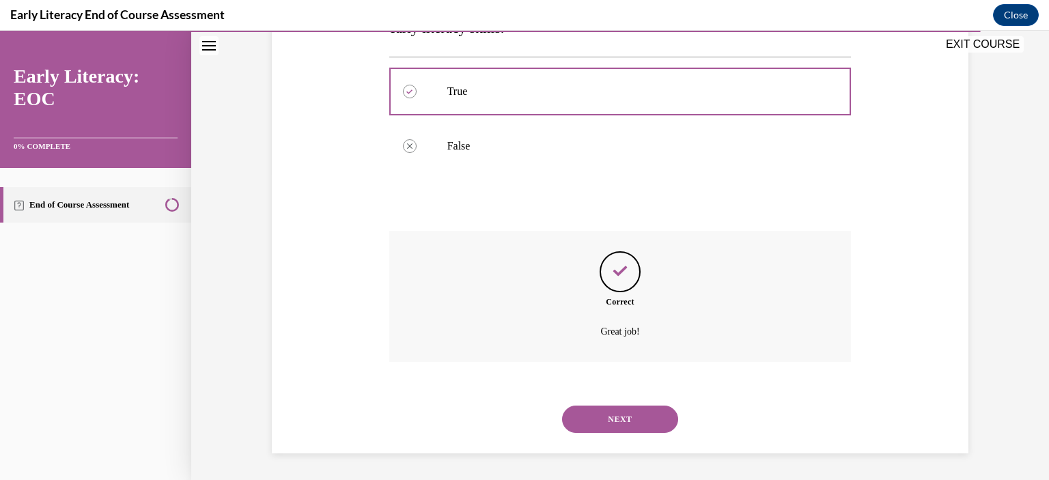
click at [594, 408] on button "NEXT" at bounding box center [620, 419] width 116 height 27
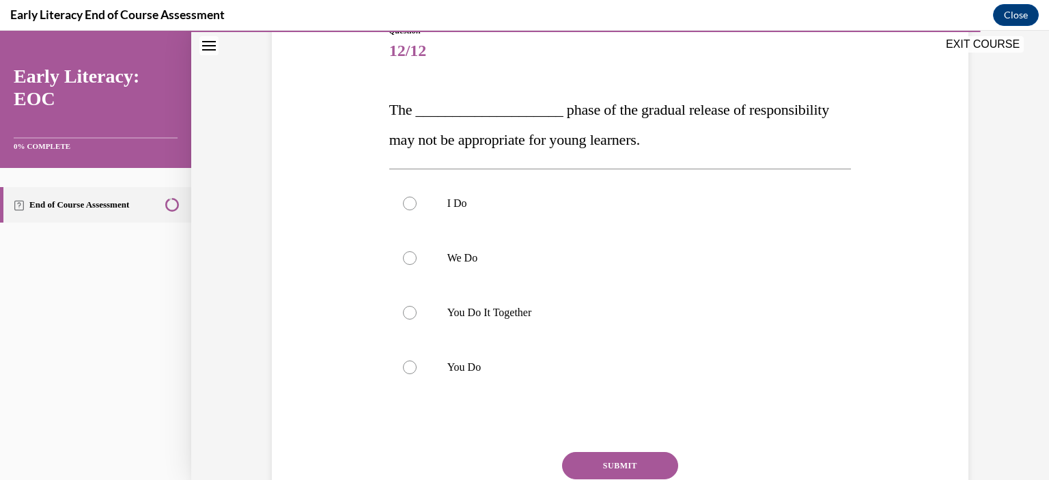
scroll to position [164, 0]
click at [405, 370] on div at bounding box center [410, 369] width 14 height 14
click at [634, 460] on button "SUBMIT" at bounding box center [620, 467] width 116 height 27
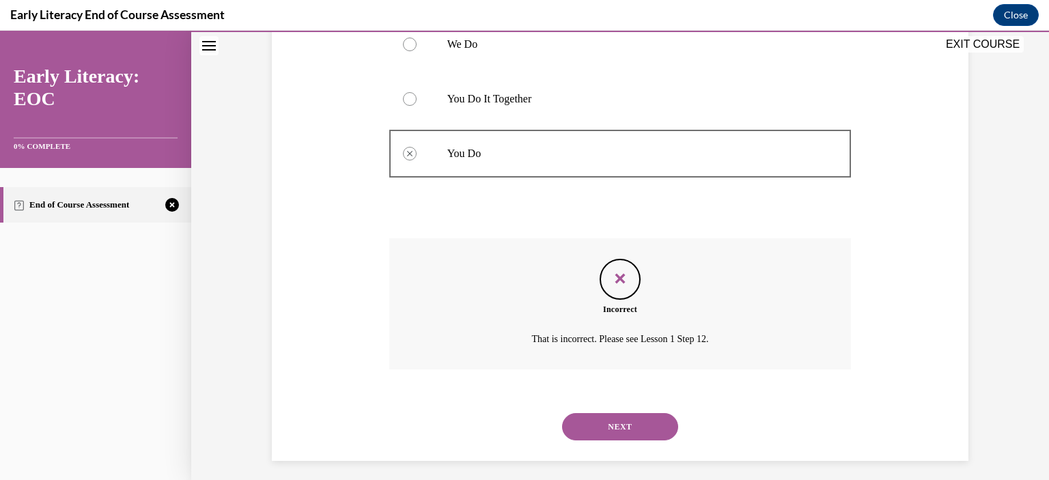
scroll to position [387, 0]
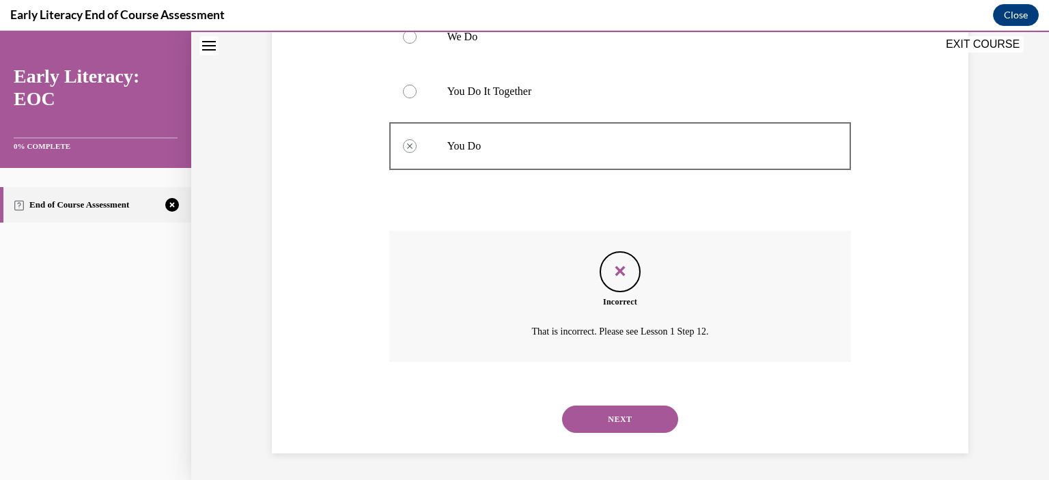
click at [632, 410] on button "NEXT" at bounding box center [620, 419] width 116 height 27
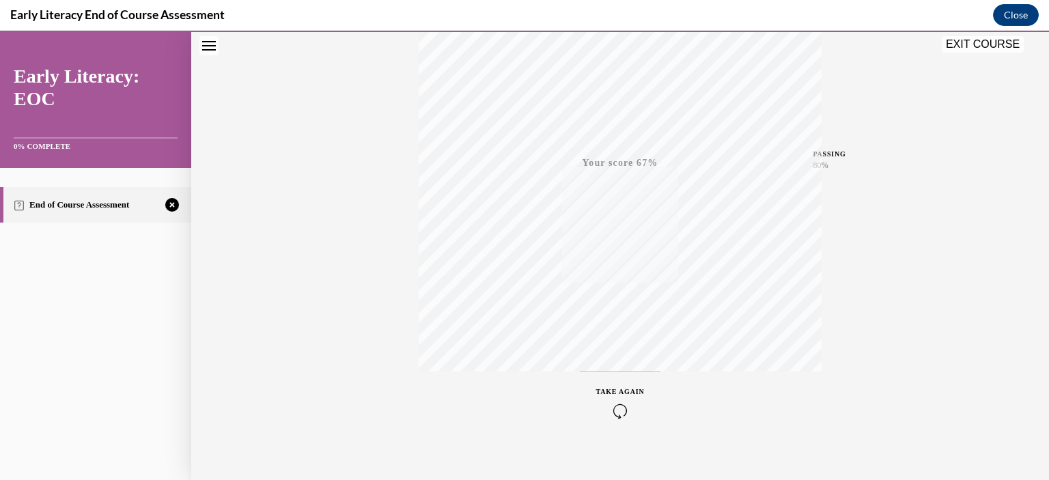
scroll to position [250, 0]
click at [618, 398] on icon "button" at bounding box center [620, 397] width 49 height 15
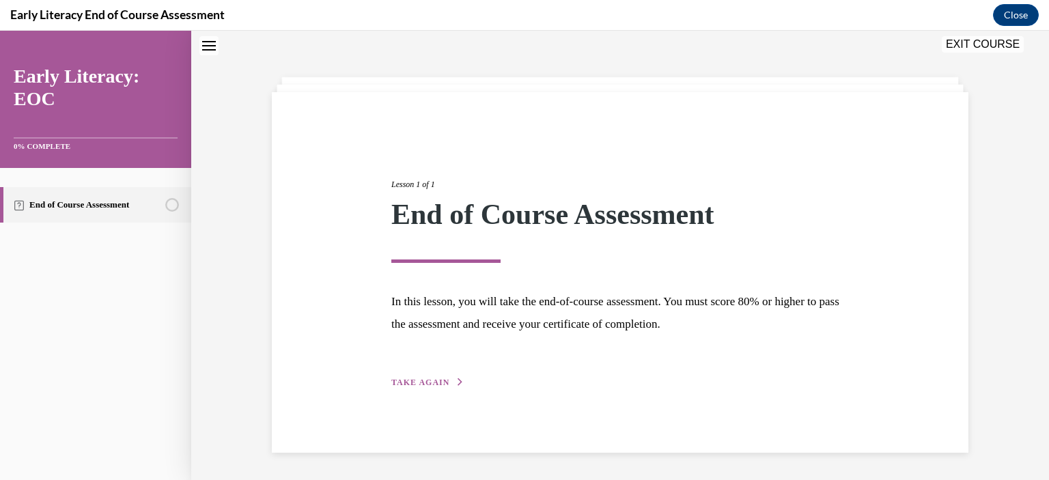
scroll to position [43, 0]
click at [415, 382] on span "TAKE AGAIN" at bounding box center [420, 383] width 58 height 10
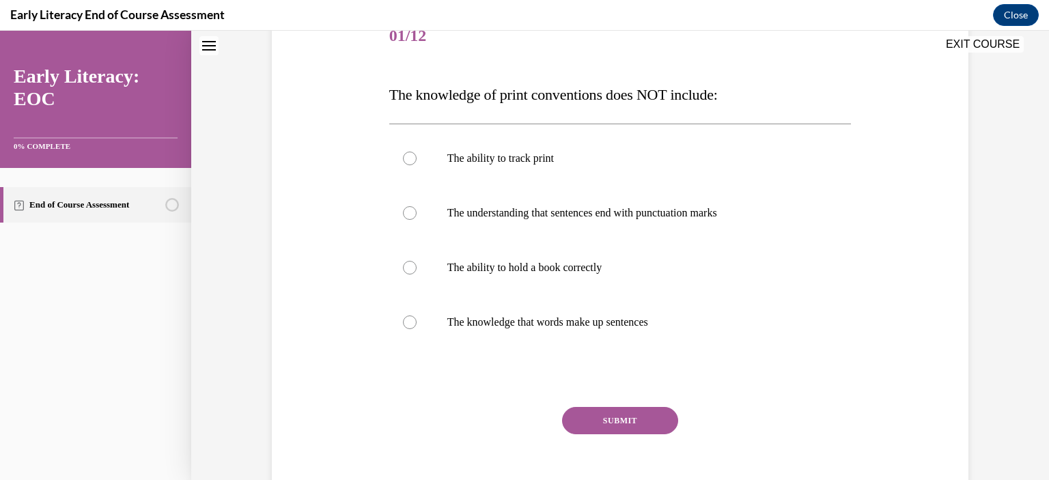
scroll to position [182, 0]
click at [403, 155] on div at bounding box center [410, 157] width 14 height 14
click at [628, 414] on button "SUBMIT" at bounding box center [620, 419] width 116 height 27
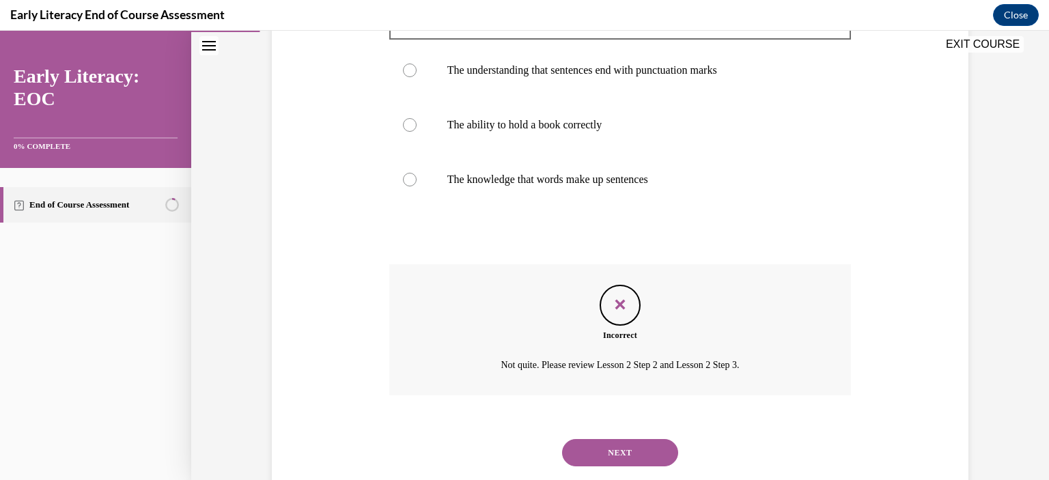
scroll to position [357, 0]
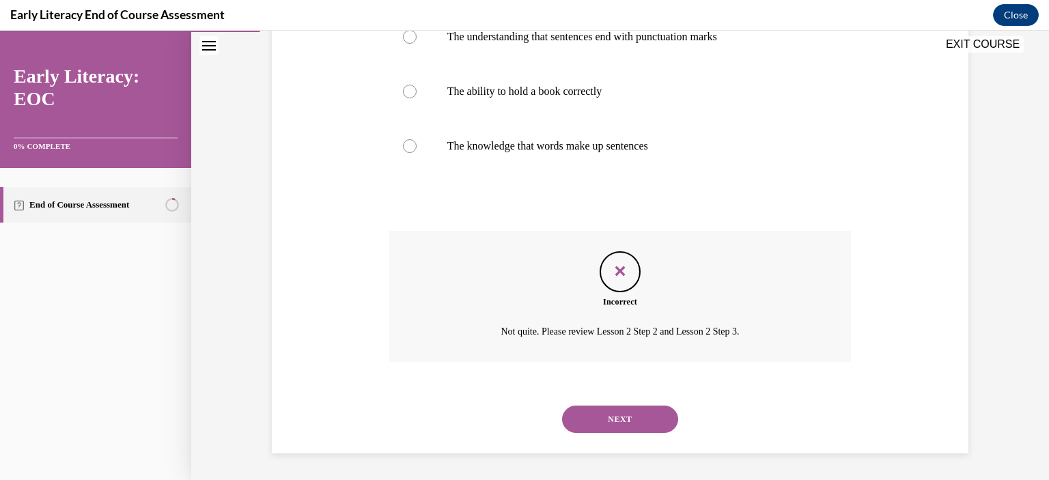
click at [620, 420] on button "NEXT" at bounding box center [620, 419] width 116 height 27
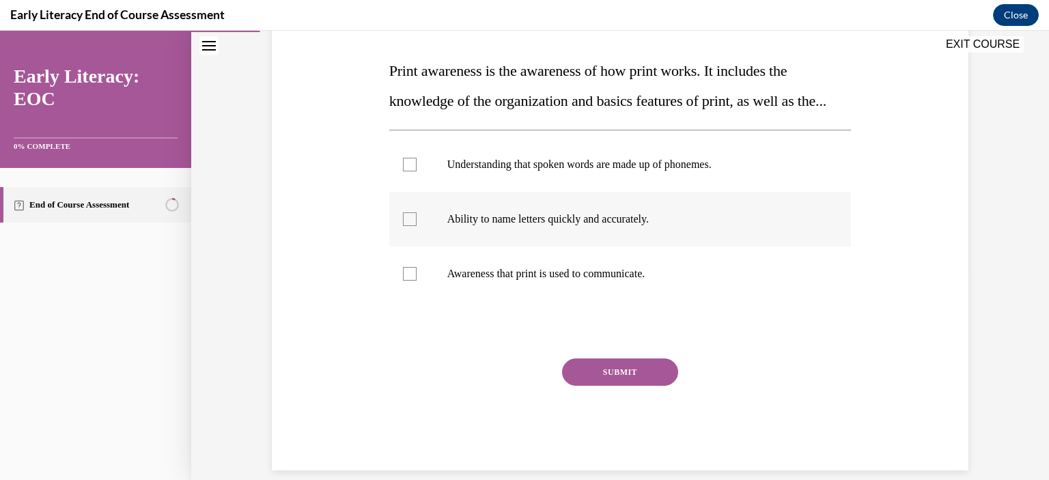
scroll to position [202, 0]
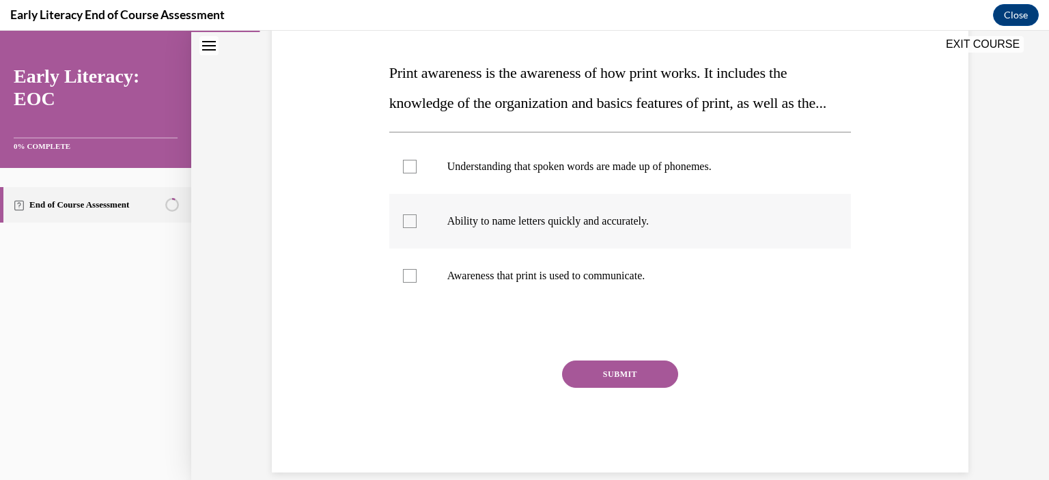
click at [403, 228] on div at bounding box center [410, 222] width 14 height 14
click at [622, 388] on button "SUBMIT" at bounding box center [620, 374] width 116 height 27
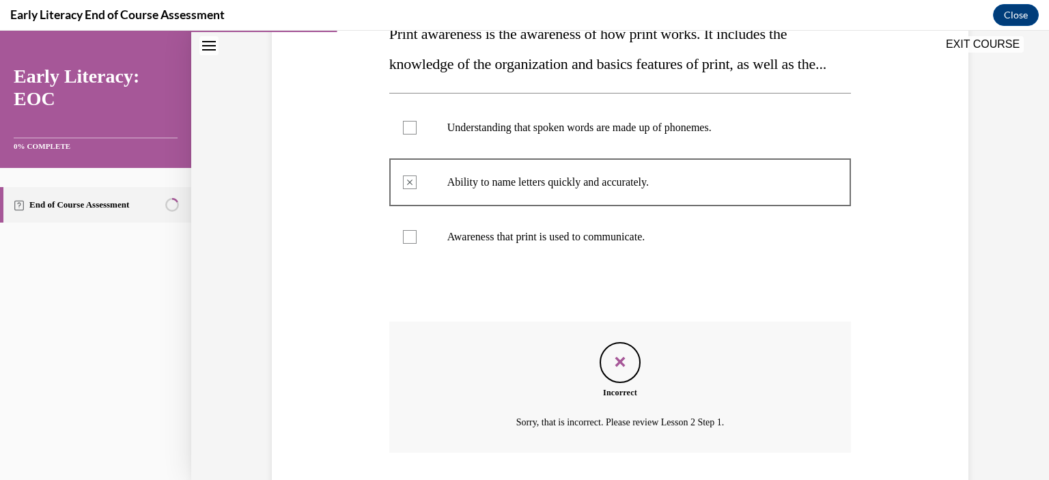
scroll to position [362, 0]
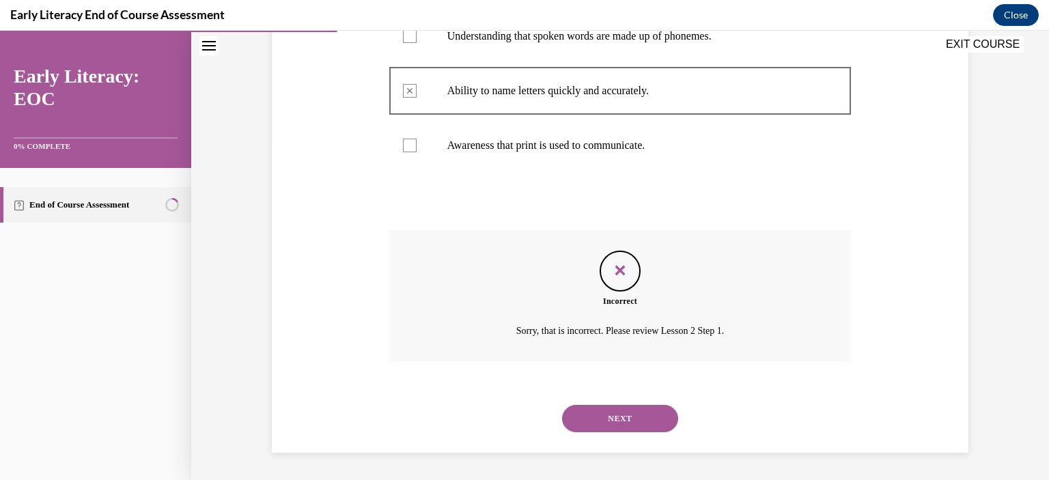
click at [620, 412] on button "NEXT" at bounding box center [620, 418] width 116 height 27
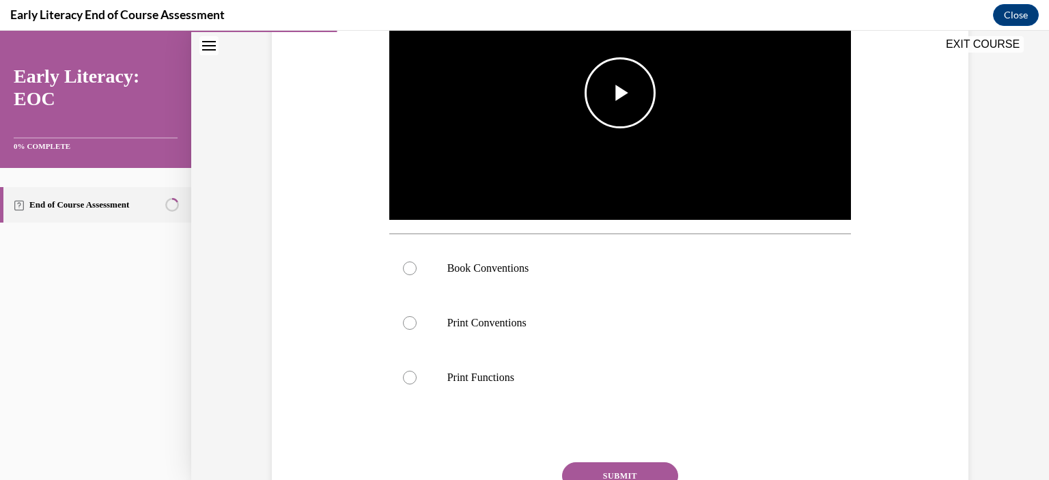
scroll to position [341, 0]
click at [620, 93] on span "Video player" at bounding box center [620, 93] width 0 height 0
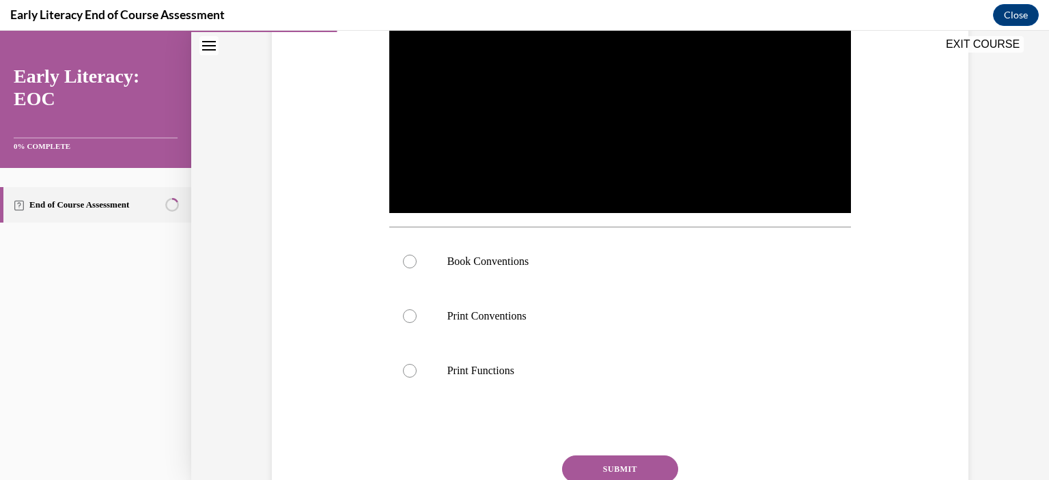
scroll to position [349, 0]
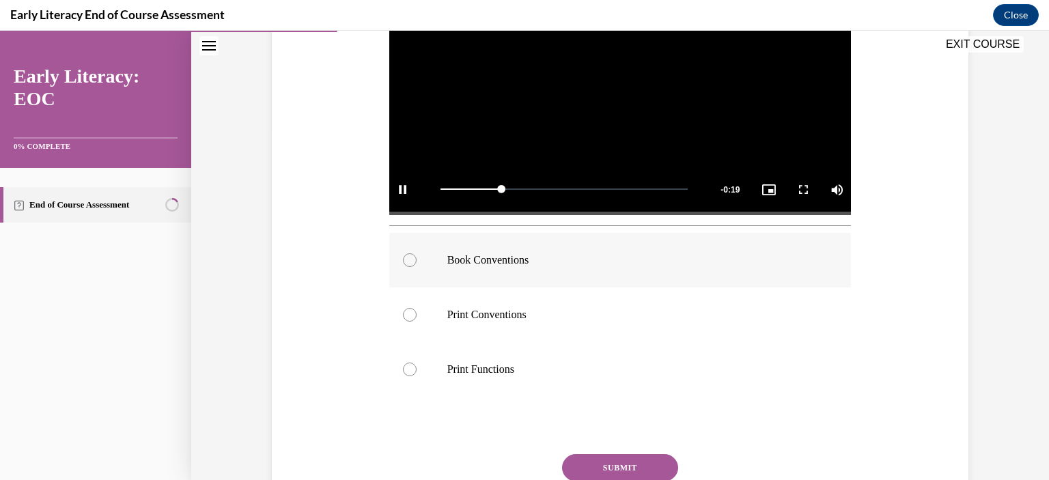
click at [407, 260] on div at bounding box center [410, 260] width 14 height 14
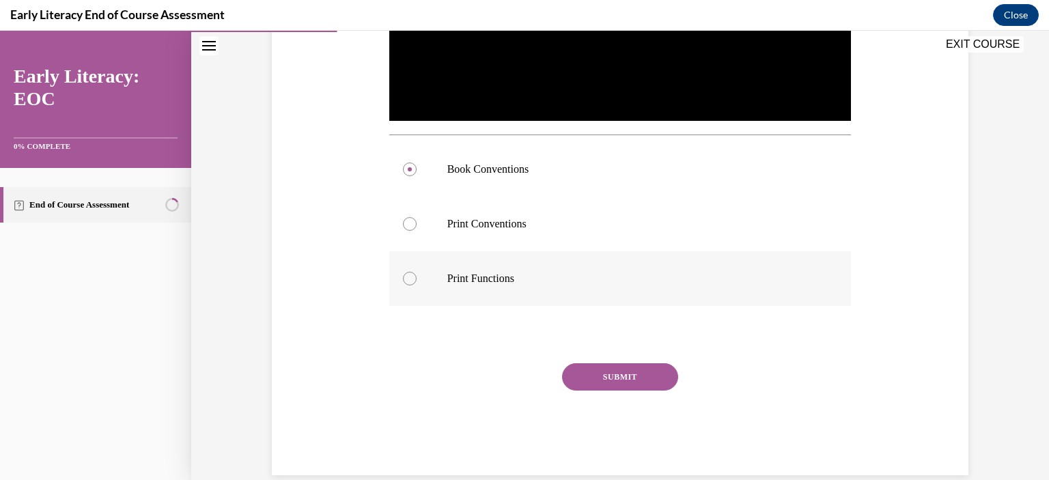
scroll to position [443, 0]
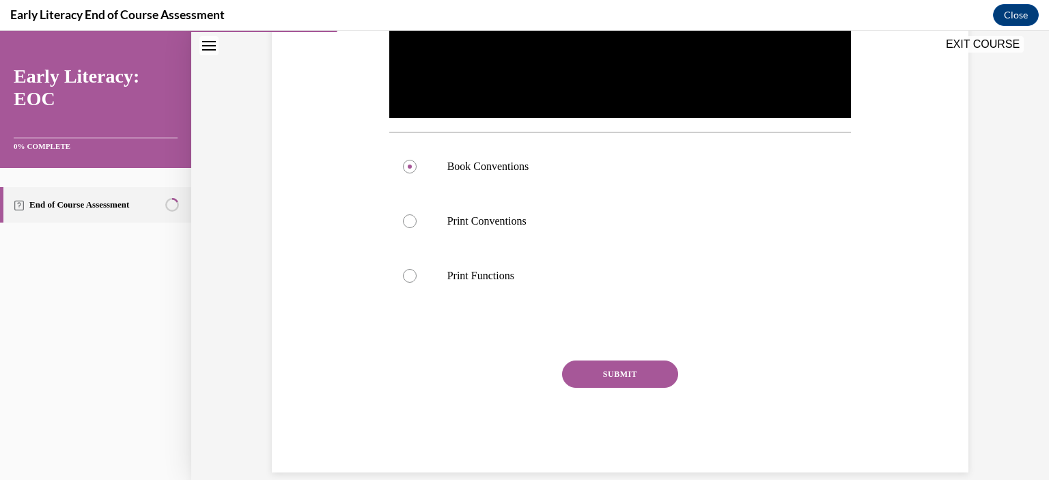
click at [645, 370] on button "SUBMIT" at bounding box center [620, 374] width 116 height 27
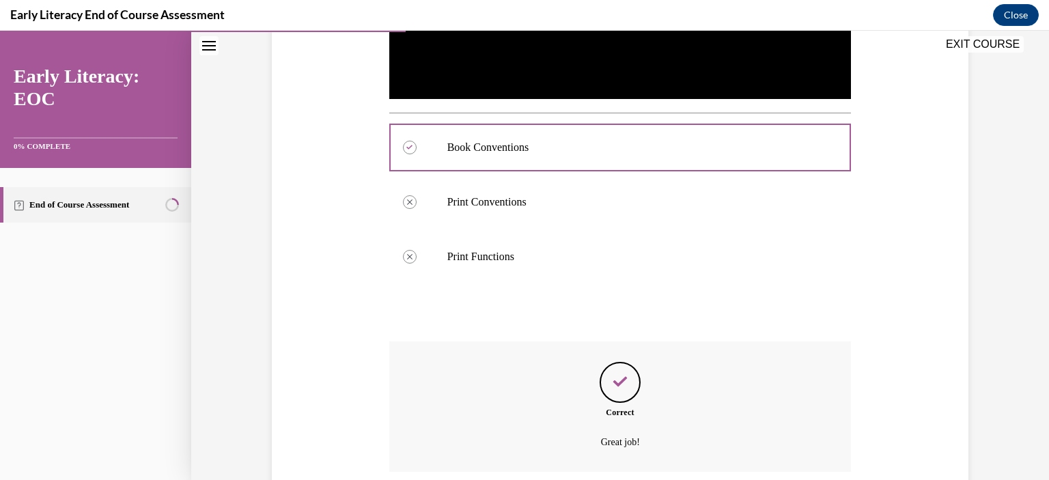
scroll to position [572, 0]
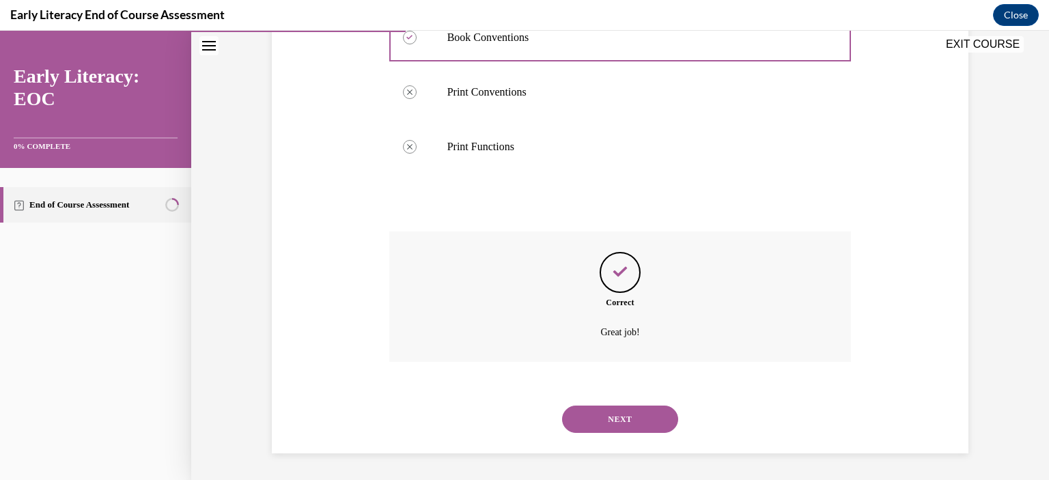
click at [633, 417] on button "NEXT" at bounding box center [620, 419] width 116 height 27
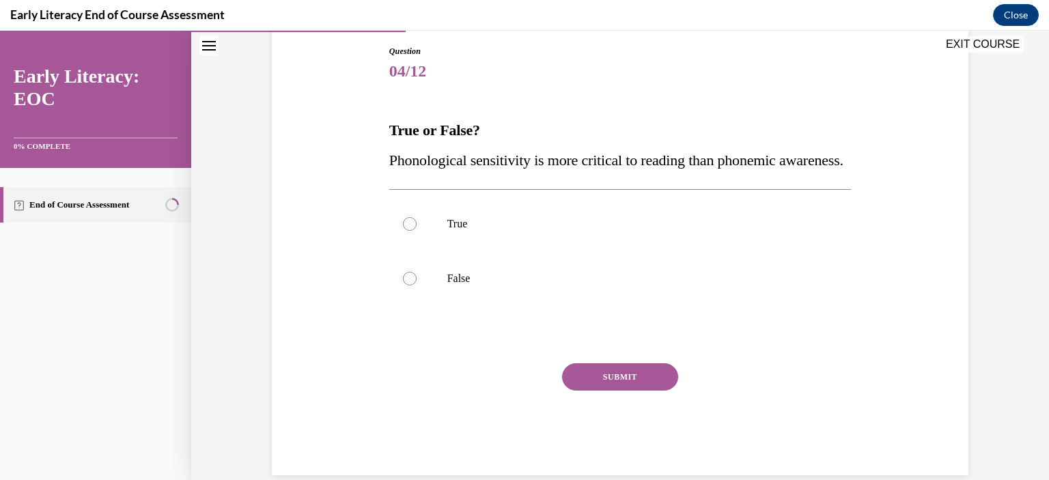
scroll to position [145, 0]
click at [404, 286] on div at bounding box center [410, 279] width 14 height 14
click at [643, 391] on button "SUBMIT" at bounding box center [620, 376] width 116 height 27
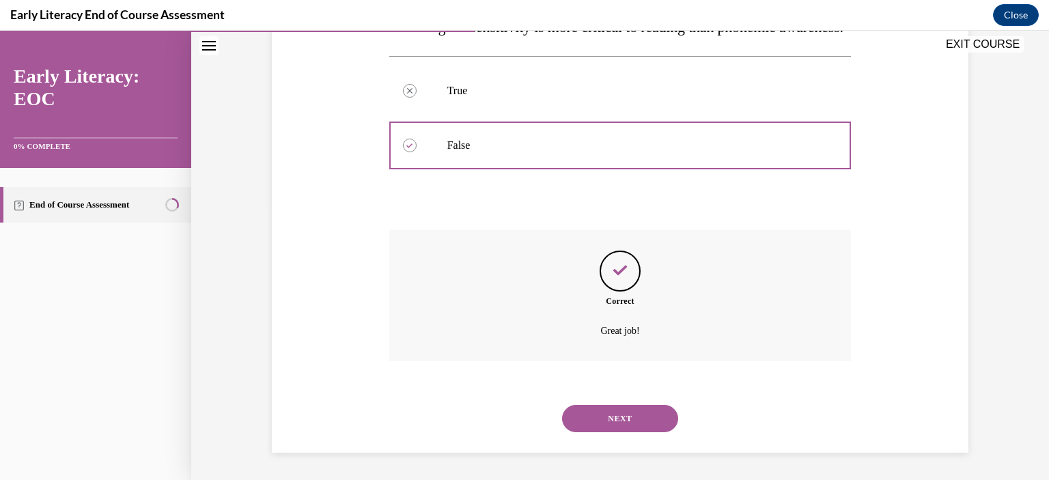
scroll to position [307, 0]
click at [622, 423] on button "NEXT" at bounding box center [620, 418] width 116 height 27
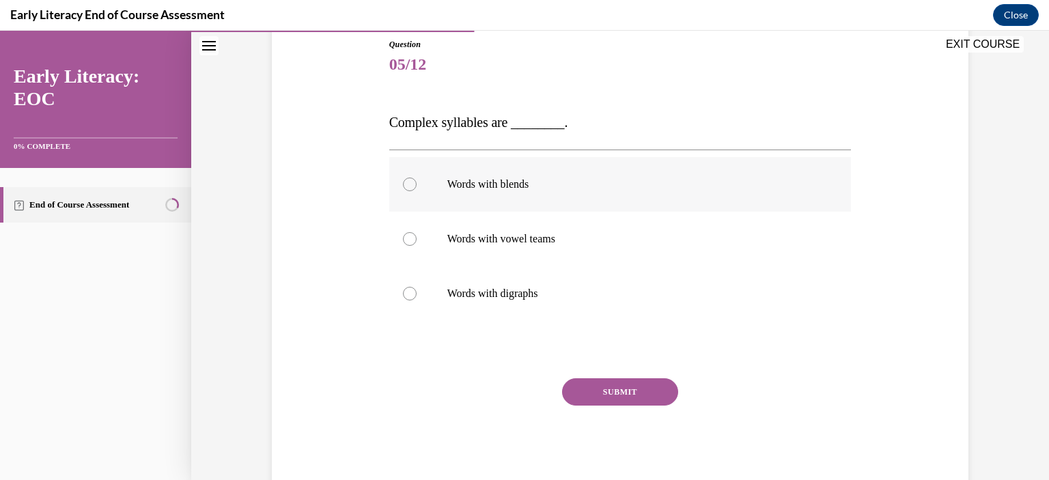
click at [403, 187] on div at bounding box center [410, 185] width 14 height 14
click at [629, 392] on button "SUBMIT" at bounding box center [620, 392] width 116 height 27
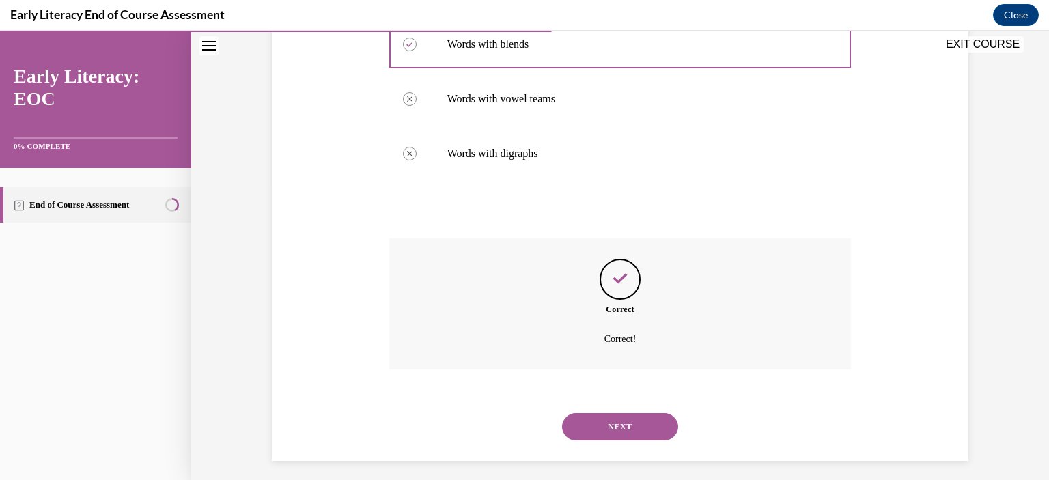
scroll to position [299, 0]
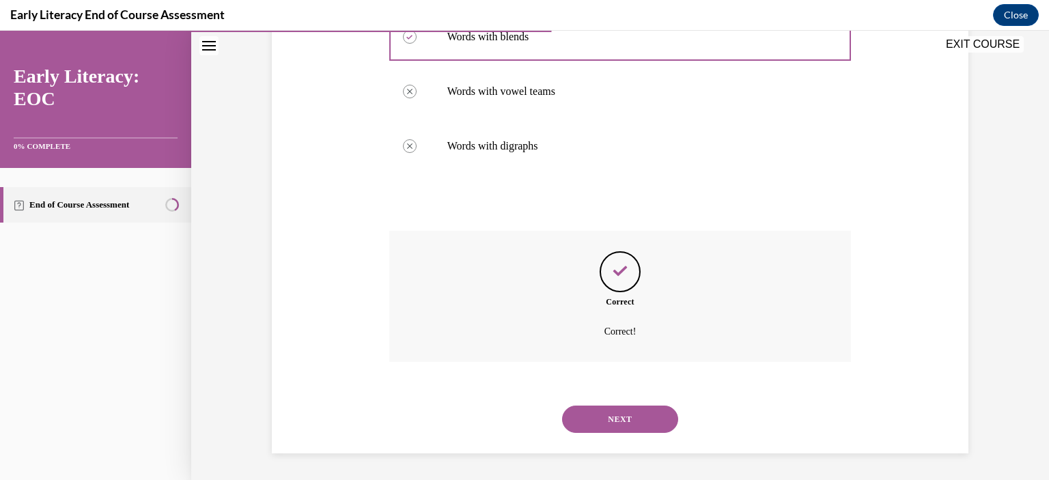
click at [626, 423] on button "NEXT" at bounding box center [620, 419] width 116 height 27
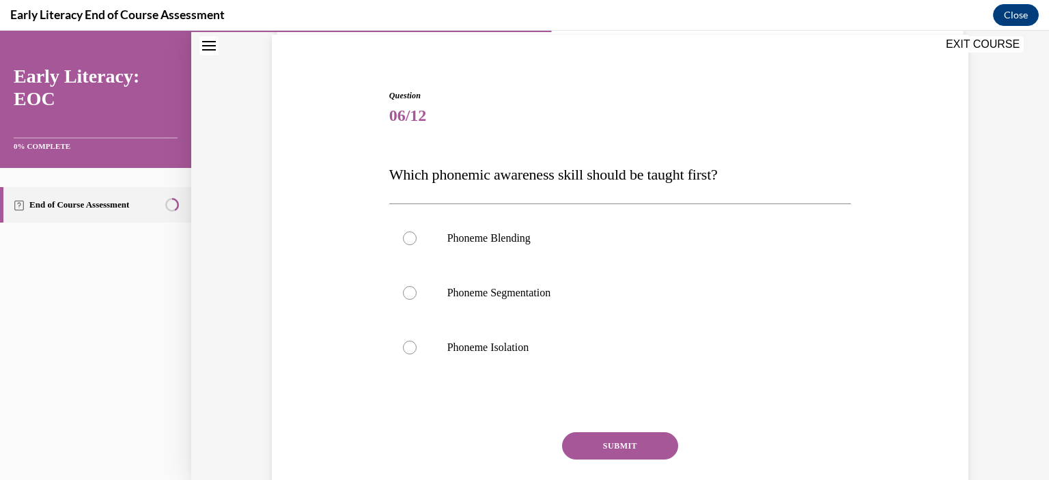
scroll to position [101, 0]
click at [401, 357] on div at bounding box center [620, 347] width 463 height 55
click at [621, 449] on button "SUBMIT" at bounding box center [620, 445] width 116 height 27
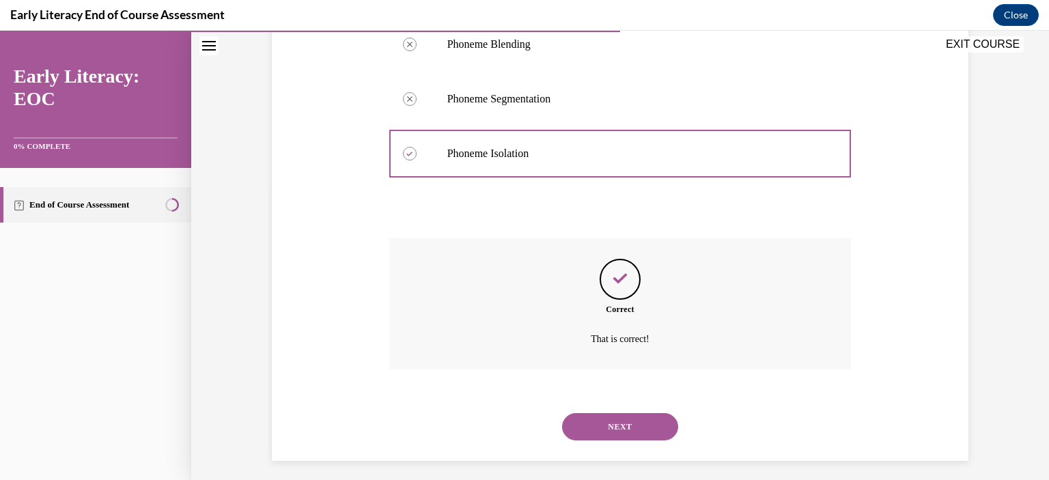
scroll to position [302, 0]
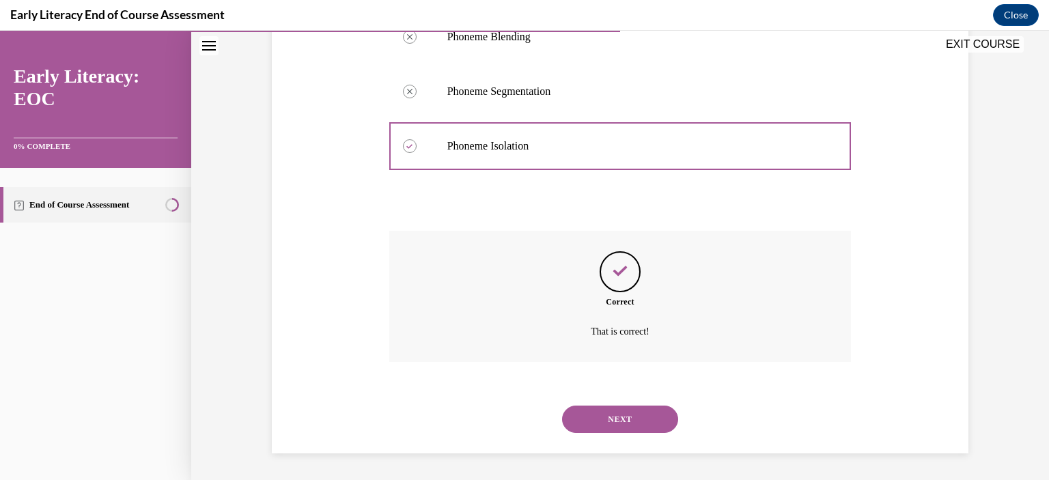
click at [616, 426] on button "NEXT" at bounding box center [620, 419] width 116 height 27
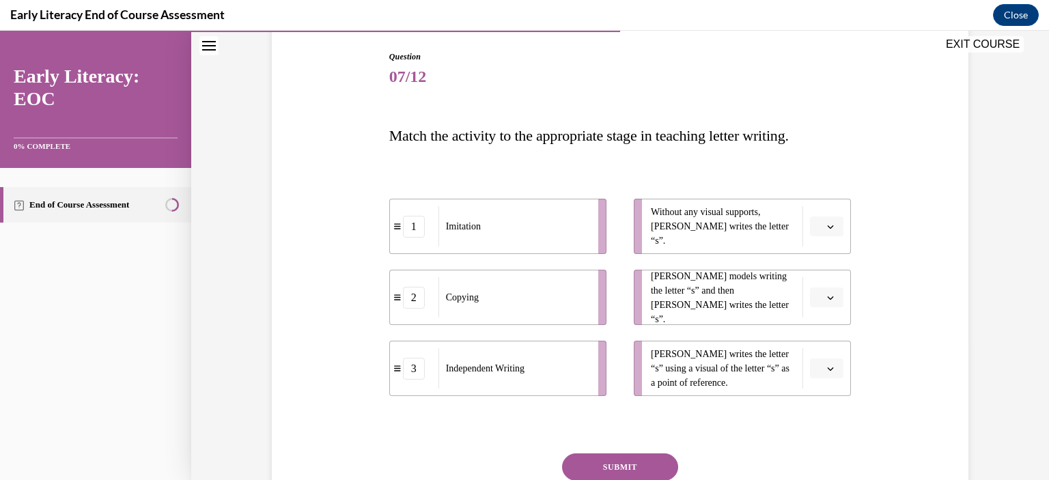
scroll to position [141, 0]
click at [821, 234] on button "button" at bounding box center [826, 225] width 33 height 20
click at [822, 234] on li "Without any visual supports, Tina writes the letter “s”." at bounding box center [742, 224] width 217 height 55
click at [826, 221] on span "button" at bounding box center [831, 226] width 10 height 10
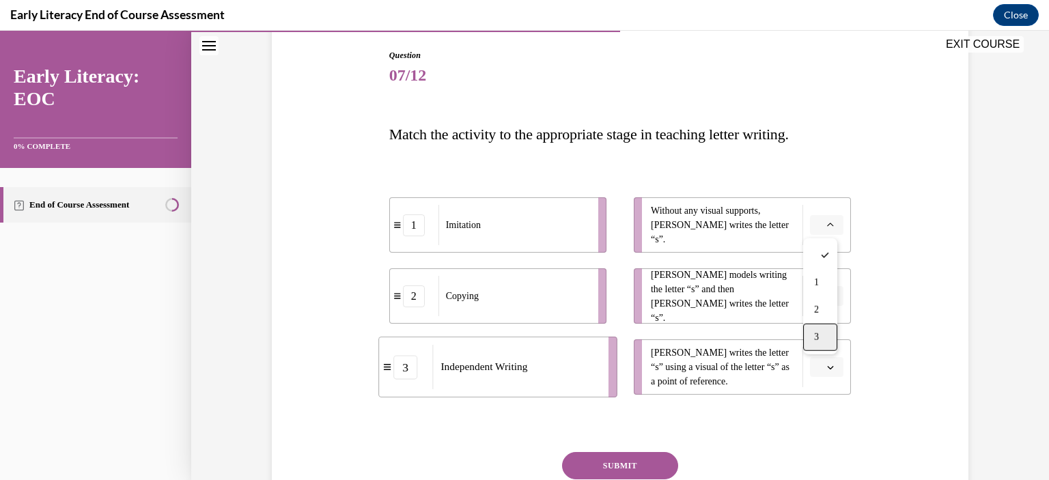
click at [821, 335] on div "3" at bounding box center [820, 337] width 34 height 27
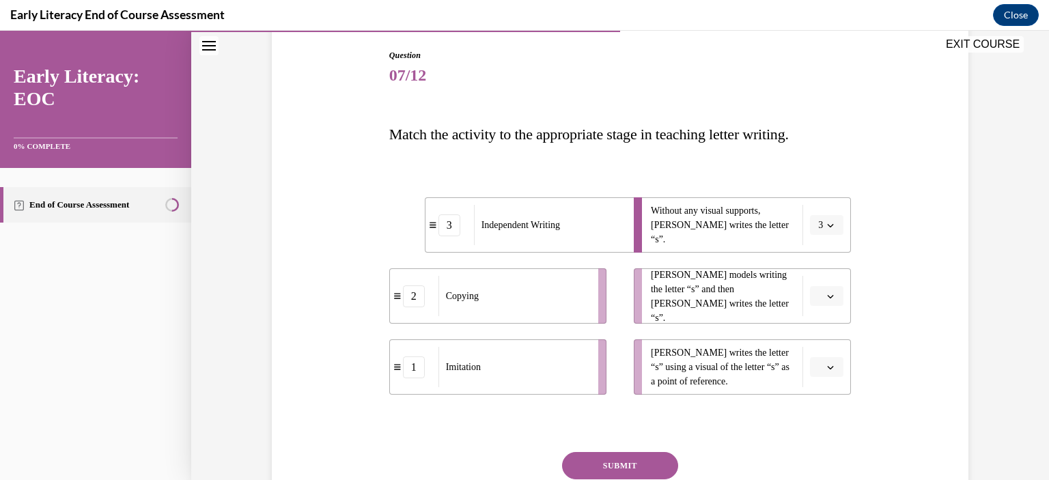
click at [825, 301] on button "button" at bounding box center [826, 296] width 33 height 20
click at [825, 348] on div "1" at bounding box center [820, 353] width 34 height 27
click at [826, 371] on span "button" at bounding box center [831, 368] width 10 height 10
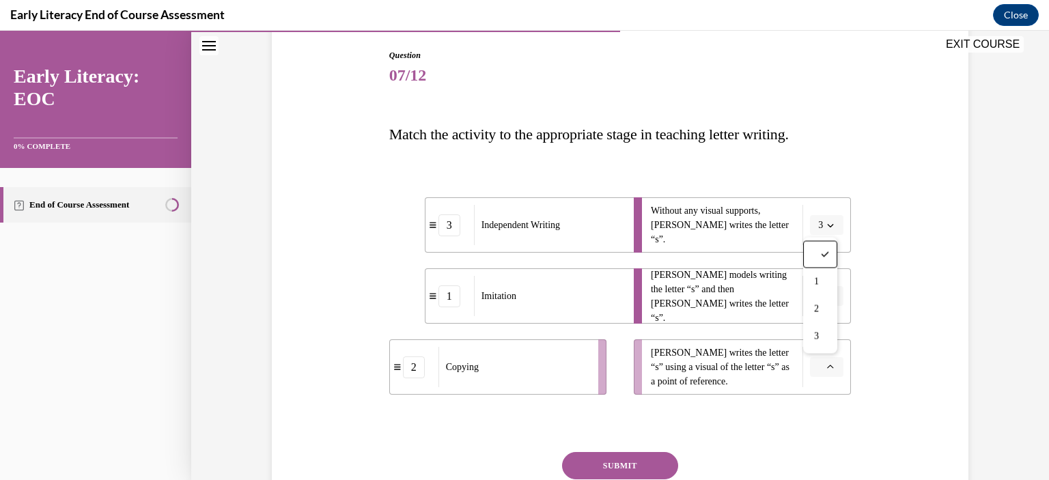
click at [826, 371] on span "button" at bounding box center [831, 368] width 10 height 10
click at [827, 368] on icon "button" at bounding box center [830, 367] width 7 height 7
click at [815, 312] on span "2" at bounding box center [816, 309] width 5 height 11
click at [609, 466] on button "SUBMIT" at bounding box center [620, 465] width 116 height 27
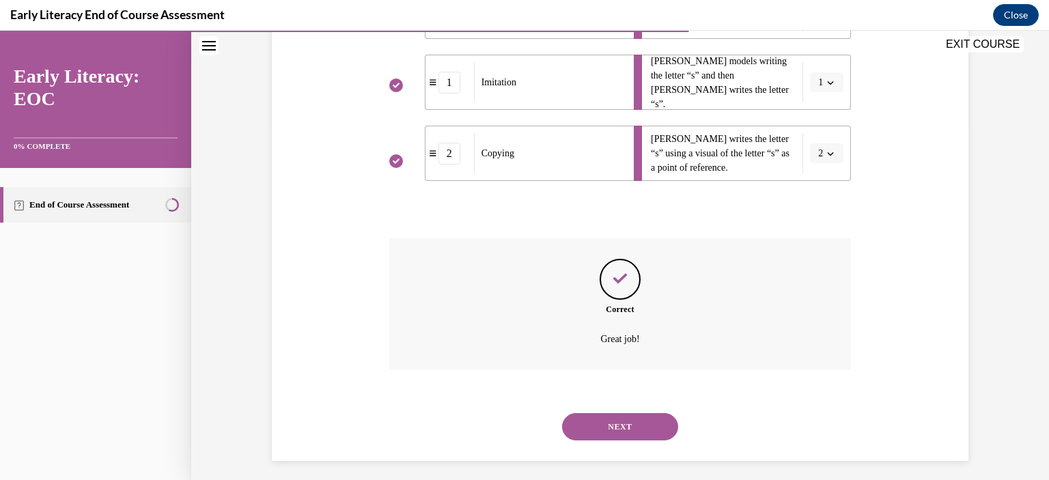
scroll to position [362, 0]
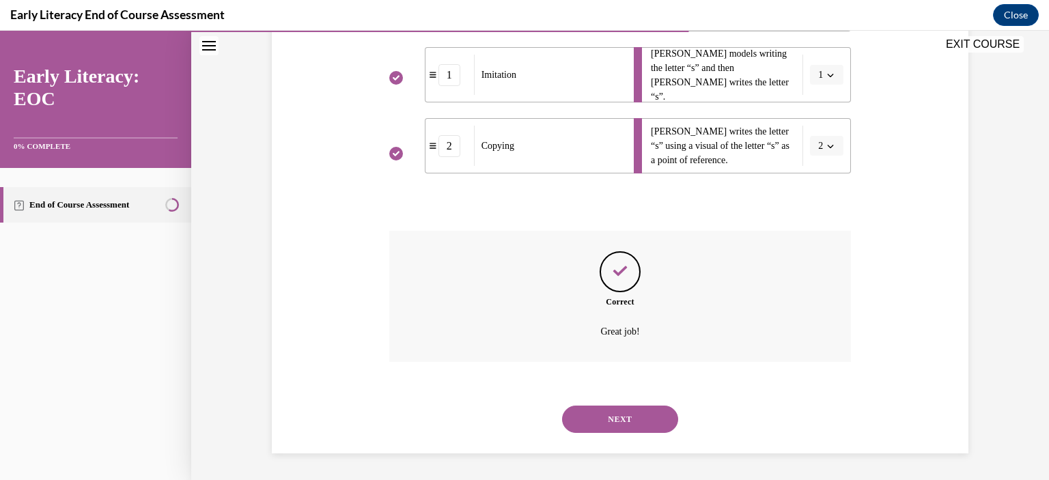
click at [611, 417] on button "NEXT" at bounding box center [620, 419] width 116 height 27
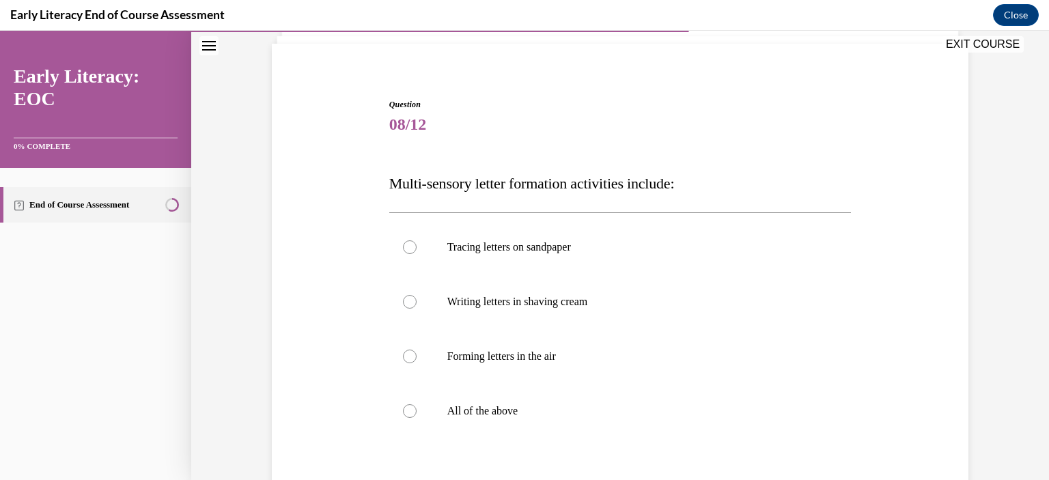
scroll to position [92, 0]
click at [404, 411] on div at bounding box center [410, 411] width 14 height 14
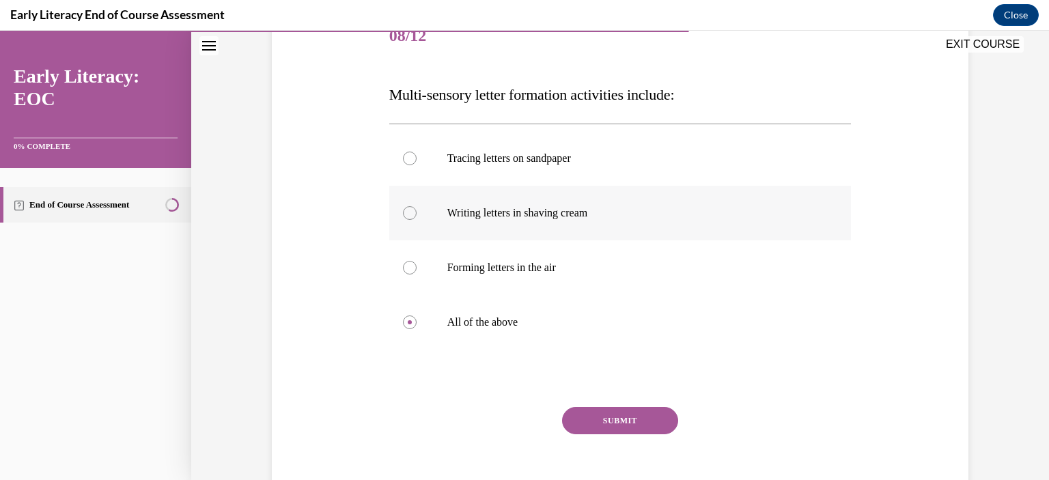
scroll to position [182, 0]
click at [620, 421] on button "SUBMIT" at bounding box center [620, 419] width 116 height 27
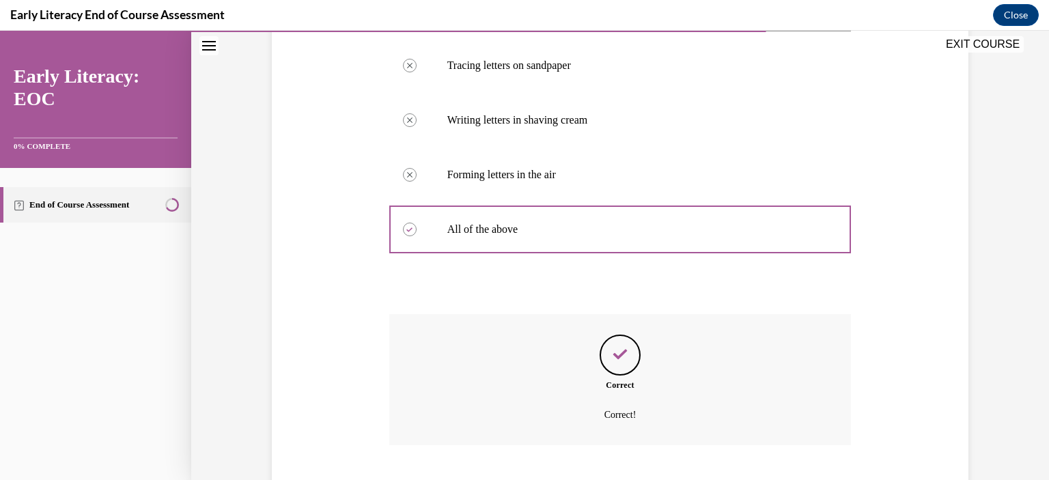
scroll to position [357, 0]
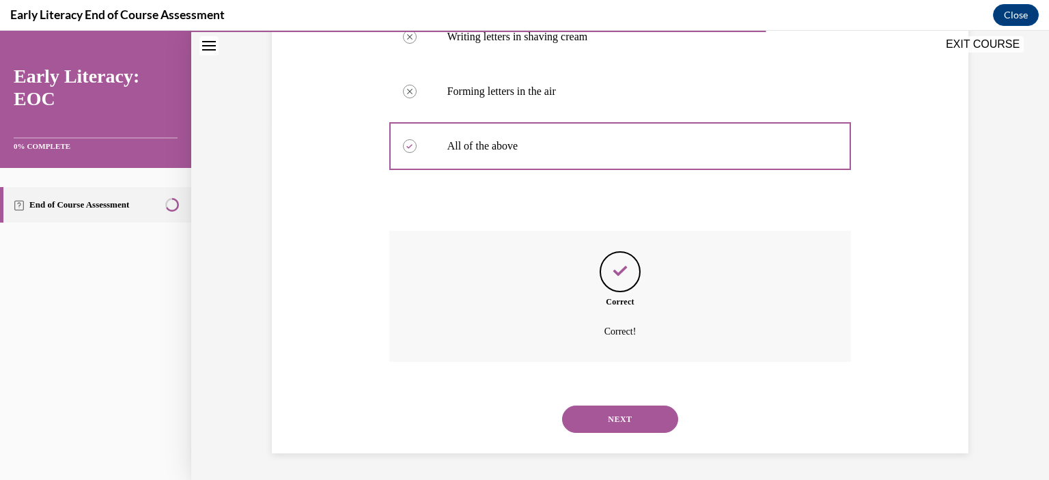
click at [620, 421] on button "NEXT" at bounding box center [620, 419] width 116 height 27
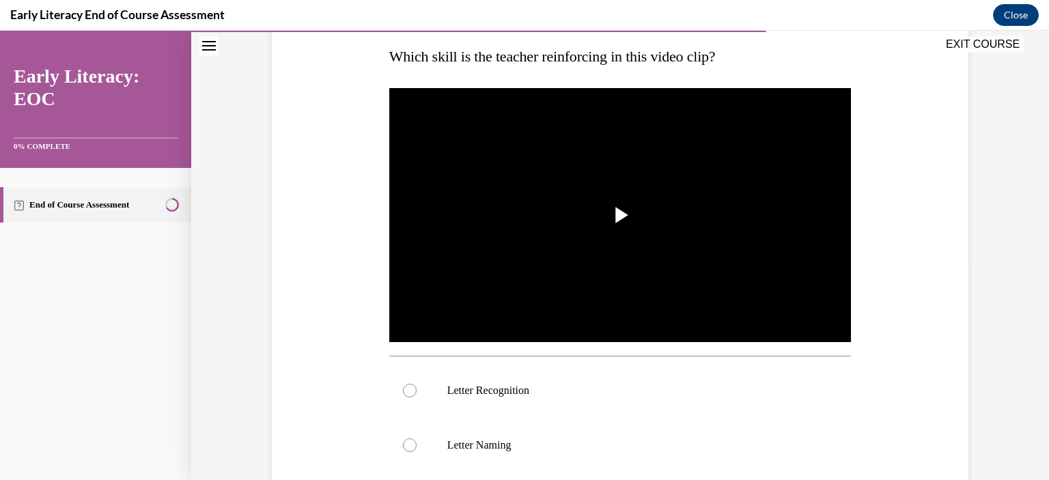
scroll to position [224, 0]
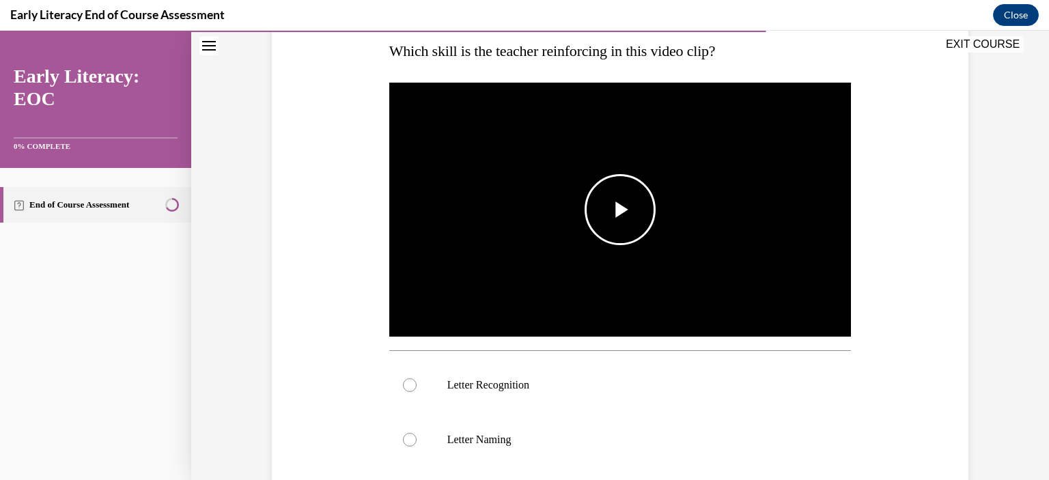
click at [620, 210] on span "Video player" at bounding box center [620, 210] width 0 height 0
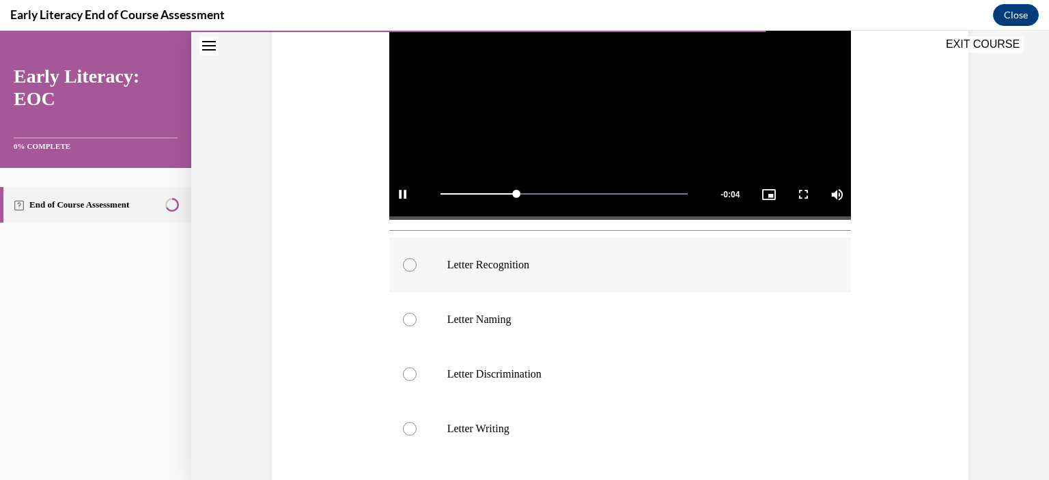
scroll to position [353, 0]
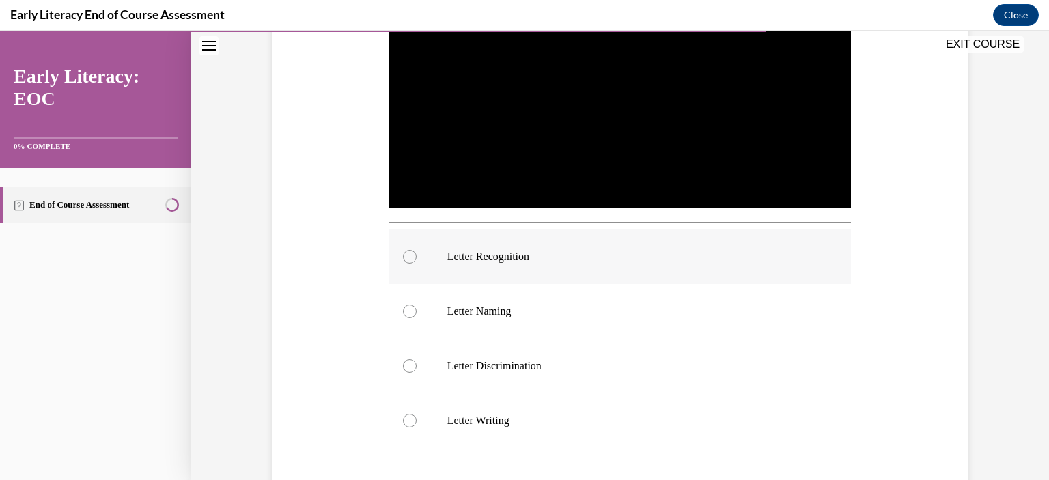
click at [408, 263] on div at bounding box center [620, 257] width 463 height 55
click at [700, 402] on div at bounding box center [620, 421] width 463 height 55
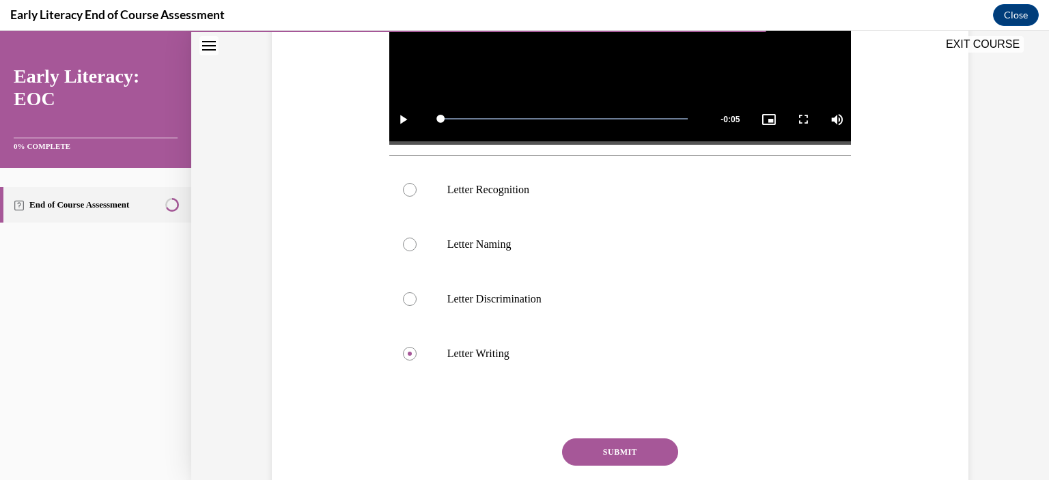
click at [627, 452] on button "SUBMIT" at bounding box center [620, 452] width 116 height 27
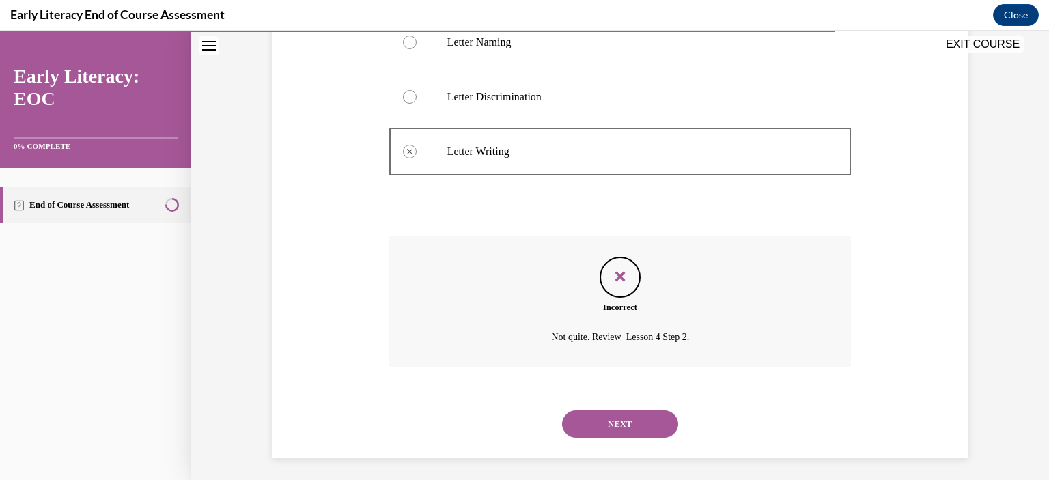
scroll to position [627, 0]
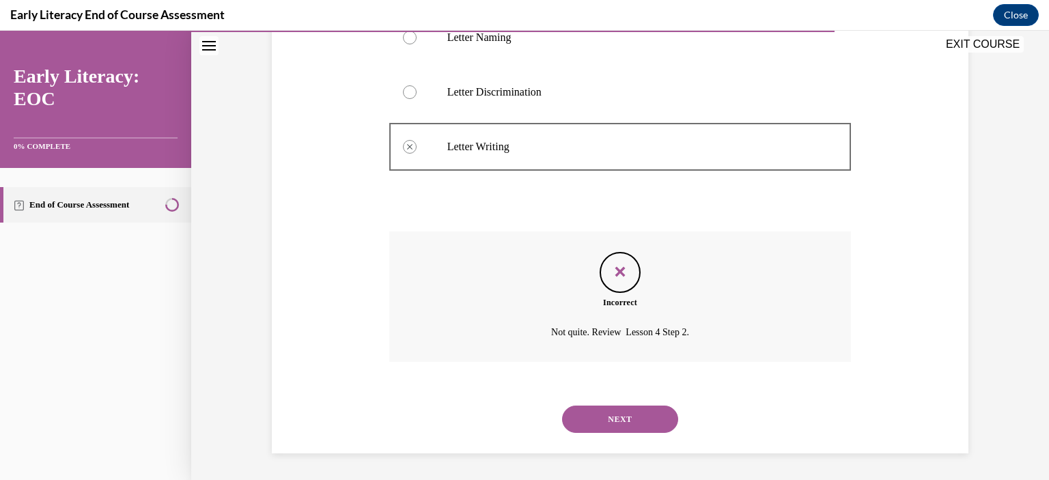
click at [611, 410] on button "NEXT" at bounding box center [620, 419] width 116 height 27
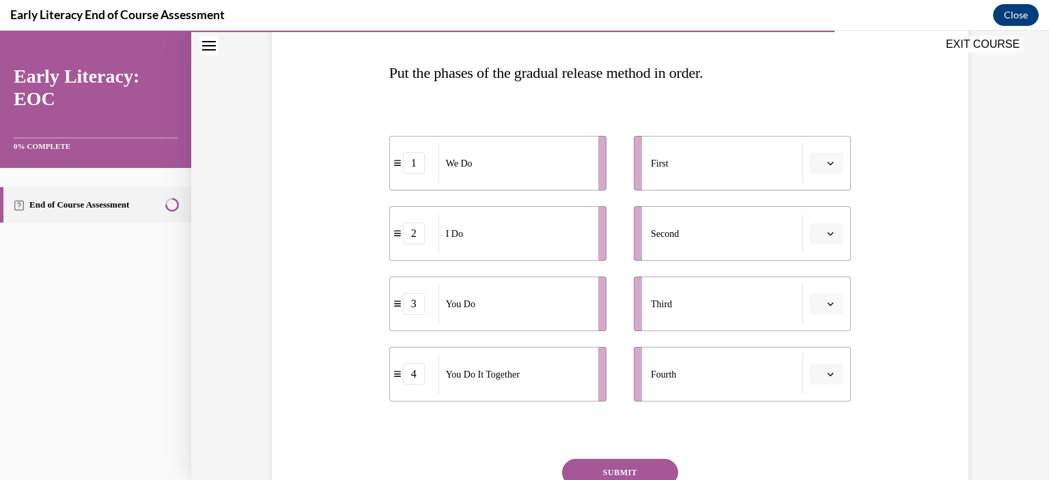
scroll to position [204, 0]
click at [830, 163] on span "button" at bounding box center [831, 161] width 10 height 10
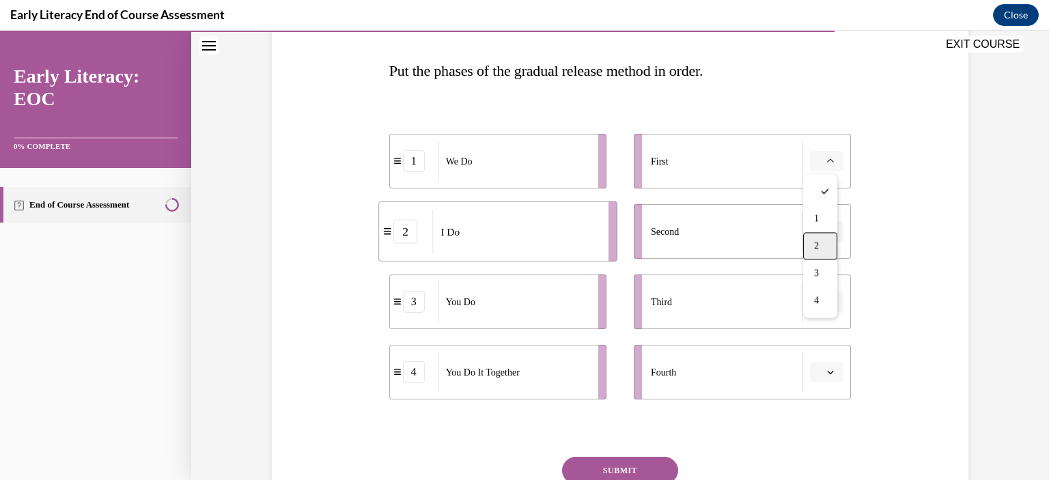
click at [818, 240] on span "2" at bounding box center [816, 245] width 5 height 11
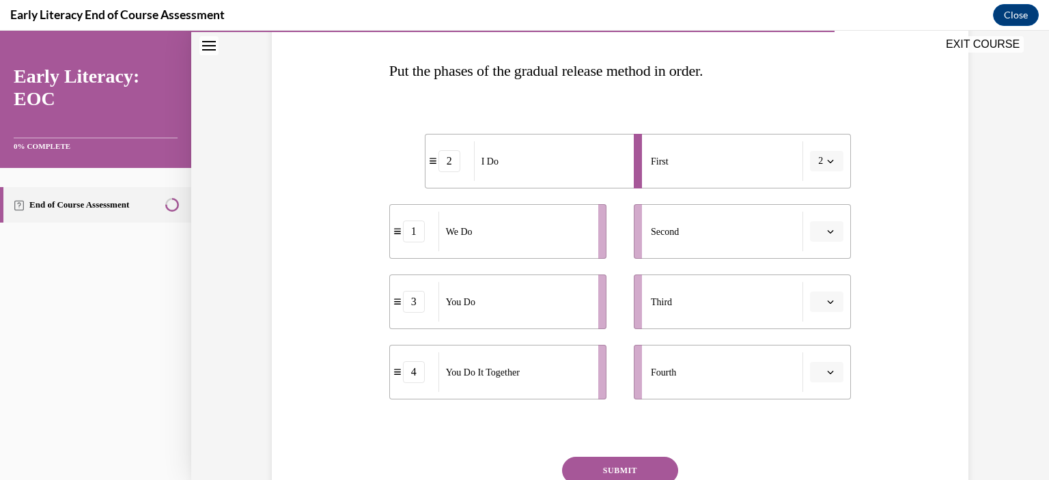
click at [828, 231] on icon "button" at bounding box center [831, 231] width 6 height 3
click at [825, 286] on div "1" at bounding box center [820, 288] width 34 height 27
click at [831, 300] on button "button" at bounding box center [826, 302] width 33 height 20
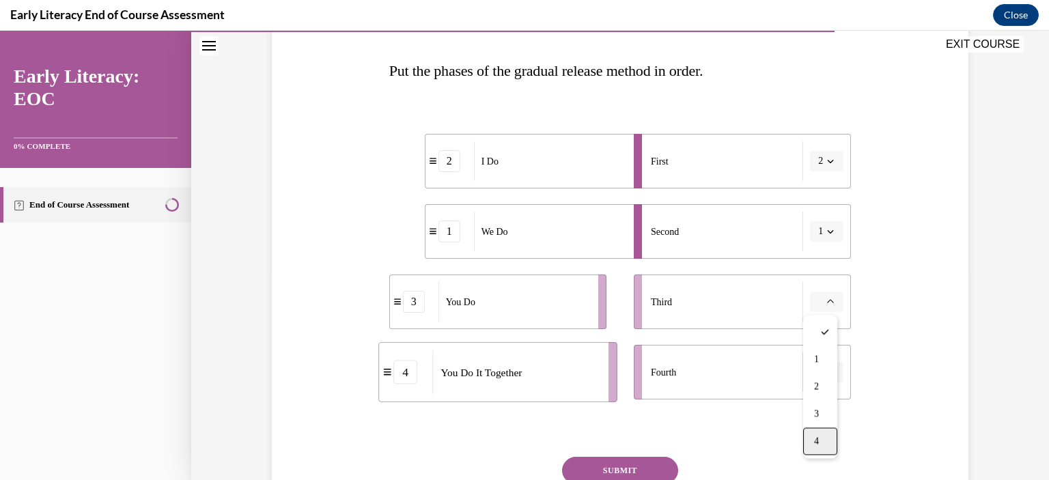
click at [821, 437] on div "4" at bounding box center [820, 441] width 34 height 27
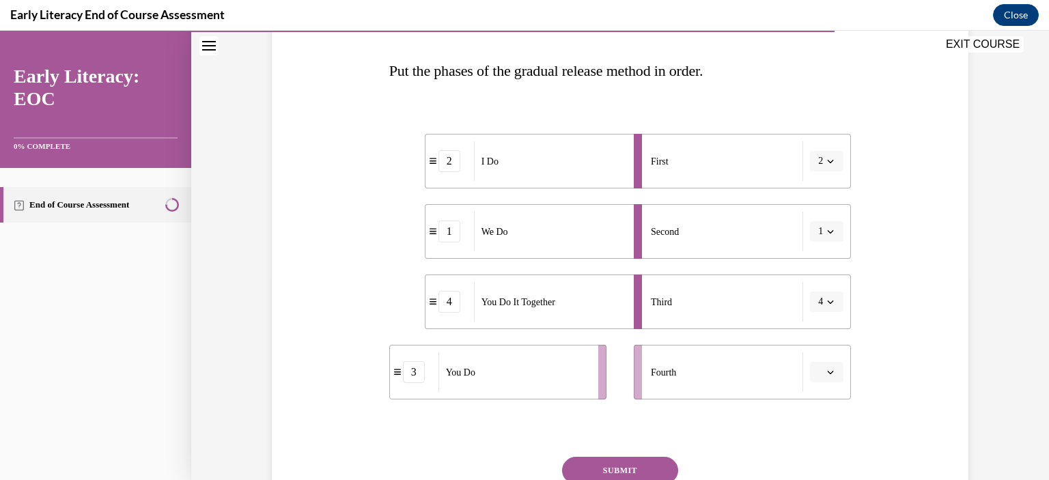
click at [826, 374] on span "button" at bounding box center [831, 373] width 10 height 10
click at [821, 322] on div "3" at bounding box center [820, 314] width 34 height 27
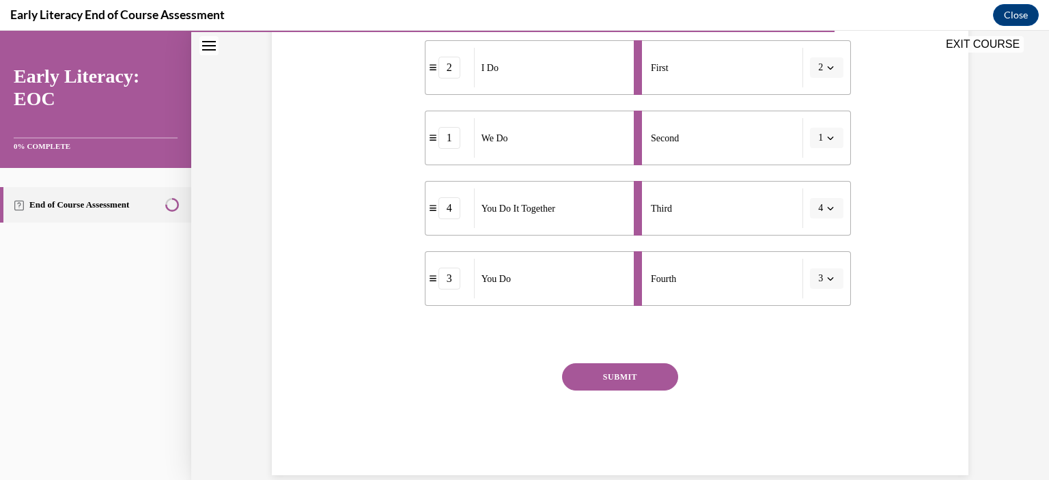
scroll to position [301, 0]
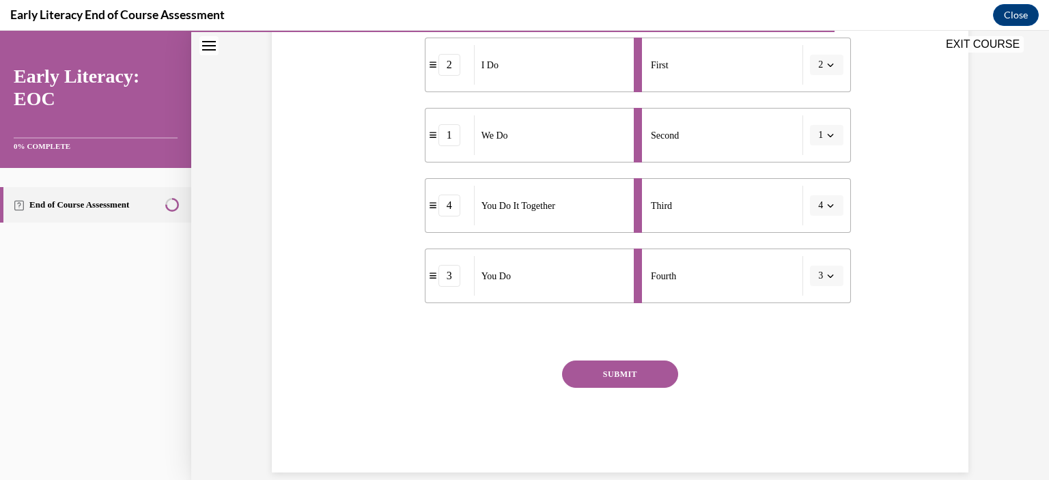
click at [596, 372] on button "SUBMIT" at bounding box center [620, 374] width 116 height 27
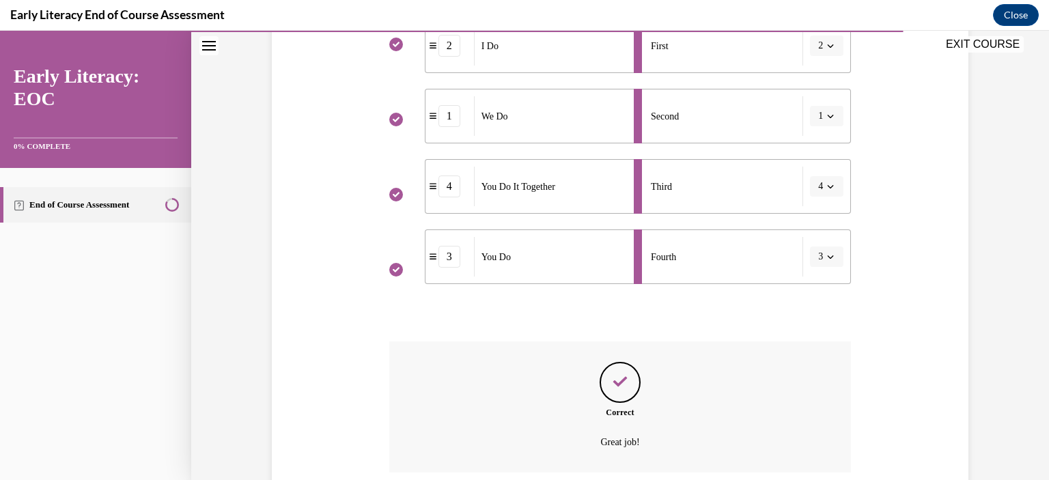
scroll to position [430, 0]
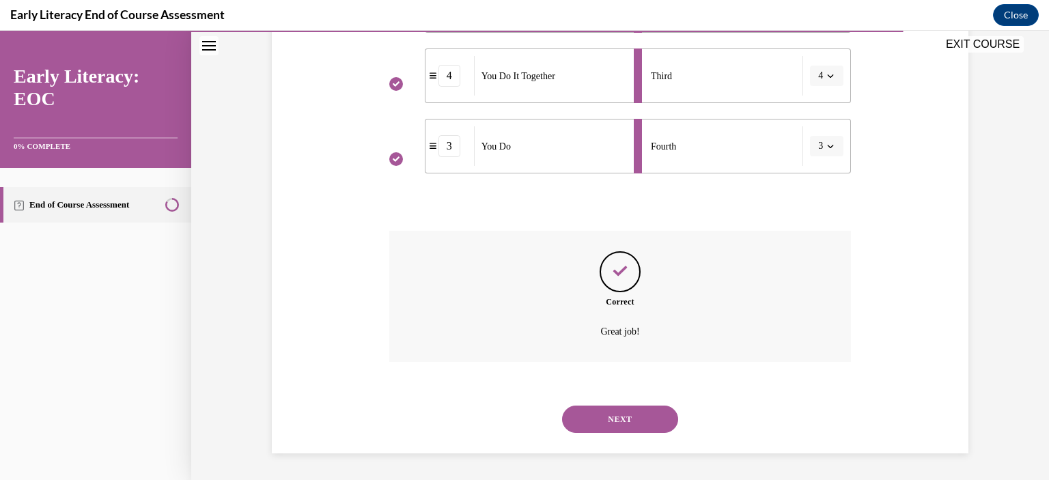
click at [608, 418] on button "NEXT" at bounding box center [620, 419] width 116 height 27
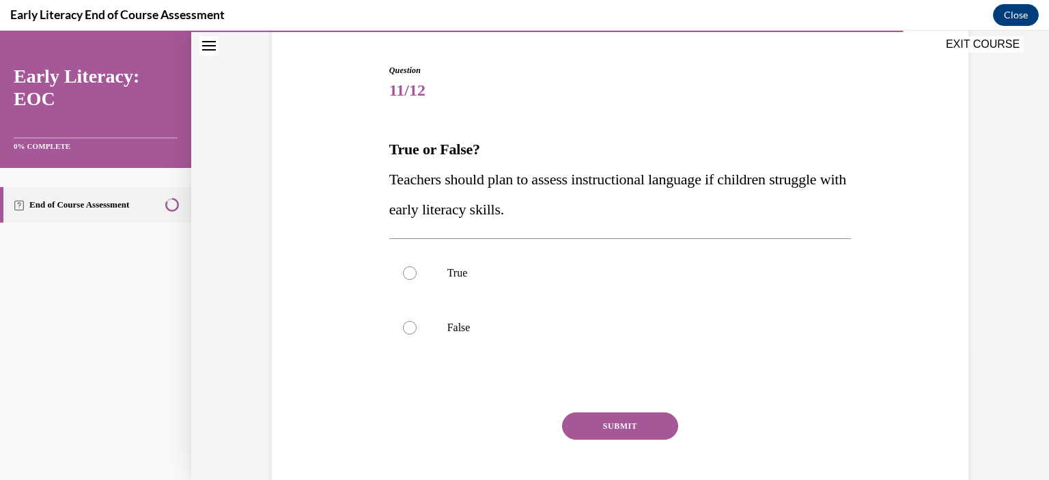
scroll to position [128, 0]
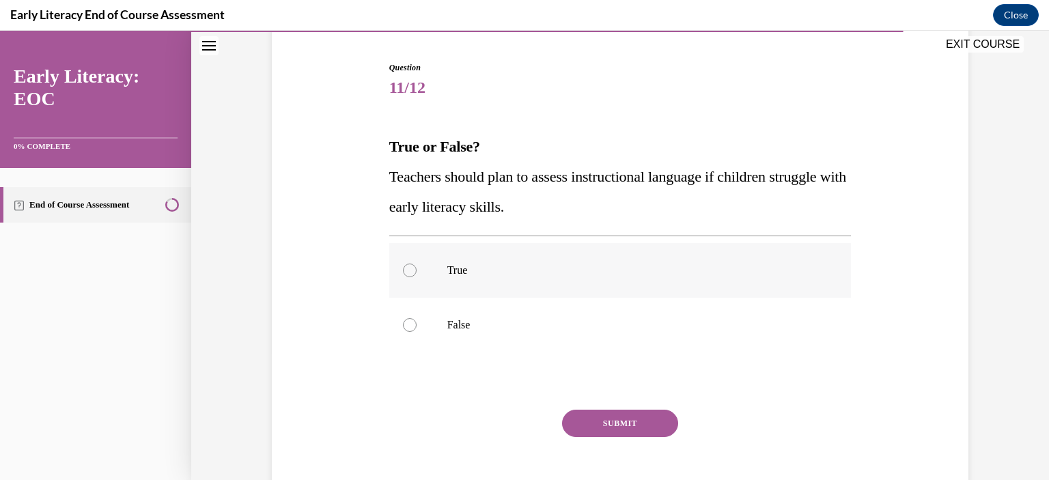
click at [404, 266] on div at bounding box center [410, 271] width 14 height 14
click at [590, 415] on button "SUBMIT" at bounding box center [620, 423] width 116 height 27
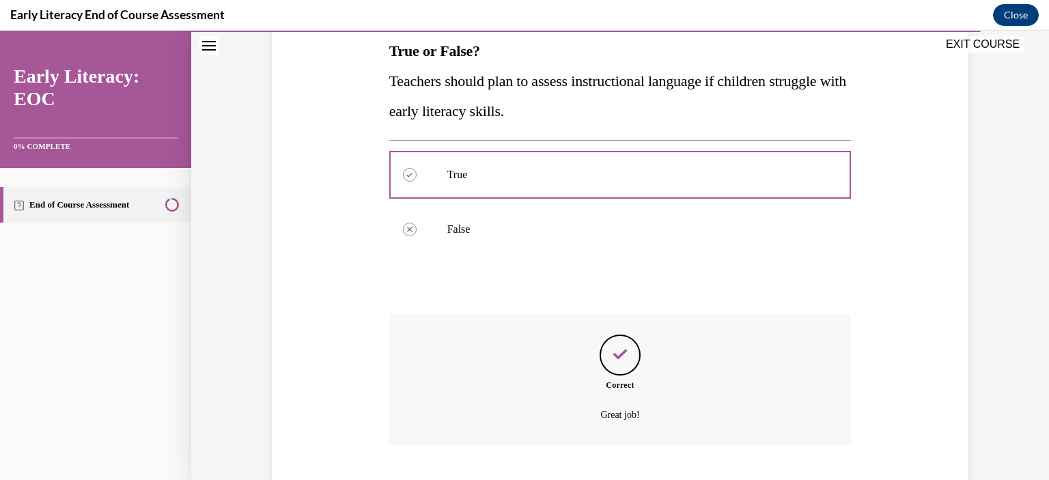
scroll to position [307, 0]
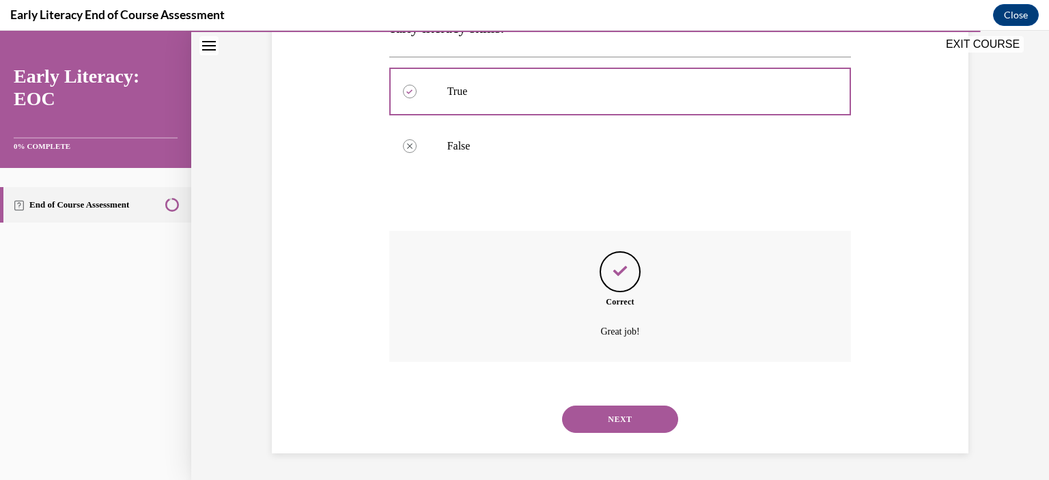
click at [594, 424] on button "NEXT" at bounding box center [620, 419] width 116 height 27
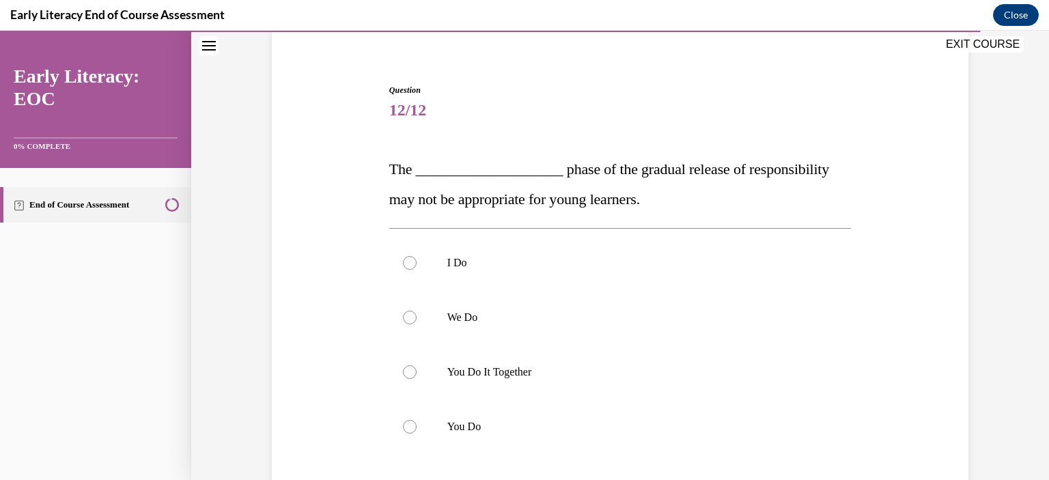
scroll to position [109, 0]
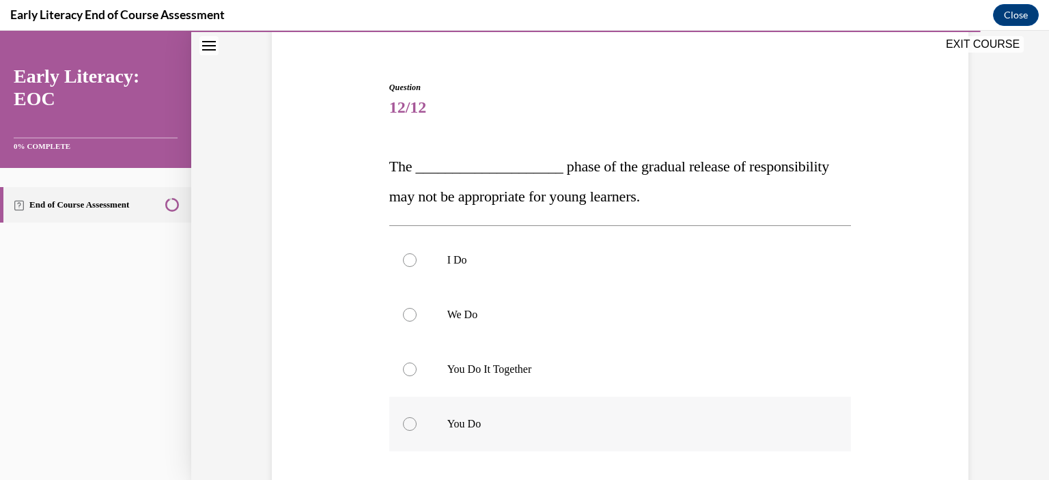
click at [403, 423] on div at bounding box center [410, 424] width 14 height 14
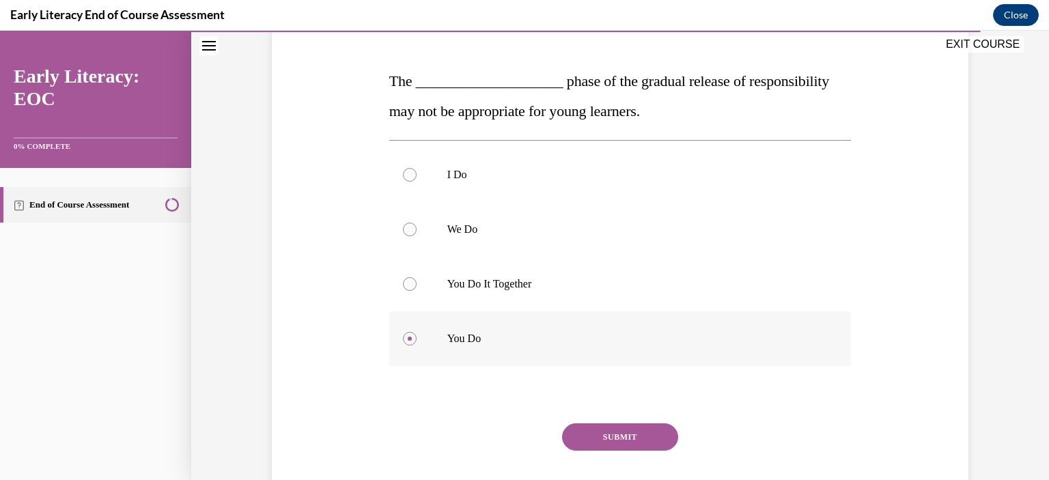
scroll to position [193, 0]
click at [604, 436] on button "SUBMIT" at bounding box center [620, 437] width 116 height 27
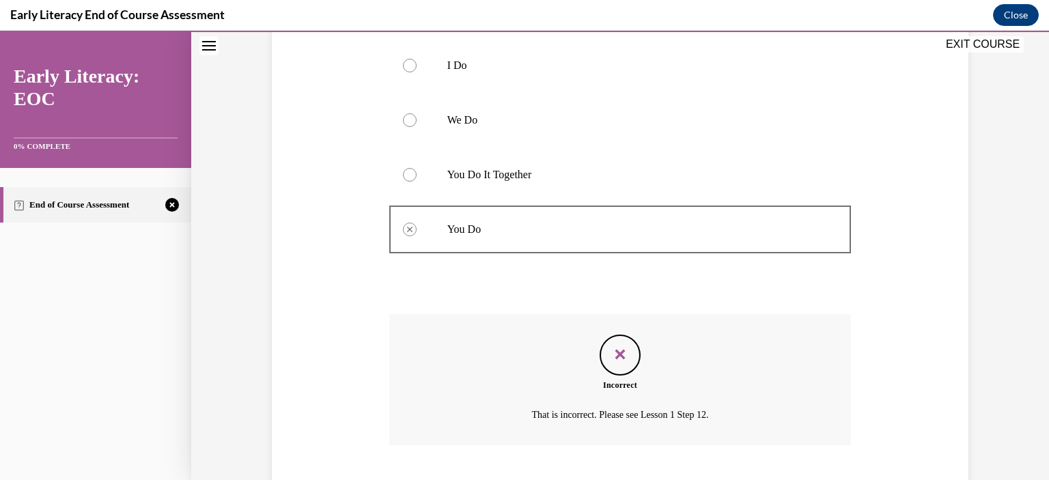
scroll to position [387, 0]
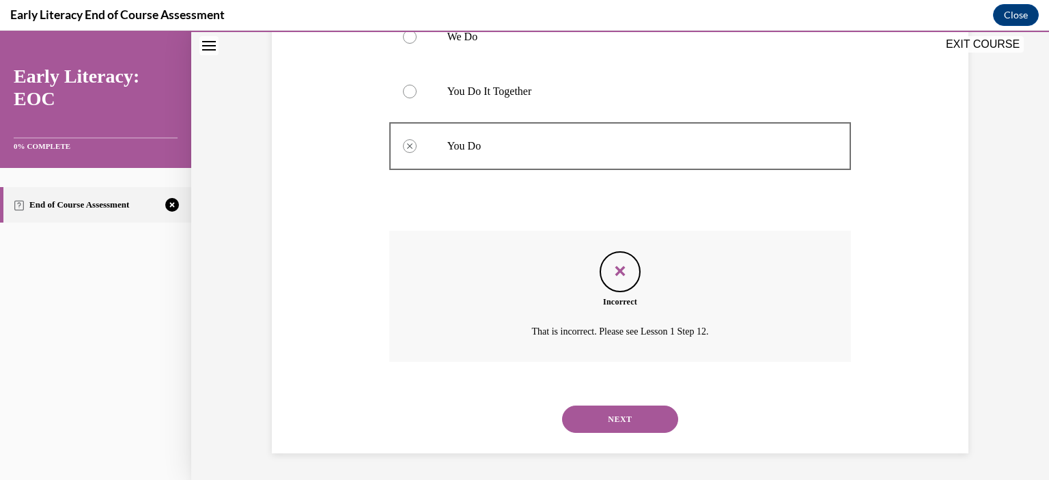
click at [604, 409] on button "NEXT" at bounding box center [620, 419] width 116 height 27
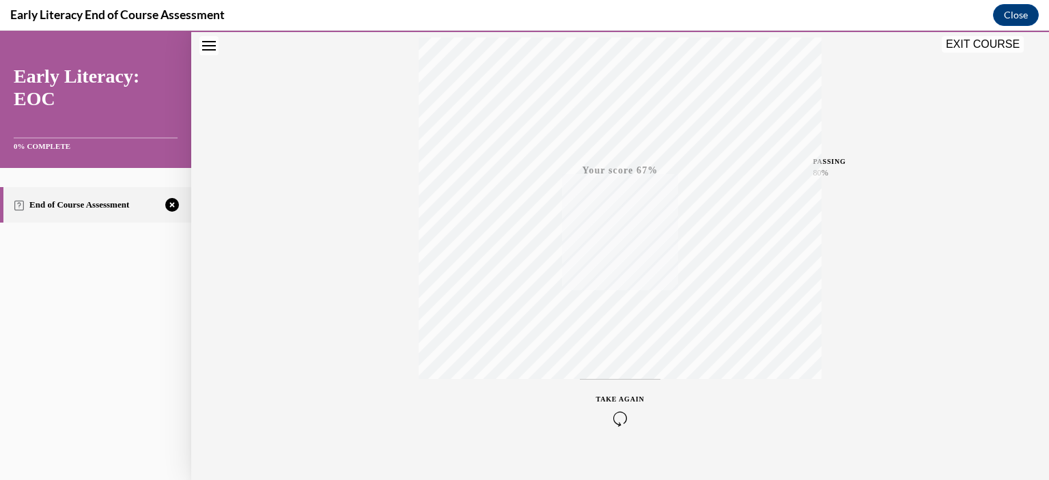
scroll to position [250, 0]
click at [617, 396] on icon "button" at bounding box center [620, 397] width 49 height 15
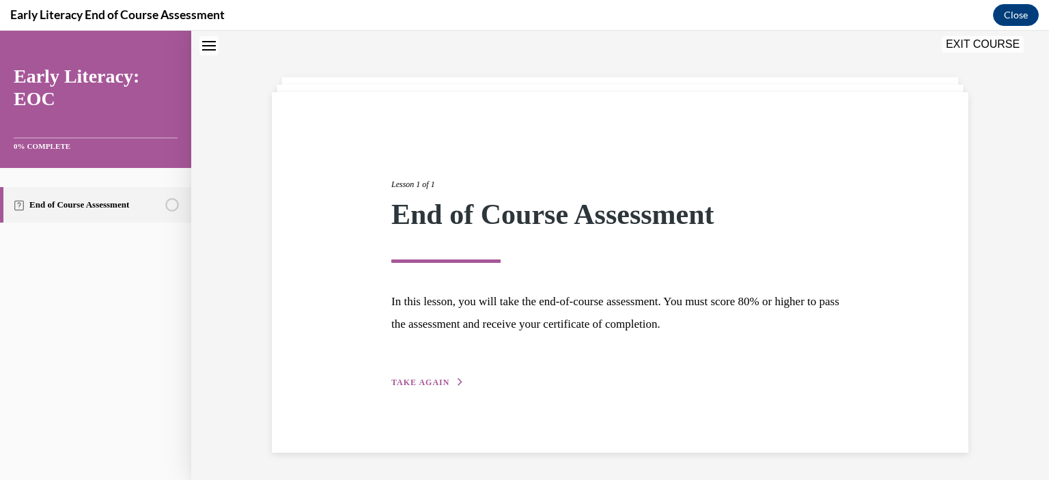
click at [404, 382] on span "TAKE AGAIN" at bounding box center [420, 383] width 58 height 10
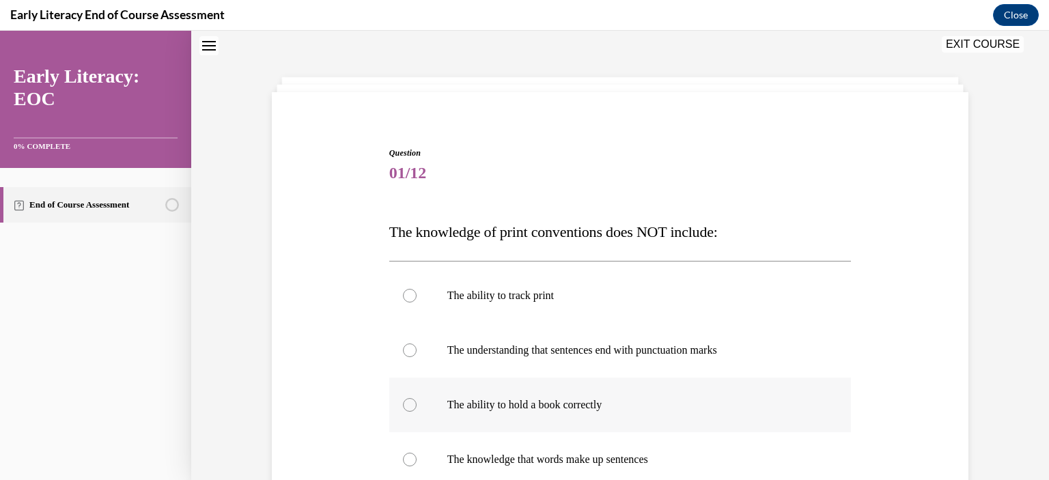
click at [404, 408] on div at bounding box center [410, 405] width 14 height 14
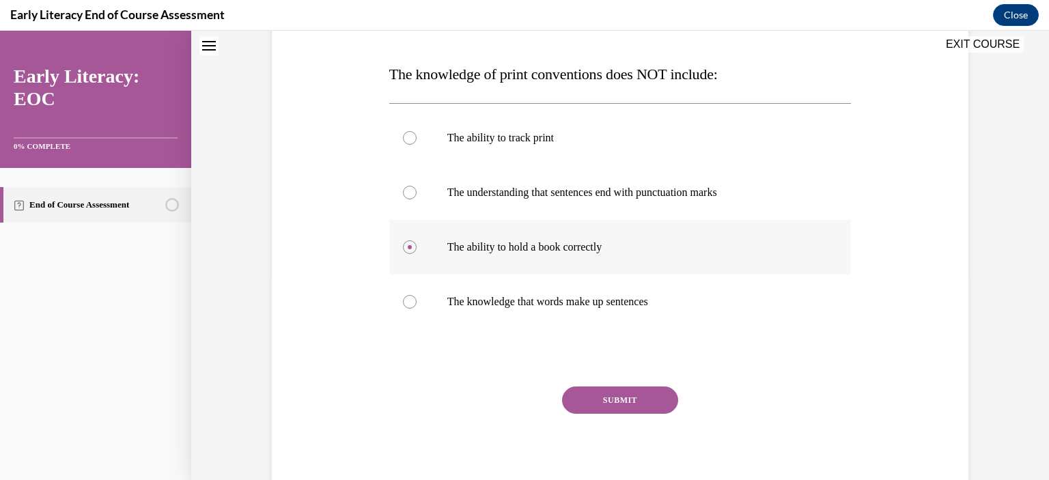
scroll to position [202, 0]
click at [644, 388] on button "SUBMIT" at bounding box center [620, 399] width 116 height 27
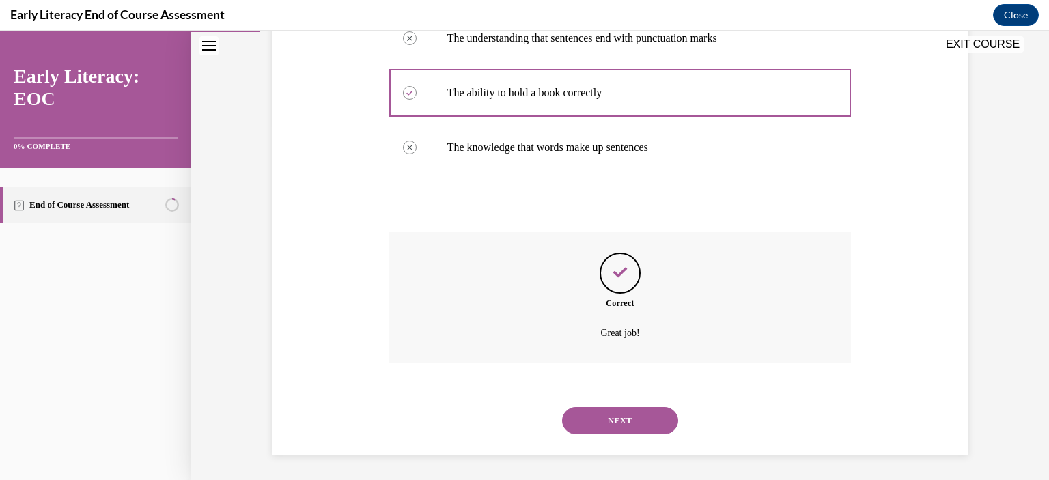
scroll to position [357, 0]
click at [635, 410] on button "NEXT" at bounding box center [620, 419] width 116 height 27
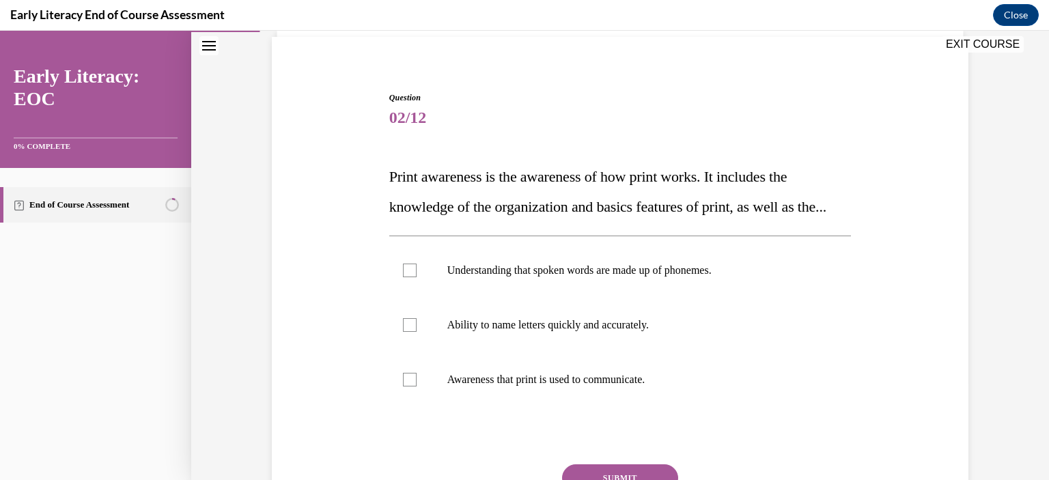
scroll to position [156, 0]
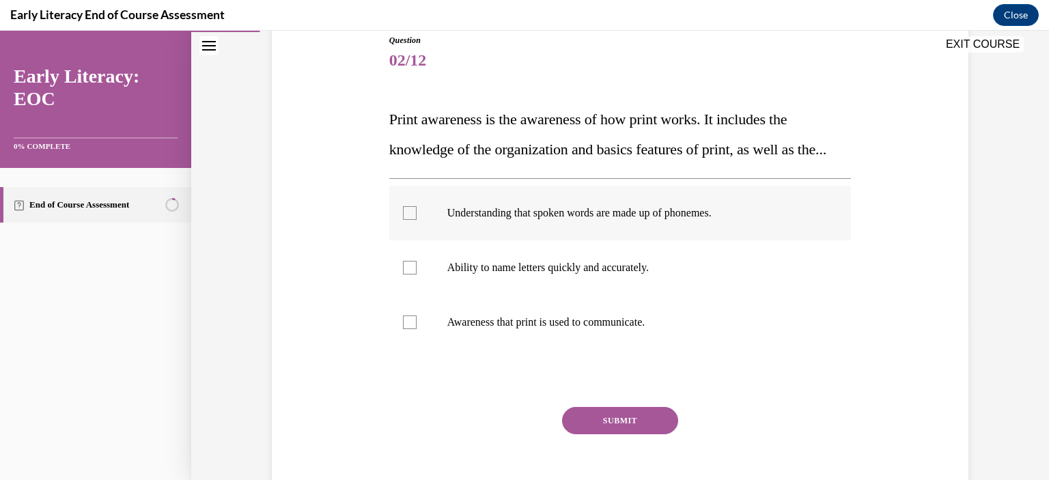
click at [403, 220] on div at bounding box center [410, 213] width 14 height 14
click at [630, 435] on button "SUBMIT" at bounding box center [620, 420] width 116 height 27
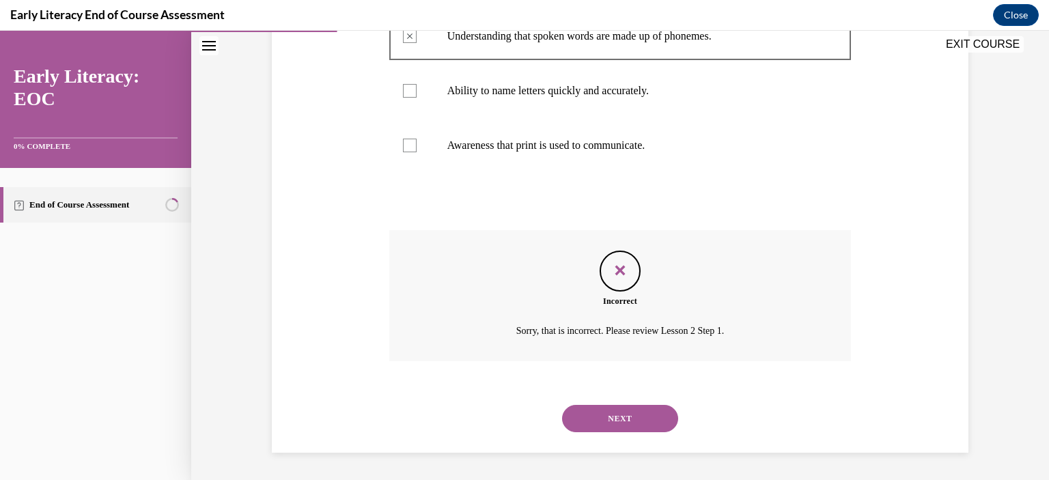
scroll to position [362, 0]
click at [623, 426] on button "NEXT" at bounding box center [620, 418] width 116 height 27
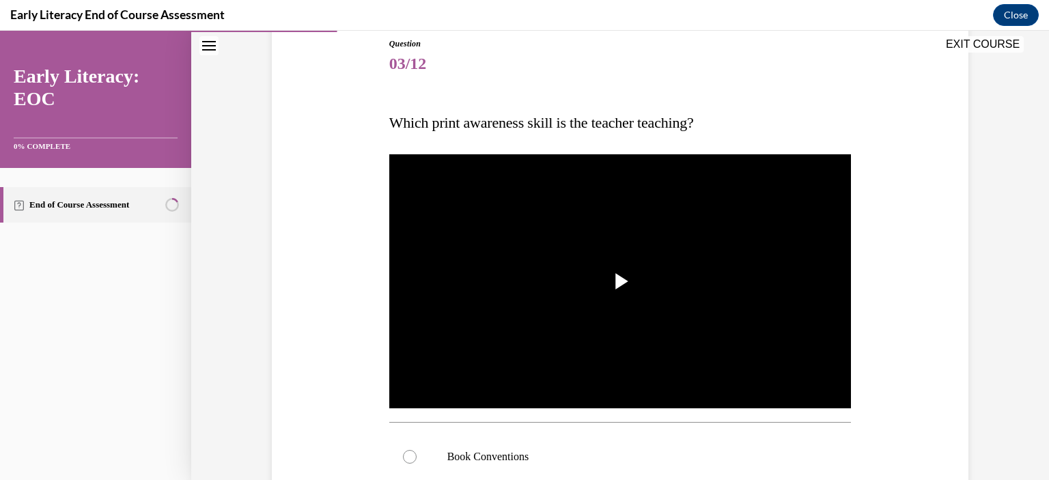
scroll to position [223, 0]
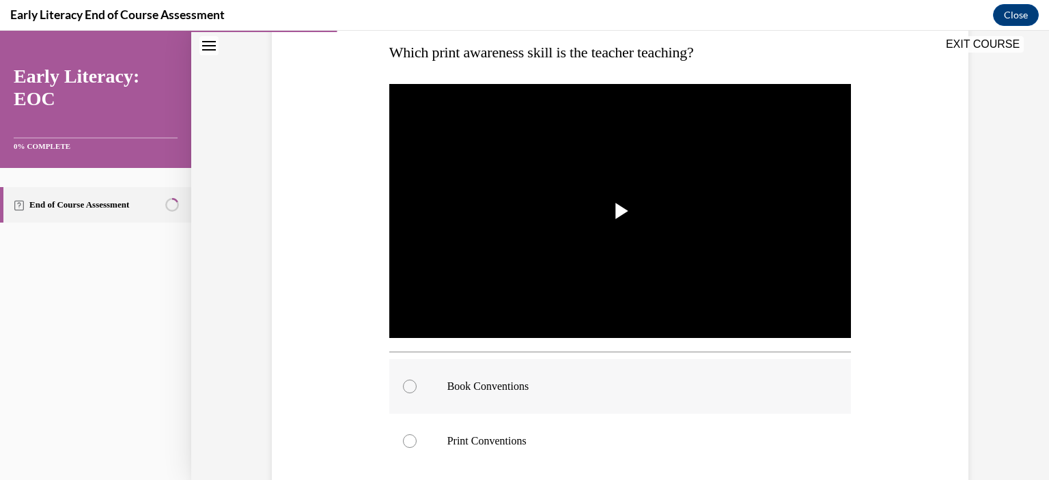
click at [410, 385] on div at bounding box center [410, 387] width 14 height 14
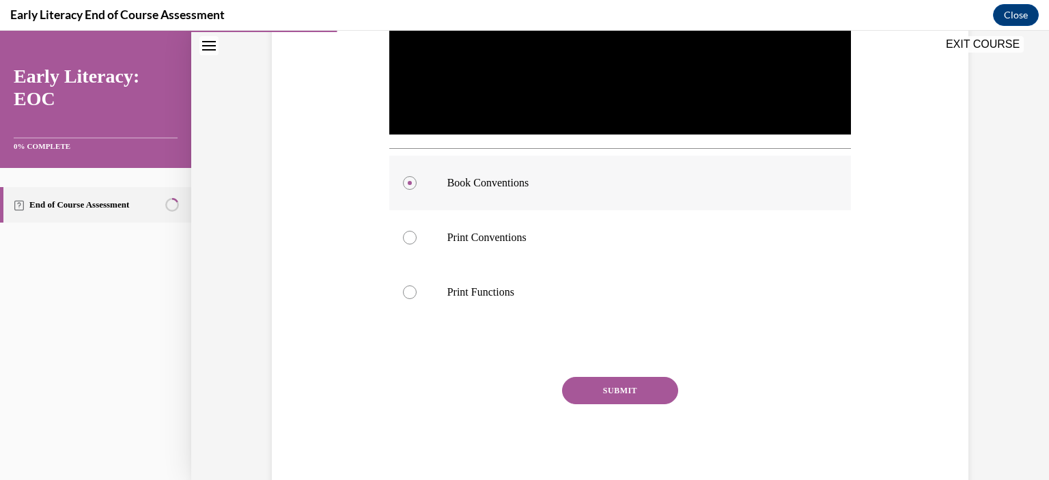
scroll to position [426, 0]
click at [601, 376] on div "Question 03/12 Which print awareness skill is the teacher teaching? Video Playe…" at bounding box center [620, 127] width 463 height 726
click at [609, 391] on button "SUBMIT" at bounding box center [620, 390] width 116 height 27
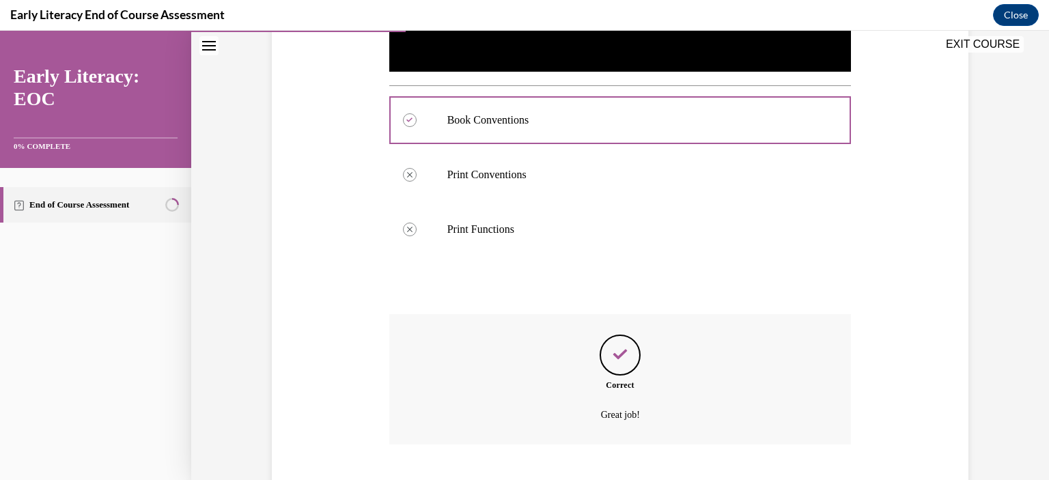
scroll to position [572, 0]
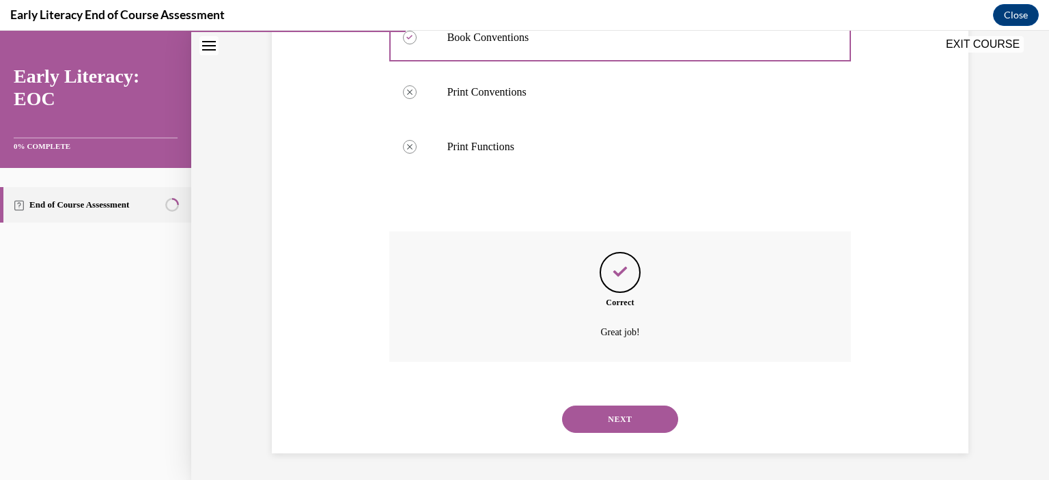
click at [620, 422] on button "NEXT" at bounding box center [620, 419] width 116 height 27
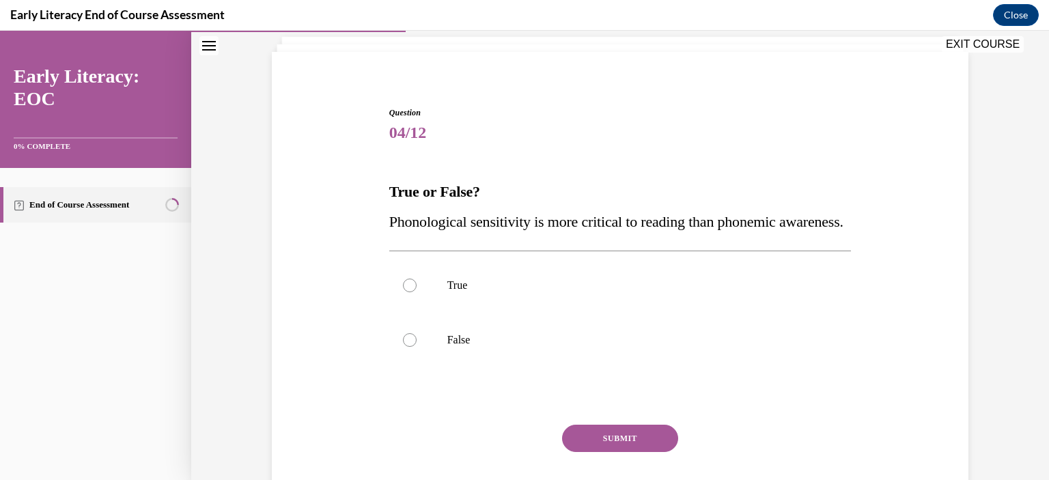
scroll to position [85, 0]
click at [410, 346] on div at bounding box center [410, 339] width 14 height 14
click at [618, 451] on button "SUBMIT" at bounding box center [620, 437] width 116 height 27
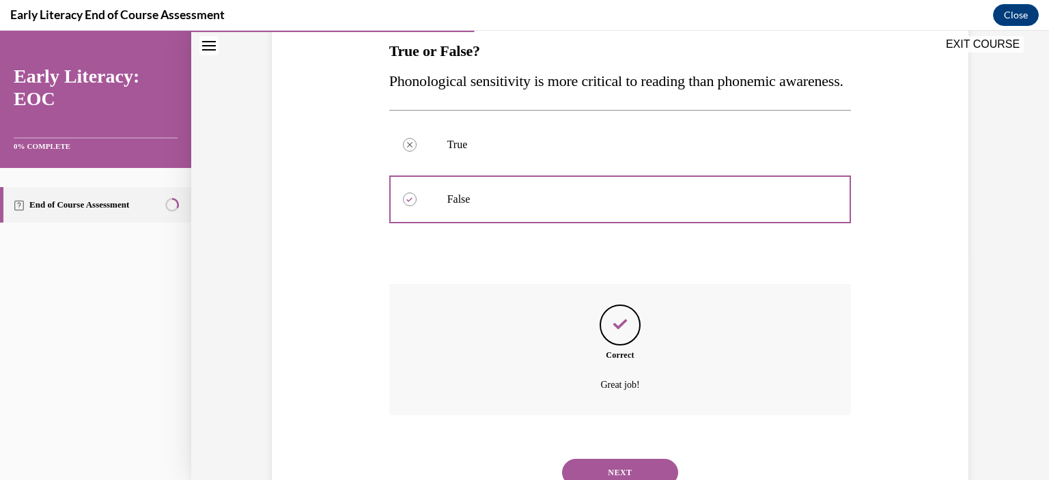
scroll to position [307, 0]
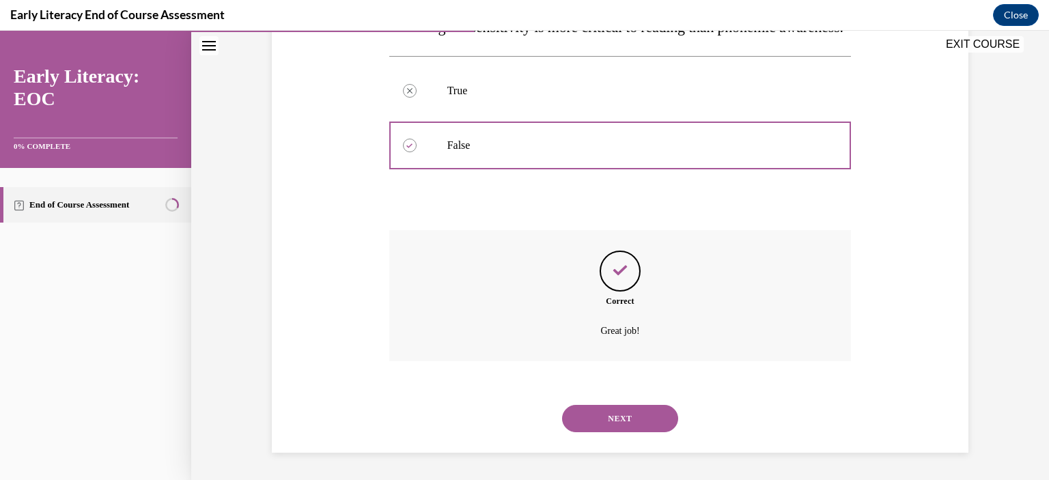
click at [599, 415] on button "NEXT" at bounding box center [620, 418] width 116 height 27
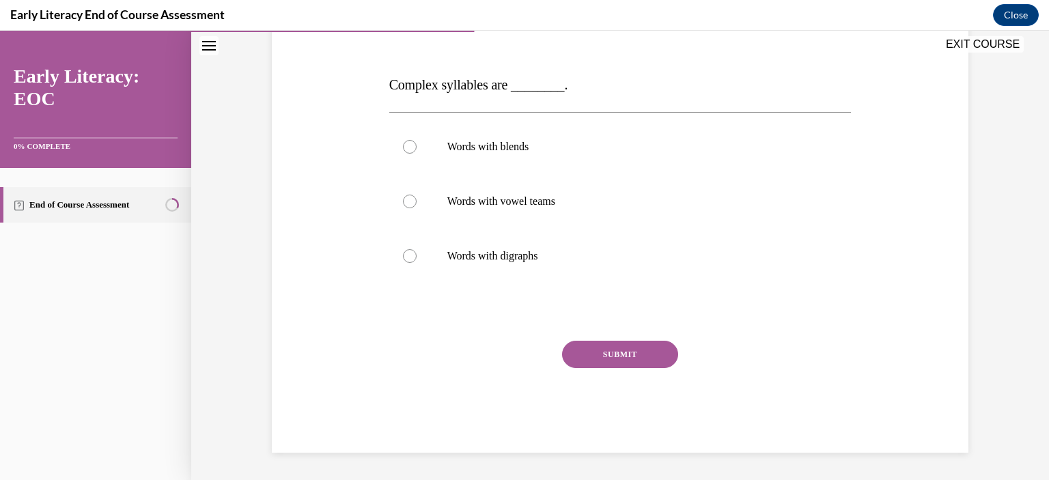
scroll to position [152, 0]
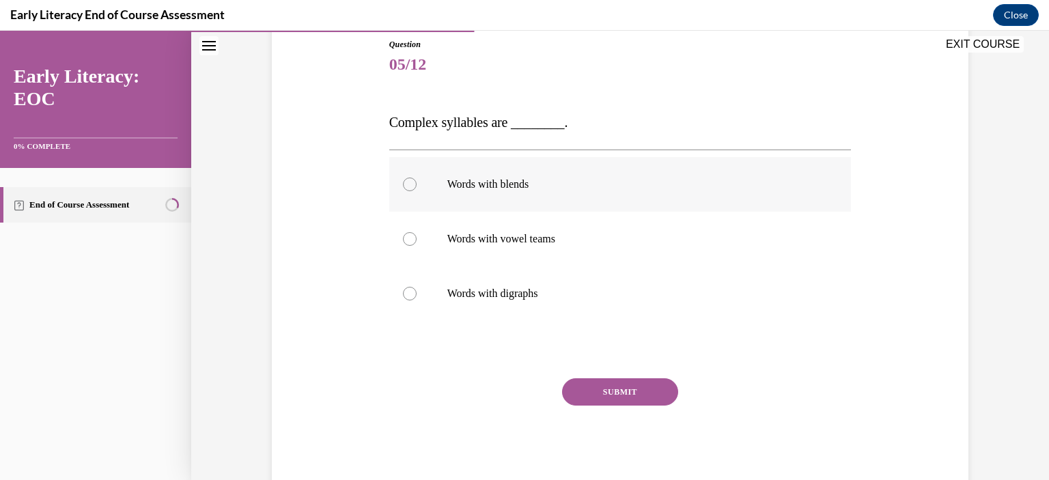
click at [407, 184] on div at bounding box center [410, 185] width 14 height 14
click at [614, 382] on button "SUBMIT" at bounding box center [620, 392] width 116 height 27
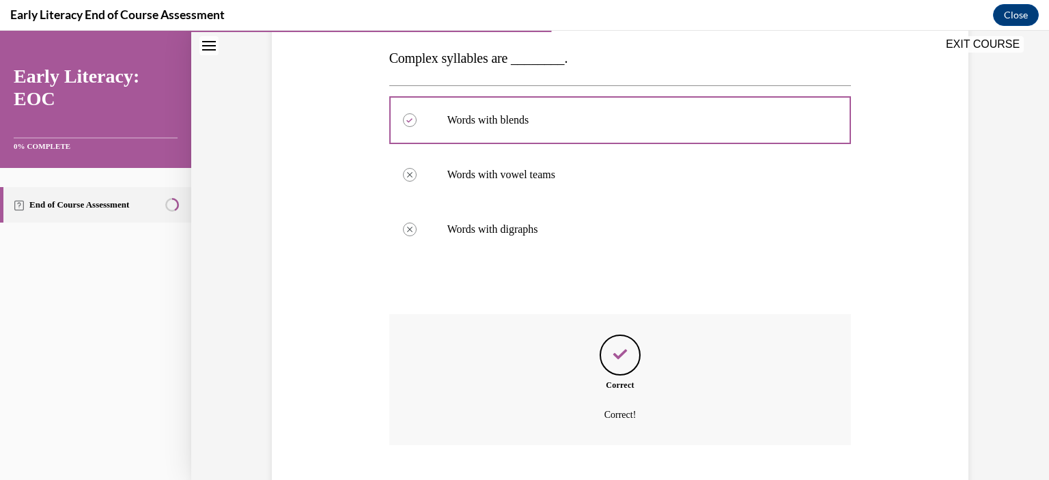
scroll to position [299, 0]
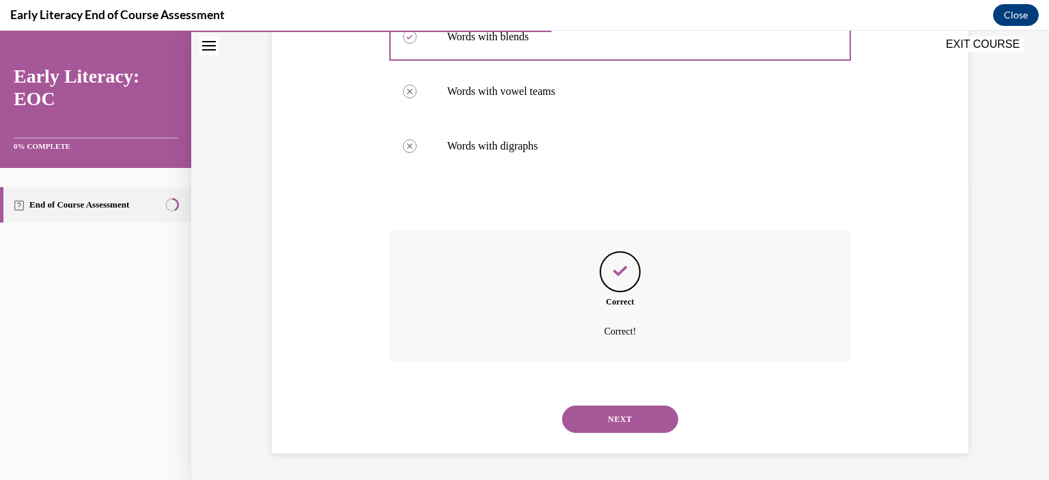
click at [613, 414] on button "NEXT" at bounding box center [620, 419] width 116 height 27
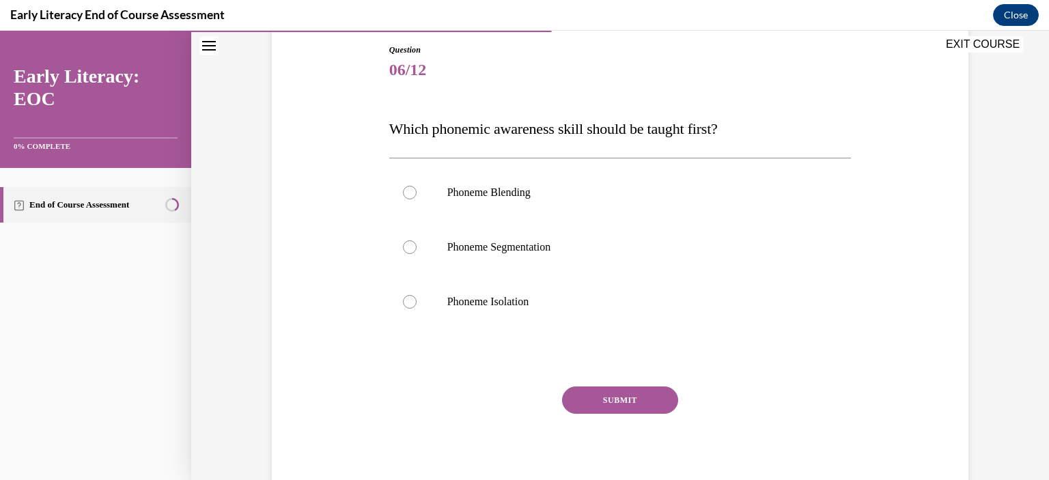
scroll to position [147, 0]
click at [407, 302] on div at bounding box center [410, 301] width 14 height 14
click at [654, 397] on button "SUBMIT" at bounding box center [620, 399] width 116 height 27
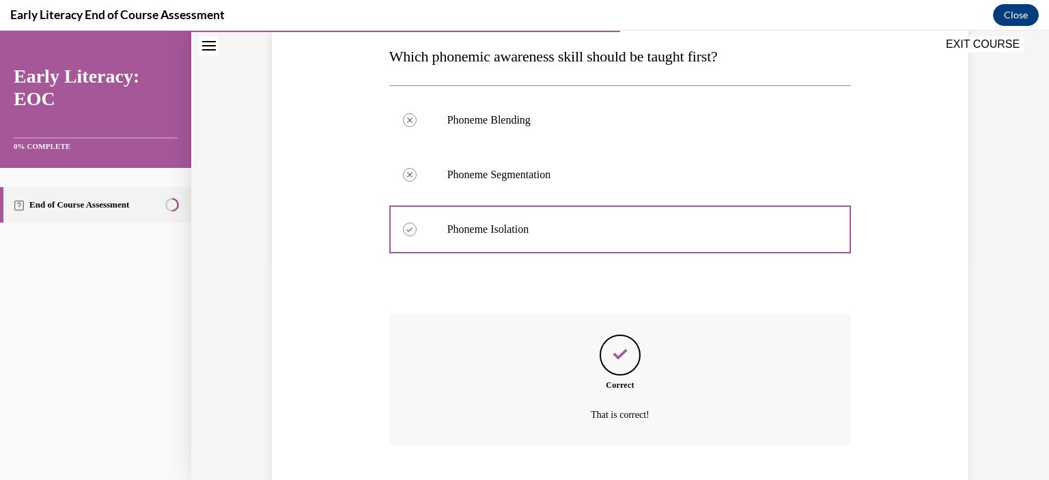
scroll to position [302, 0]
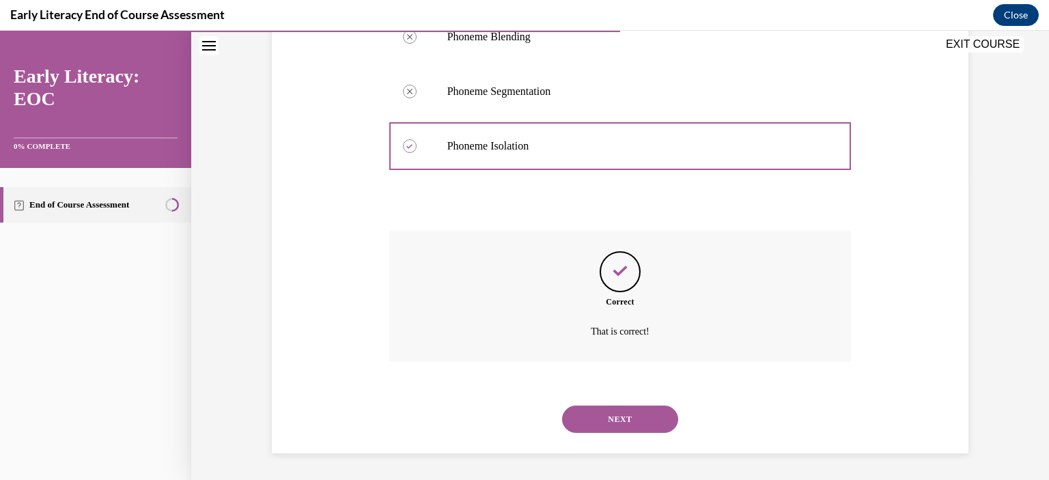
click at [637, 413] on button "NEXT" at bounding box center [620, 419] width 116 height 27
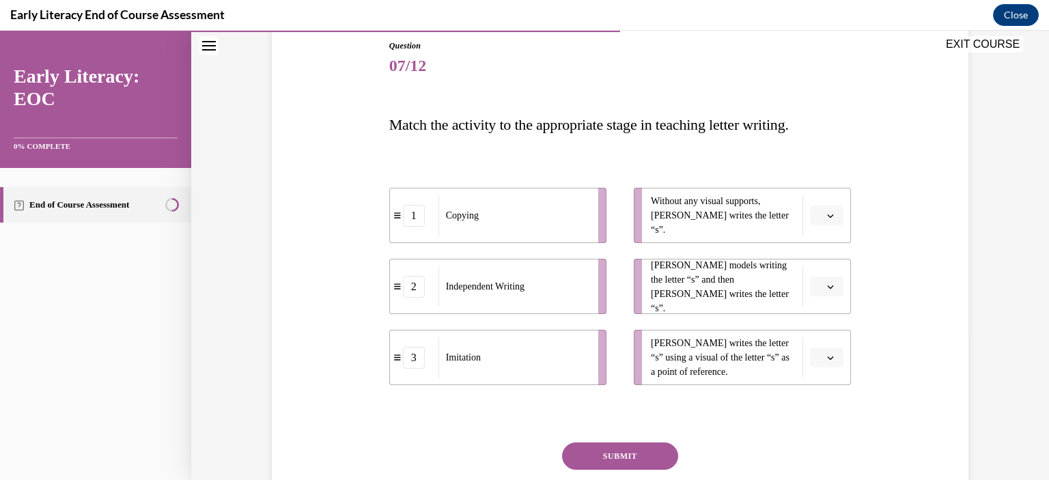
scroll to position [152, 0]
click at [827, 216] on icon "button" at bounding box center [830, 213] width 7 height 7
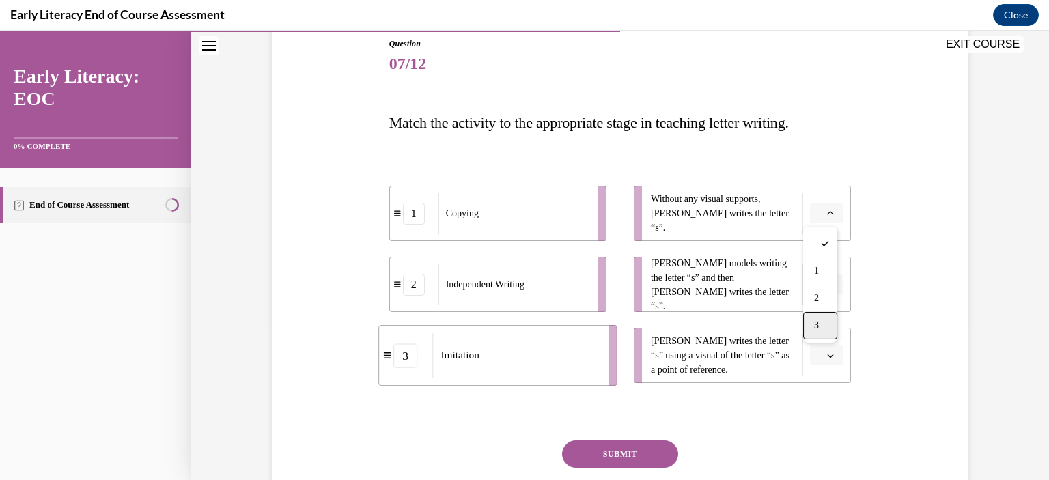
click at [819, 330] on span "3" at bounding box center [816, 325] width 5 height 11
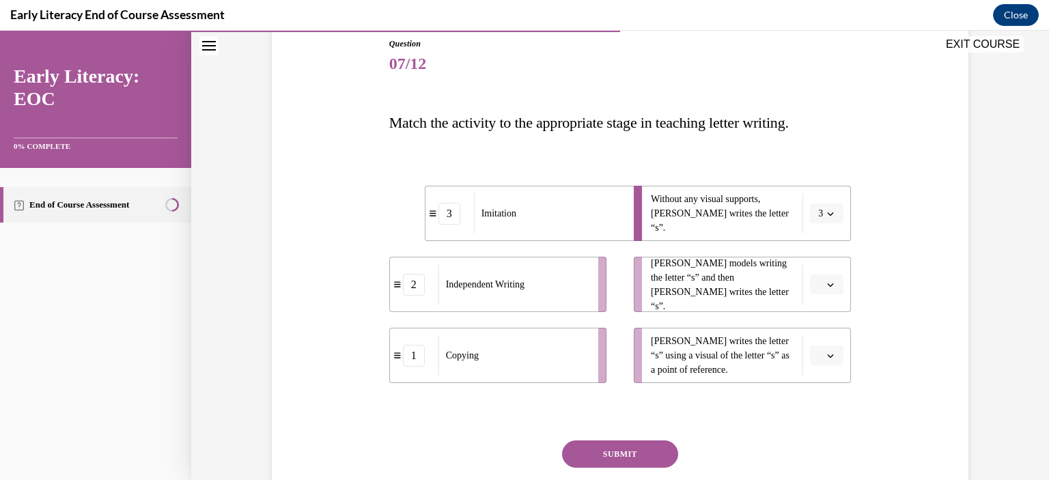
click at [830, 286] on span "button" at bounding box center [831, 285] width 10 height 10
click at [822, 395] on div "3" at bounding box center [820, 396] width 34 height 27
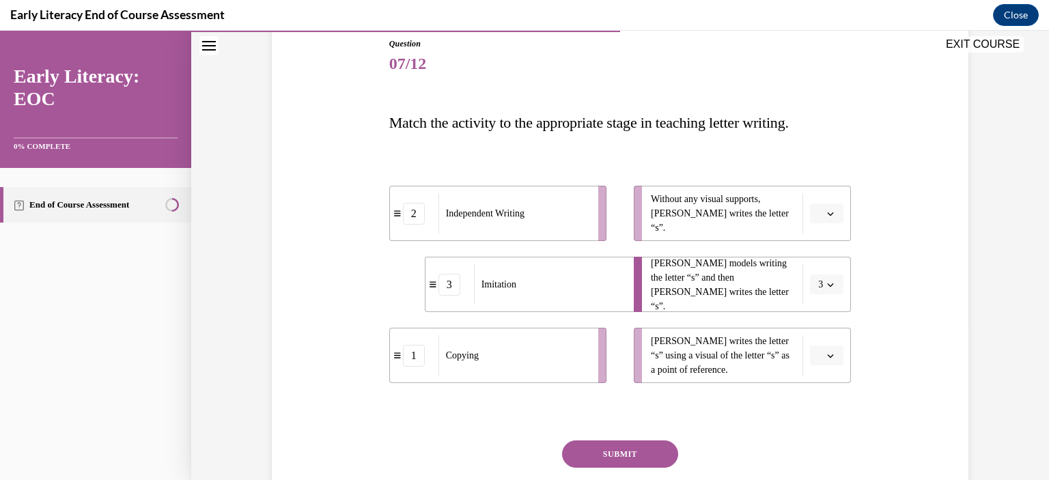
click at [834, 351] on button "button" at bounding box center [826, 356] width 33 height 20
click at [823, 270] on div "1" at bounding box center [820, 270] width 34 height 27
click at [828, 215] on icon "button" at bounding box center [830, 213] width 7 height 7
click at [827, 297] on div "2" at bounding box center [820, 298] width 34 height 27
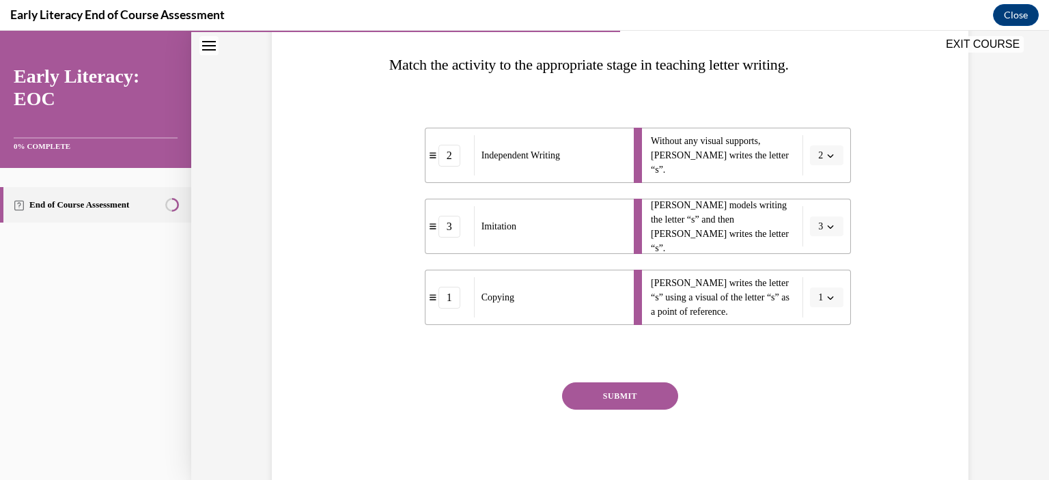
scroll to position [212, 0]
click at [626, 388] on button "SUBMIT" at bounding box center [620, 394] width 116 height 27
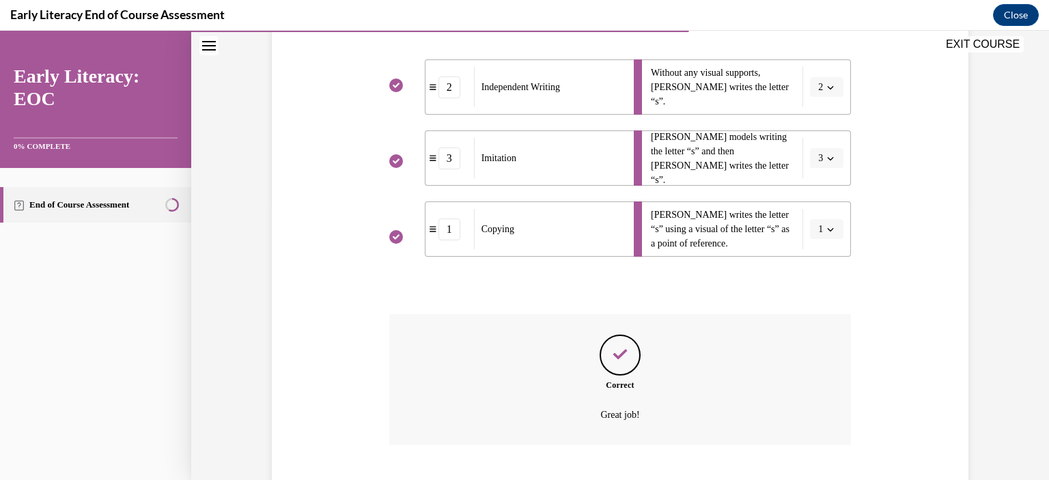
scroll to position [362, 0]
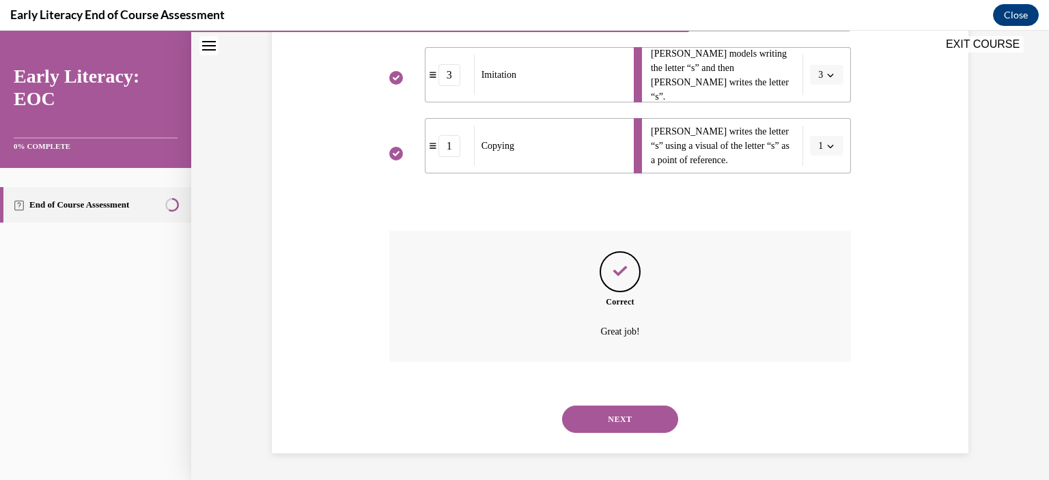
click at [619, 417] on button "NEXT" at bounding box center [620, 419] width 116 height 27
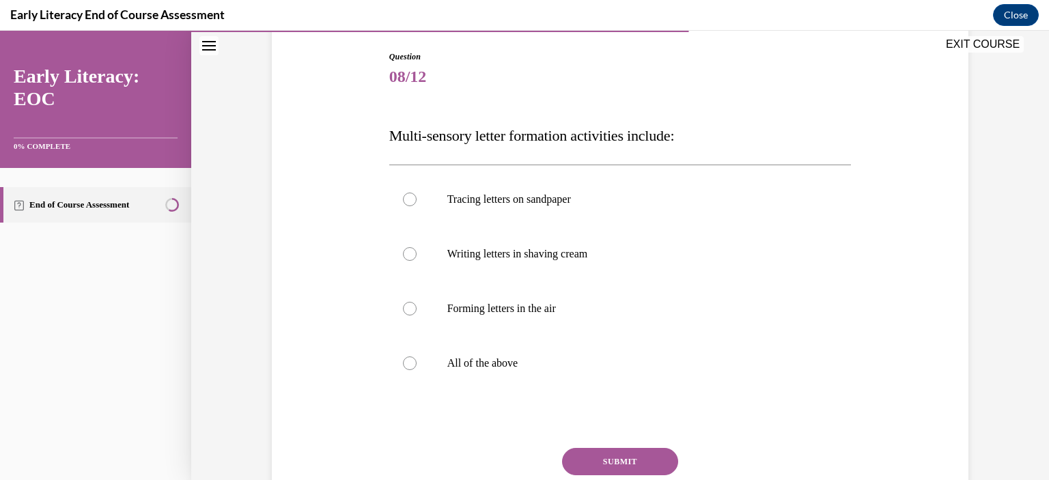
scroll to position [139, 0]
click at [403, 363] on div at bounding box center [410, 364] width 14 height 14
click at [646, 461] on button "SUBMIT" at bounding box center [620, 461] width 116 height 27
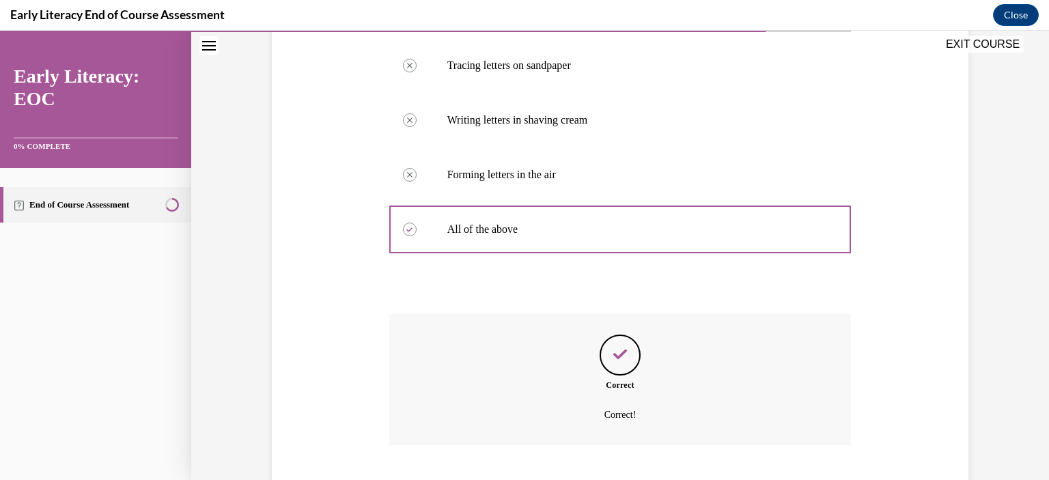
scroll to position [357, 0]
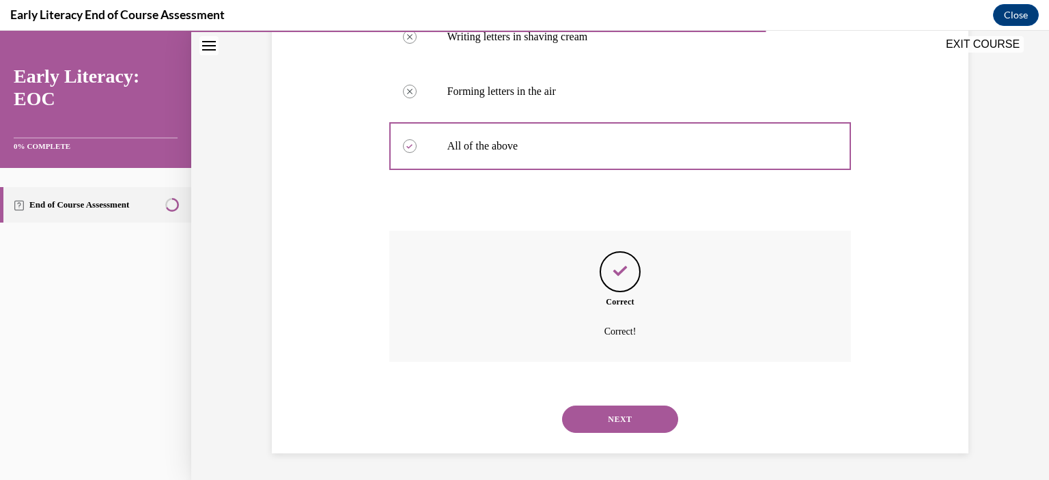
click at [620, 417] on button "NEXT" at bounding box center [620, 419] width 116 height 27
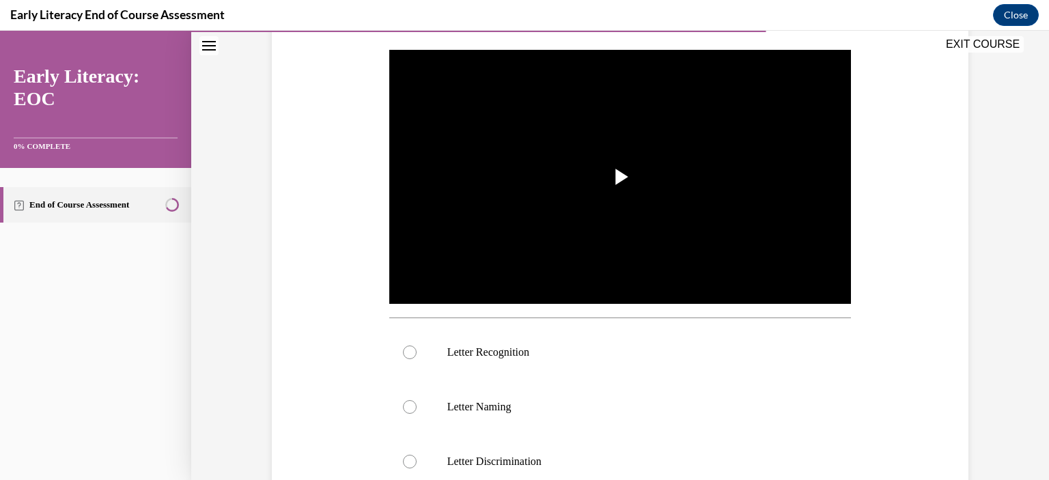
scroll to position [273, 0]
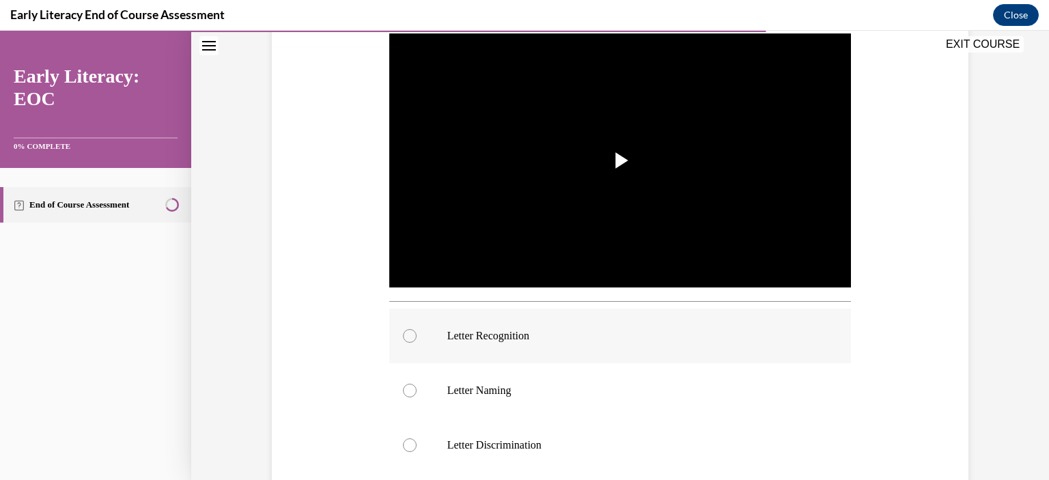
click at [403, 340] on div at bounding box center [410, 336] width 14 height 14
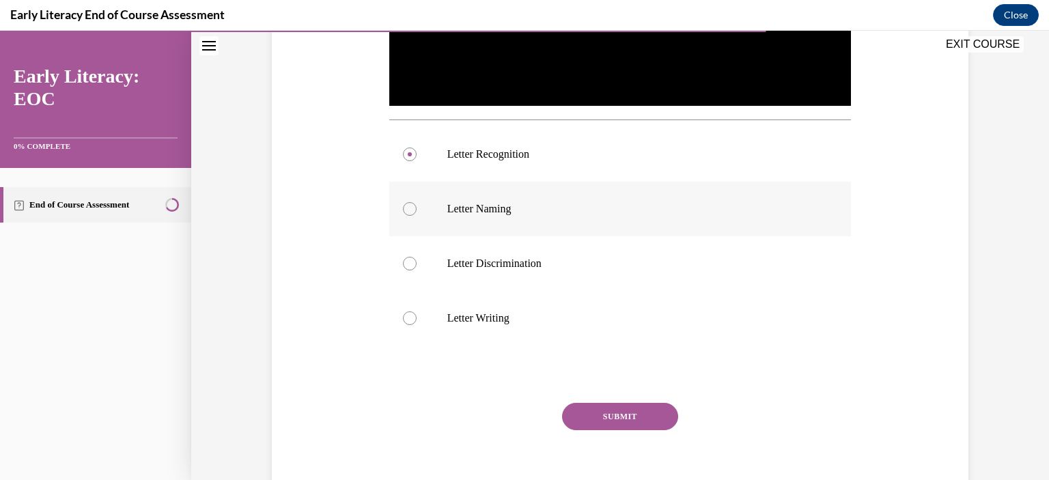
scroll to position [456, 0]
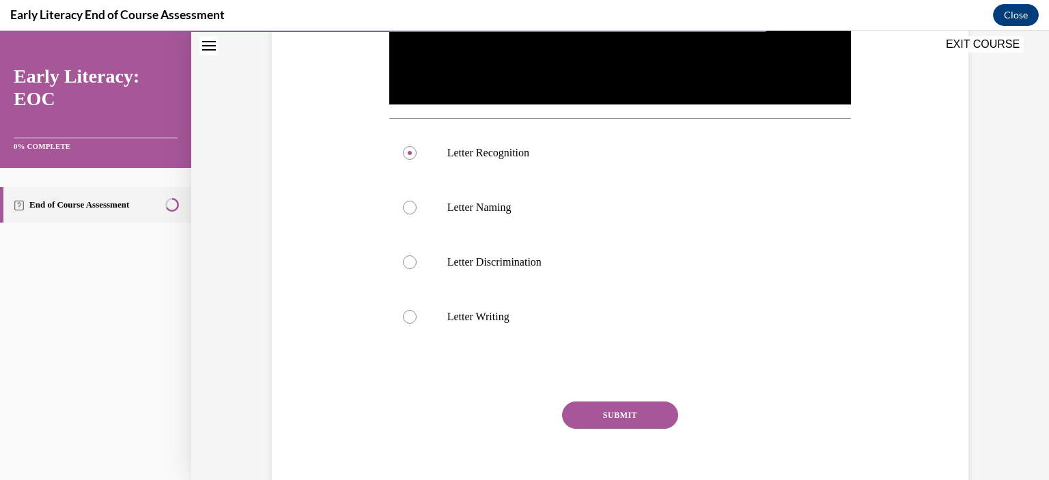
click at [609, 409] on button "SUBMIT" at bounding box center [620, 415] width 116 height 27
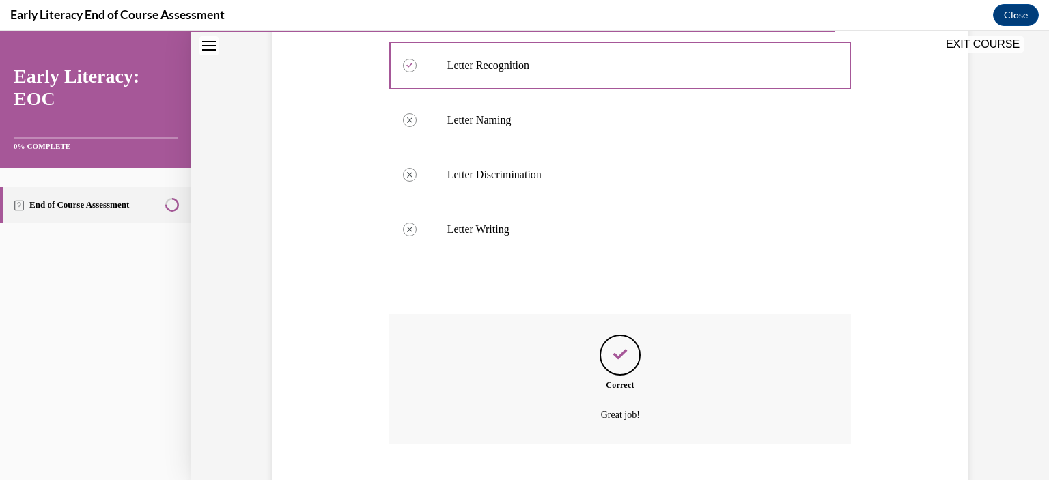
scroll to position [627, 0]
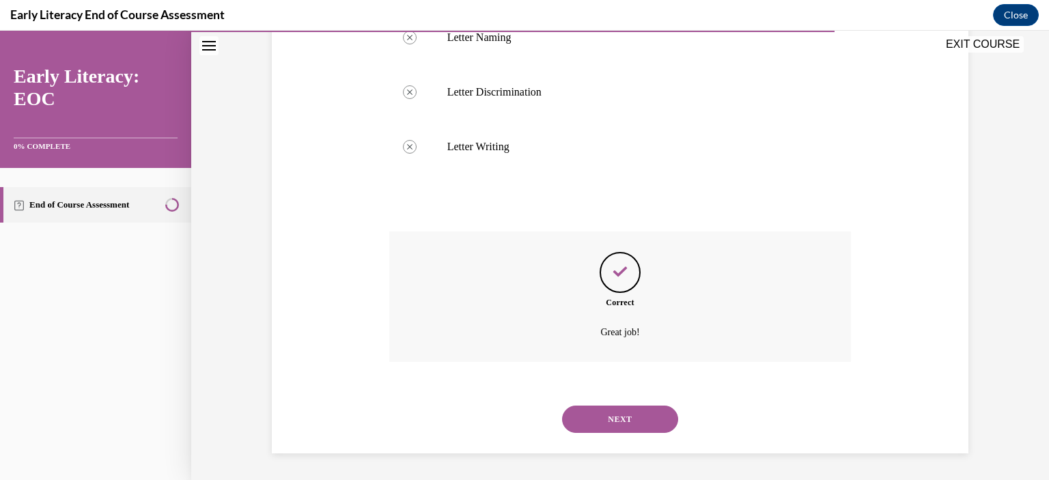
click at [609, 411] on button "NEXT" at bounding box center [620, 419] width 116 height 27
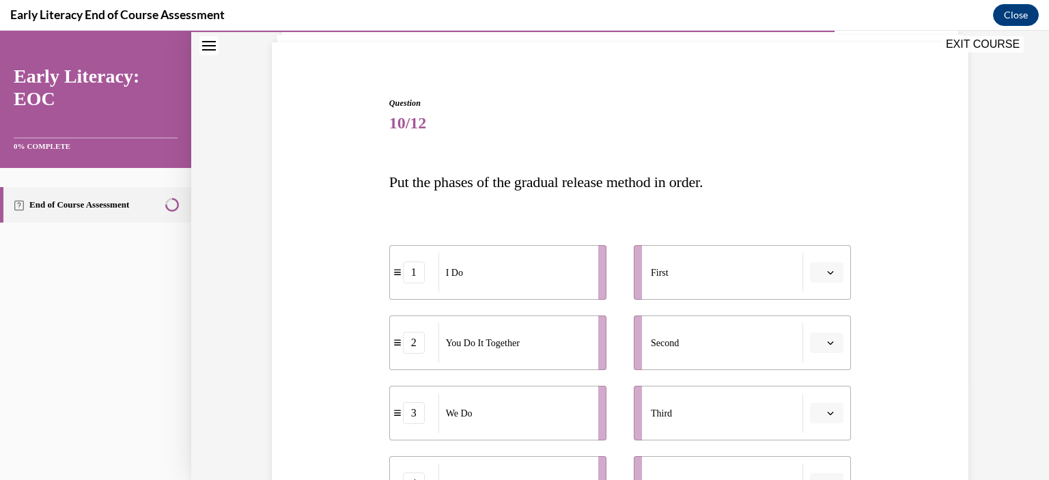
scroll to position [111, 0]
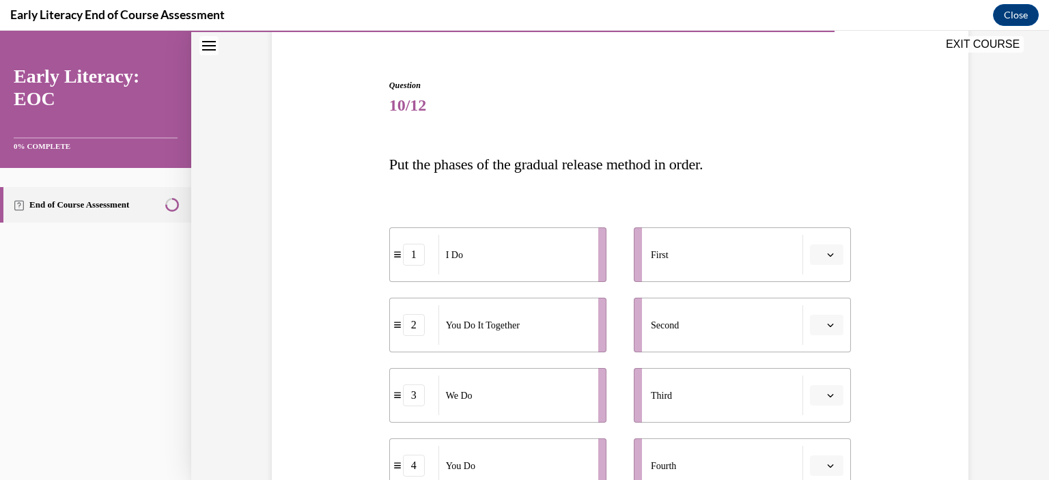
click at [827, 256] on icon "button" at bounding box center [830, 254] width 7 height 7
click at [811, 318] on div "1" at bounding box center [820, 312] width 34 height 27
click at [830, 325] on span "button" at bounding box center [831, 325] width 10 height 10
click at [827, 261] on div "3" at bounding box center [820, 266] width 34 height 27
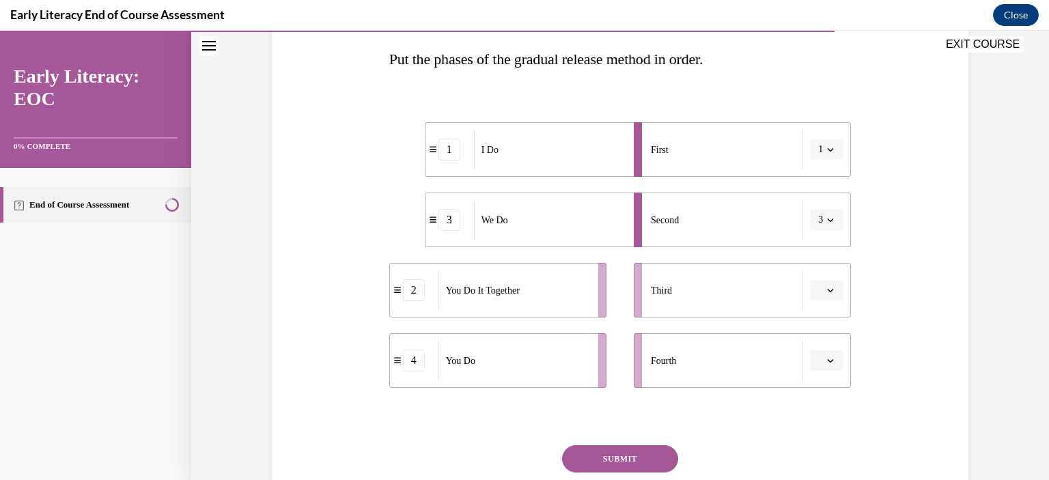
scroll to position [217, 0]
click at [833, 290] on button "button" at bounding box center [826, 289] width 33 height 20
click at [820, 368] on div "2" at bounding box center [820, 373] width 34 height 27
click at [827, 357] on icon "button" at bounding box center [830, 359] width 7 height 7
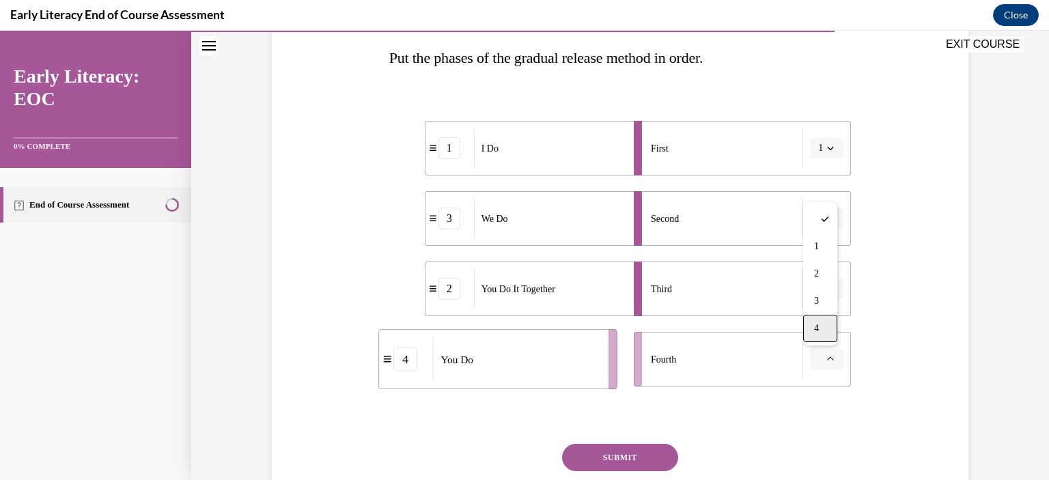
click at [825, 331] on div "4" at bounding box center [820, 328] width 34 height 27
click at [607, 453] on button "SUBMIT" at bounding box center [620, 457] width 116 height 27
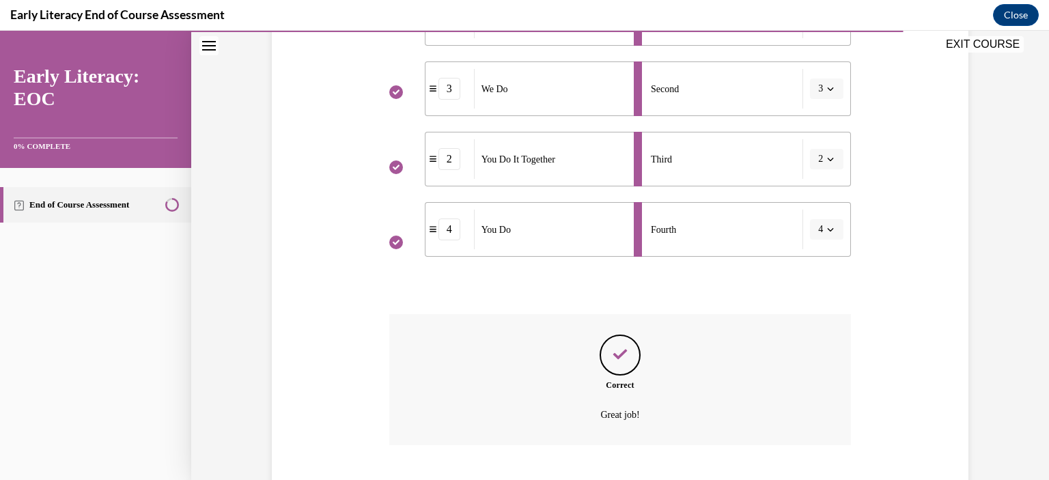
scroll to position [430, 0]
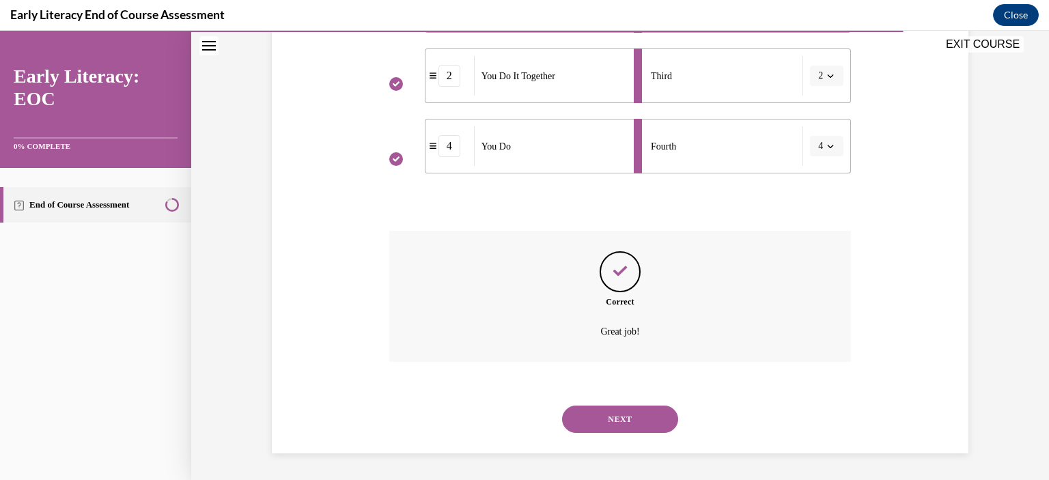
click at [609, 420] on button "NEXT" at bounding box center [620, 419] width 116 height 27
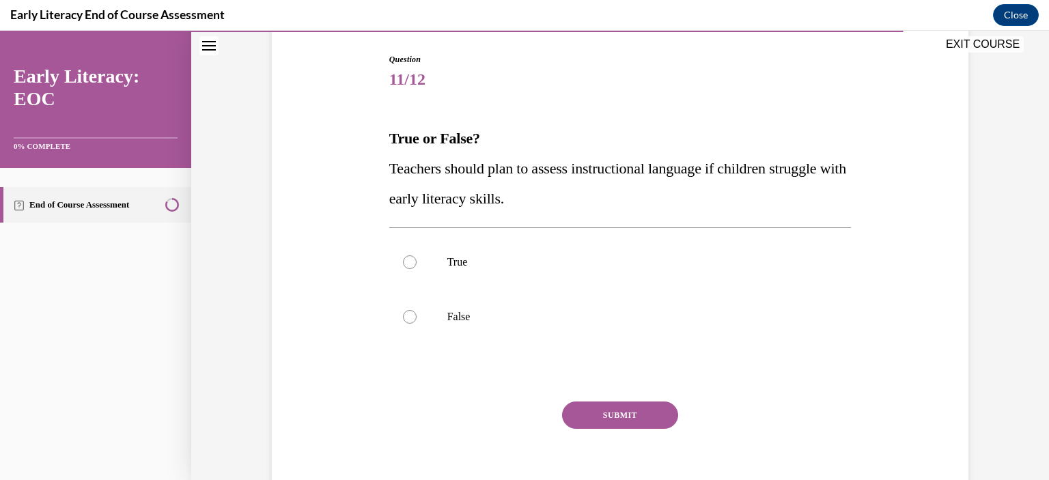
scroll to position [139, 0]
click at [403, 257] on div at bounding box center [410, 260] width 14 height 14
click at [618, 407] on button "SUBMIT" at bounding box center [620, 413] width 116 height 27
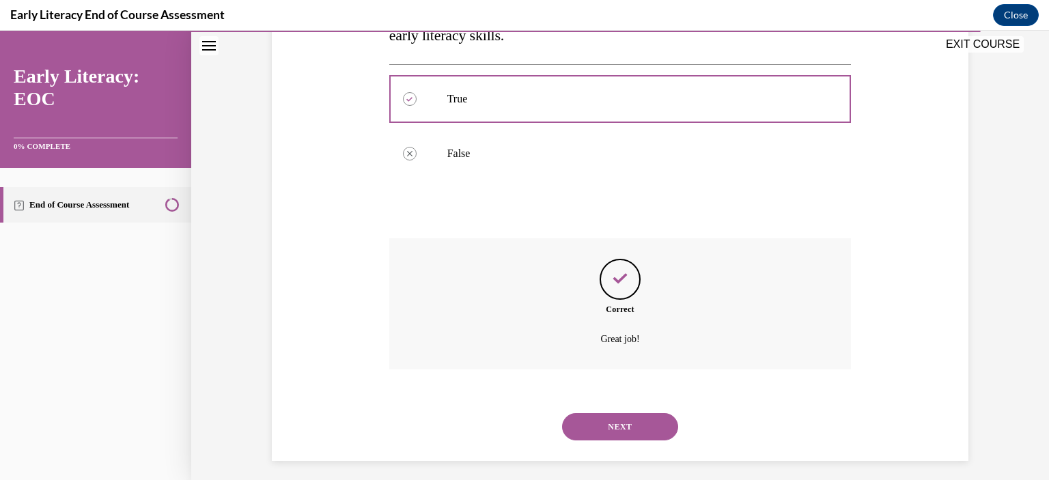
scroll to position [307, 0]
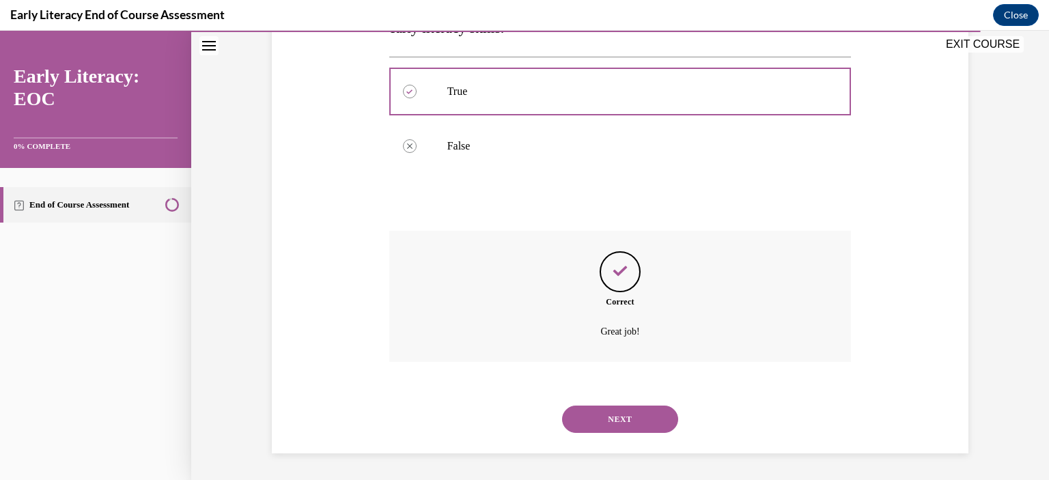
click at [624, 422] on button "NEXT" at bounding box center [620, 419] width 116 height 27
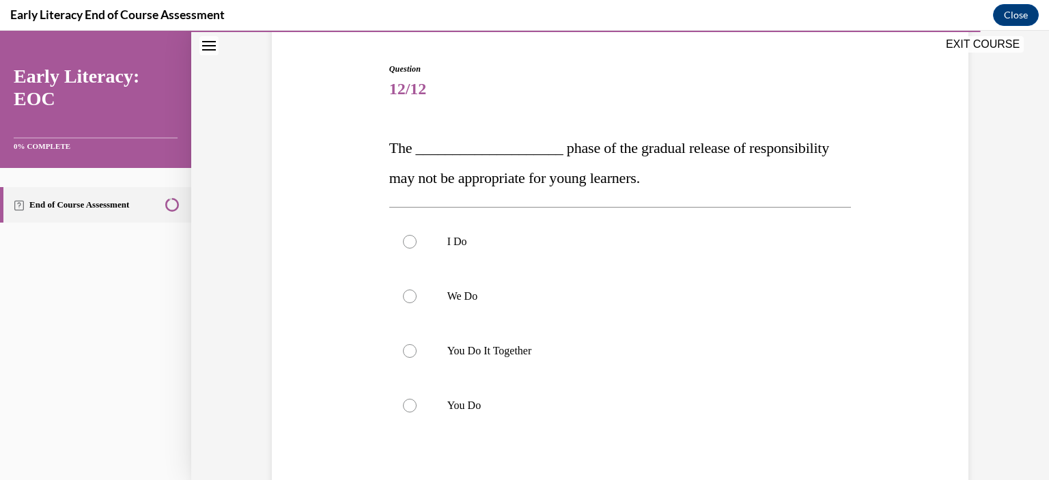
scroll to position [128, 0]
click at [394, 408] on div at bounding box center [620, 404] width 463 height 55
click at [403, 407] on div at bounding box center [410, 405] width 14 height 14
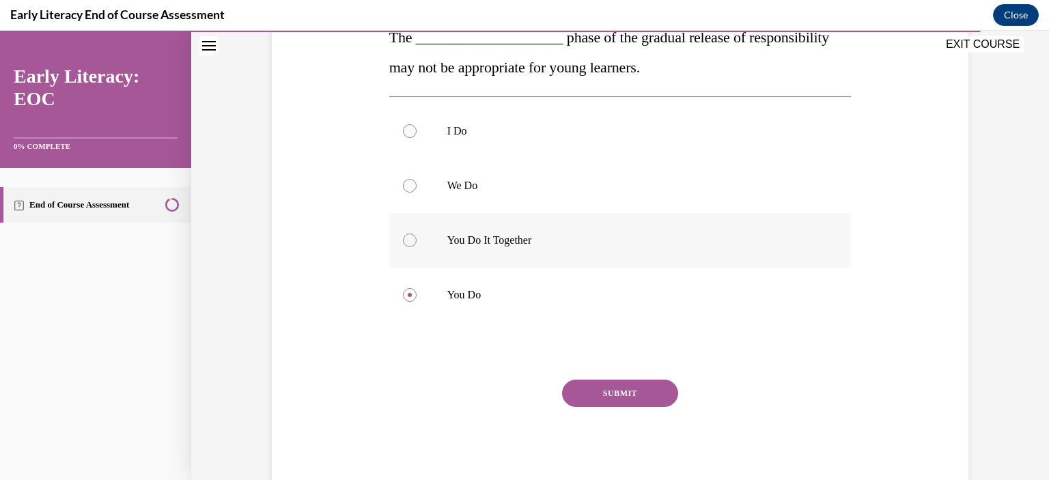
scroll to position [238, 0]
click at [609, 386] on button "SUBMIT" at bounding box center [620, 393] width 116 height 27
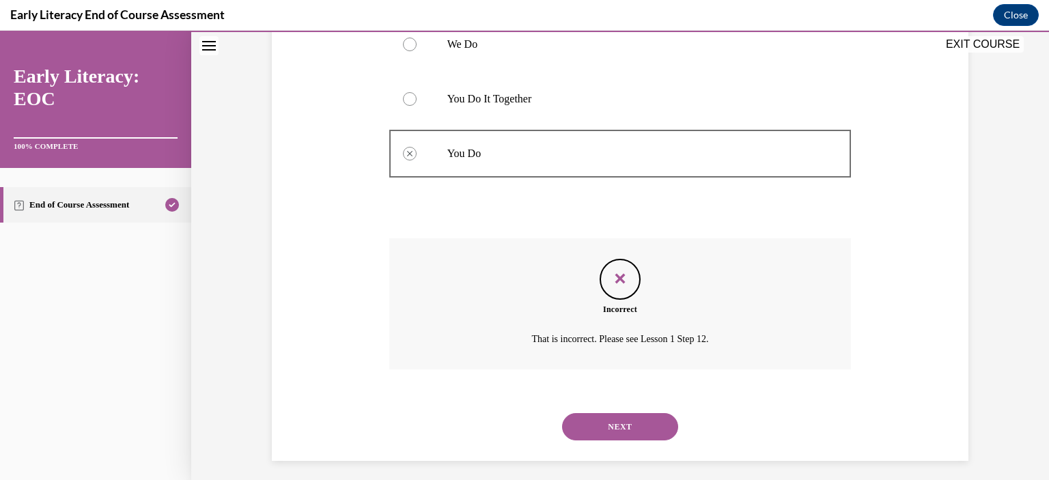
scroll to position [387, 0]
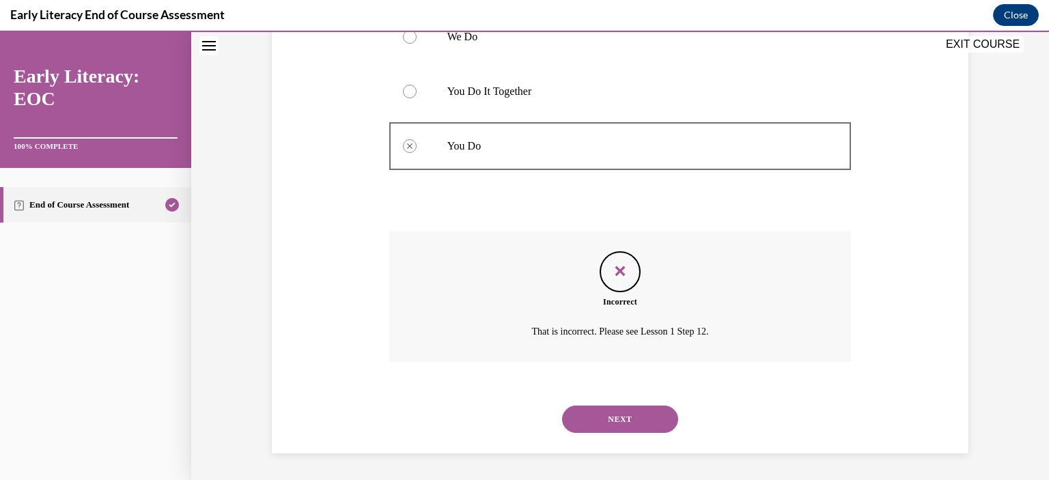
click at [624, 420] on button "NEXT" at bounding box center [620, 419] width 116 height 27
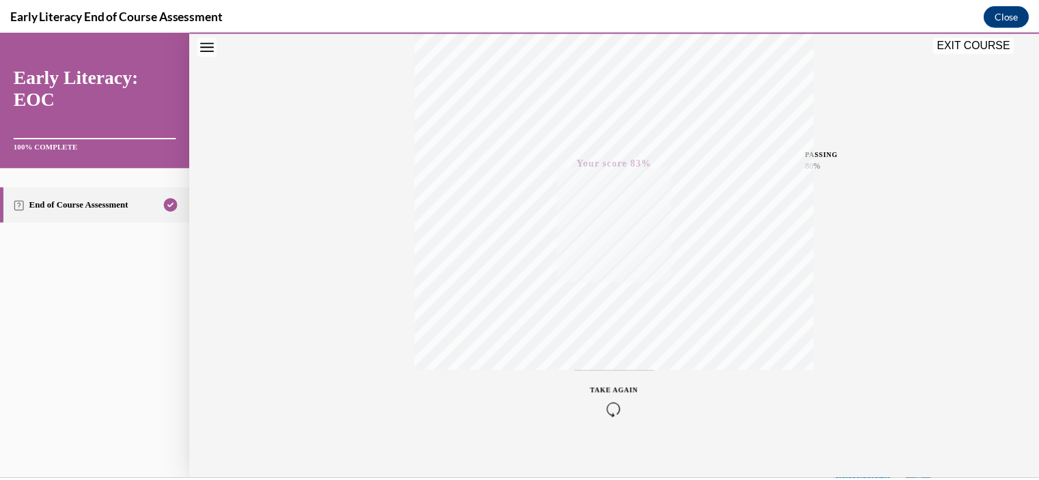
scroll to position [250, 0]
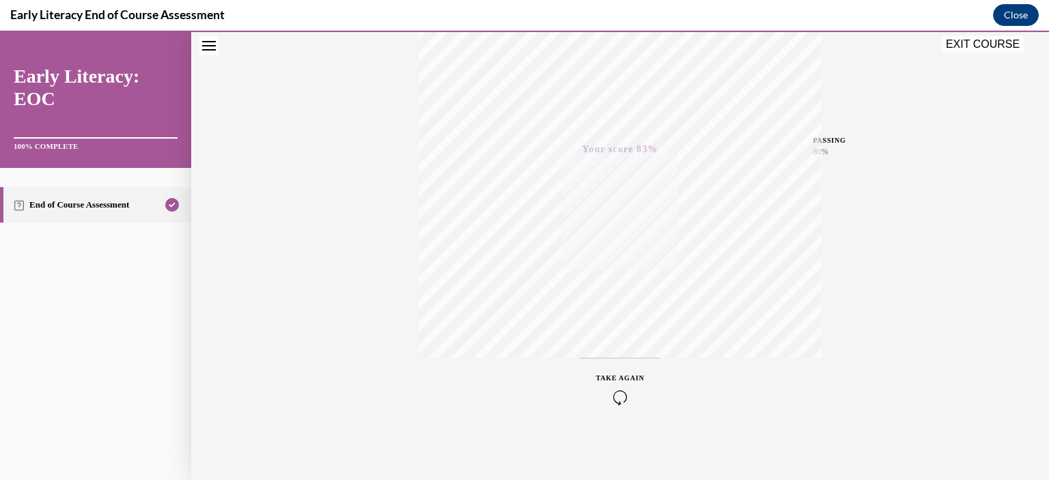
click at [976, 40] on button "EXIT COURSE" at bounding box center [983, 44] width 82 height 16
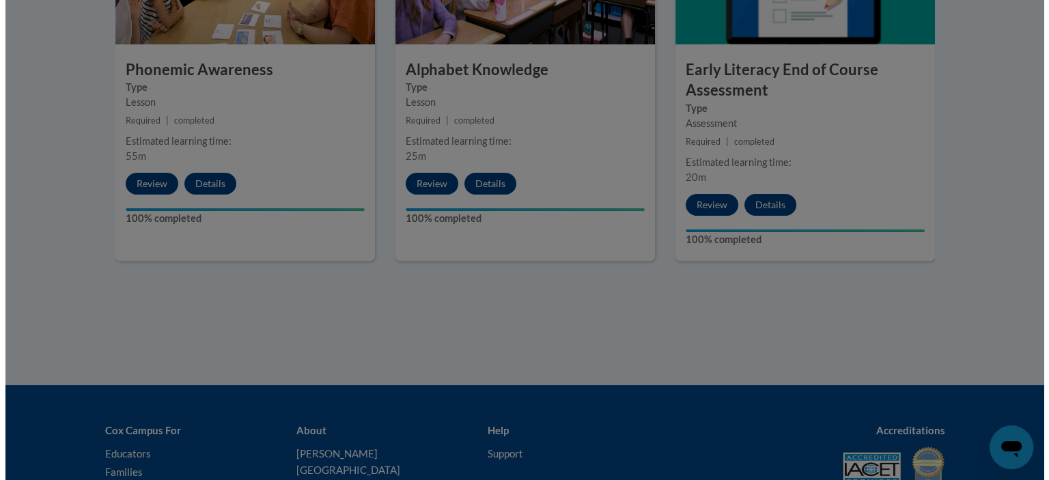
scroll to position [928, 0]
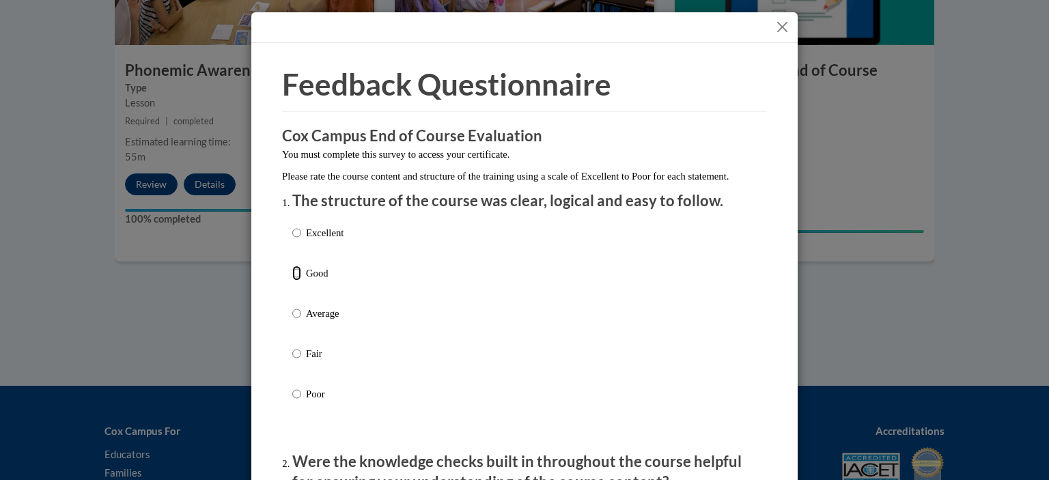
click at [292, 281] on input "Good" at bounding box center [296, 273] width 9 height 15
radio input "true"
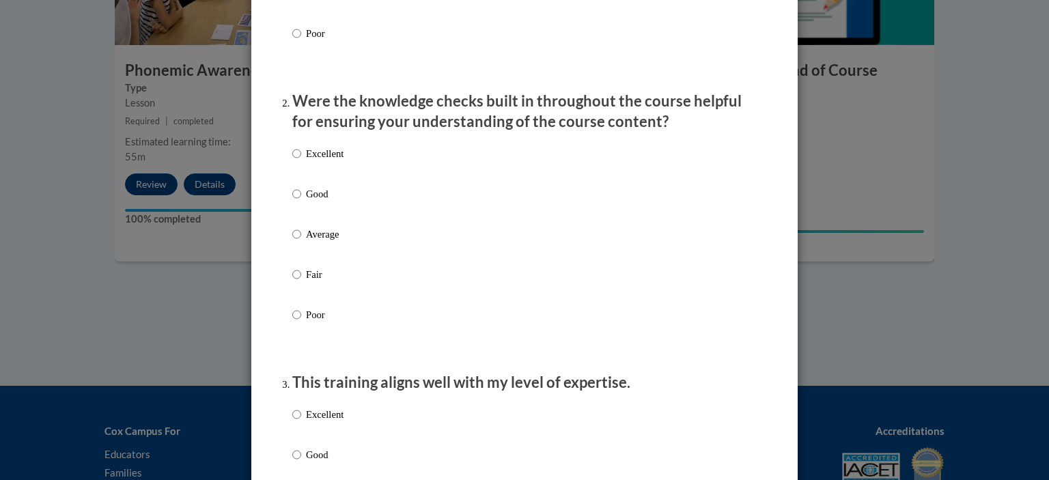
scroll to position [362, 0]
click at [292, 160] on input "Excellent" at bounding box center [296, 152] width 9 height 15
radio input "true"
click at [292, 160] on input "Excellent" at bounding box center [296, 152] width 9 height 15
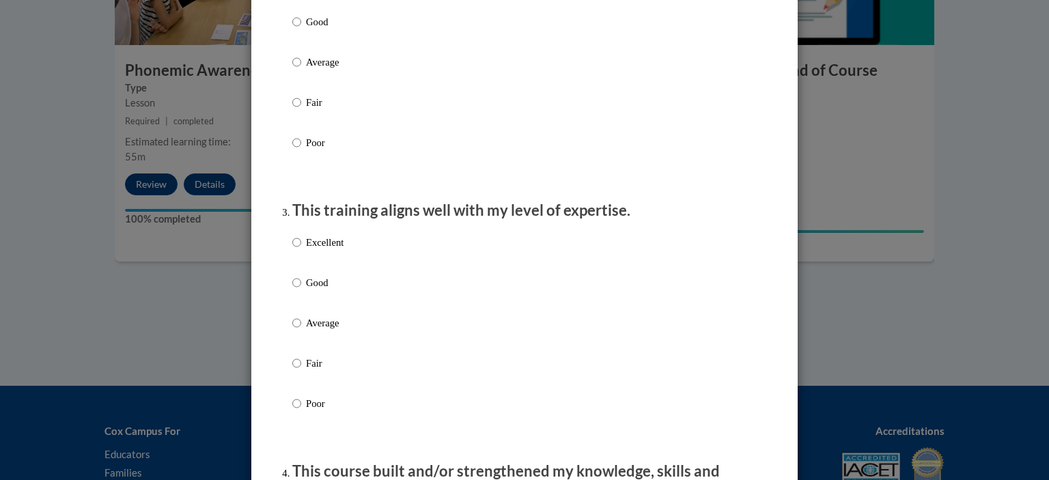
scroll to position [575, 0]
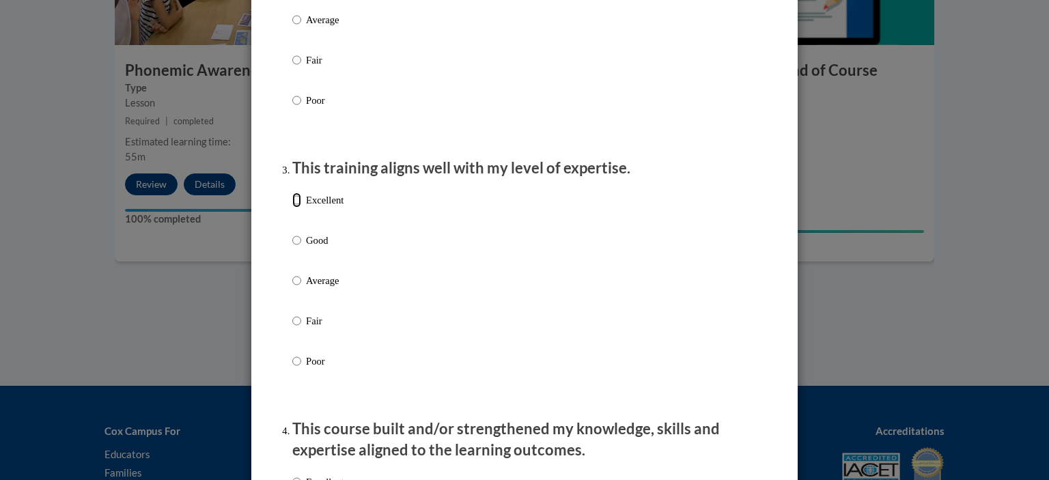
click at [292, 208] on input "Excellent" at bounding box center [296, 200] width 9 height 15
radio input "true"
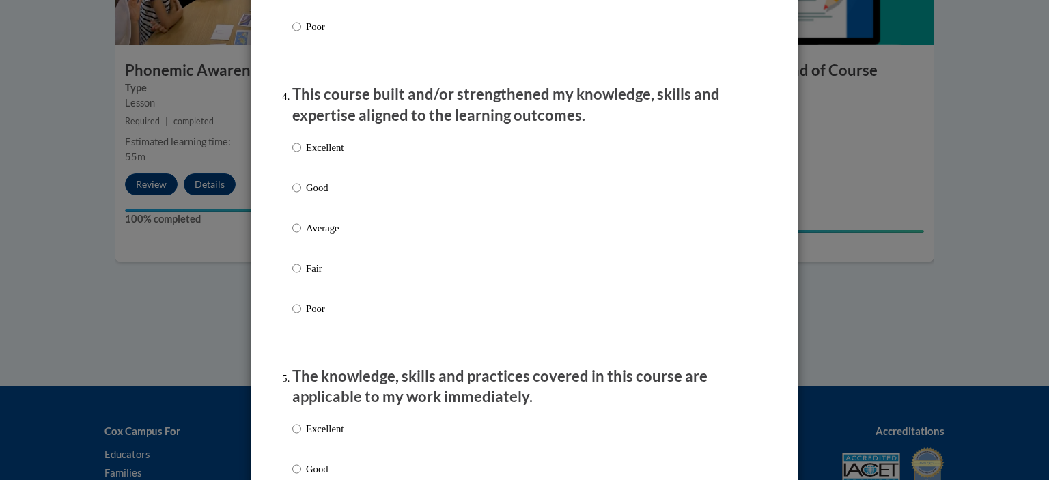
scroll to position [910, 0]
click at [292, 155] on input "Excellent" at bounding box center [296, 147] width 9 height 15
radio input "true"
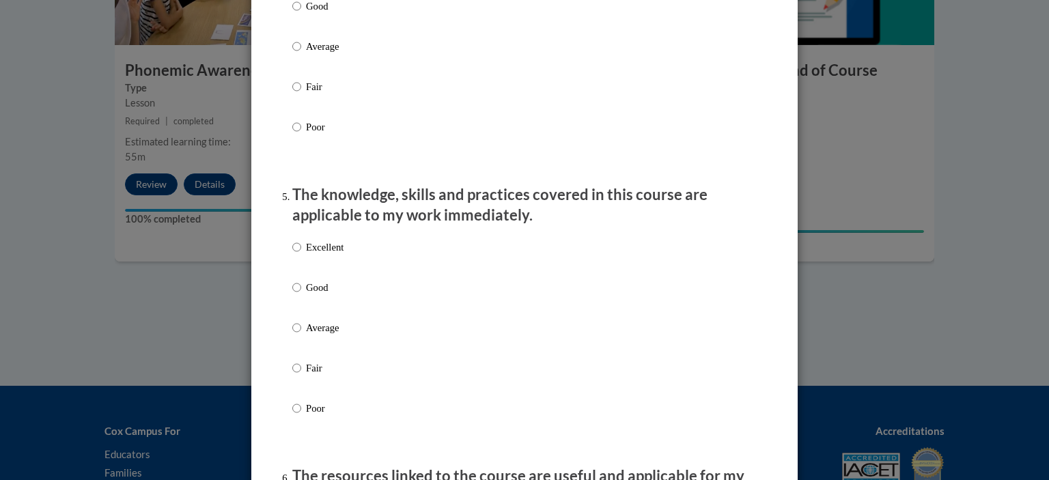
scroll to position [1093, 0]
click at [292, 253] on input "Excellent" at bounding box center [296, 245] width 9 height 15
radio input "true"
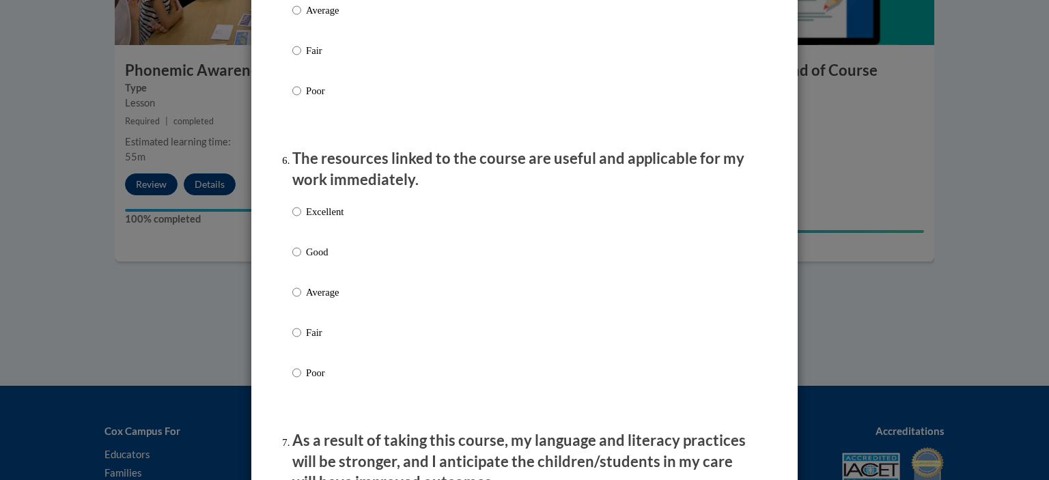
scroll to position [1410, 0]
click at [292, 219] on input "Excellent" at bounding box center [296, 211] width 9 height 15
radio input "true"
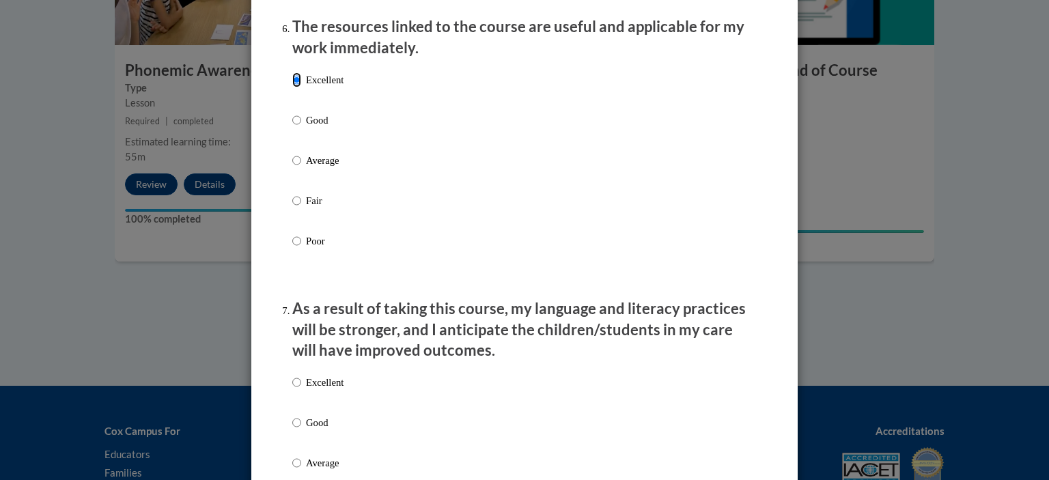
scroll to position [1679, 0]
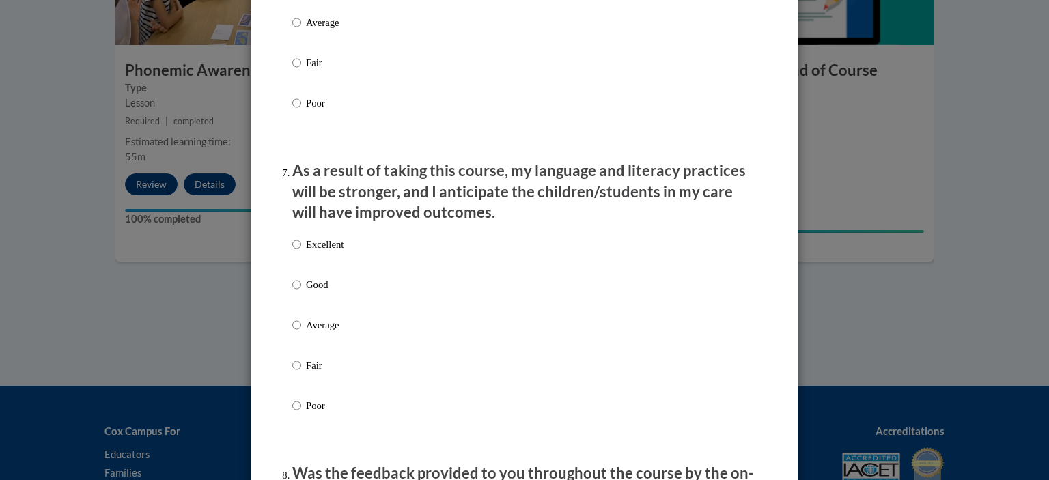
click at [297, 258] on label "Excellent" at bounding box center [317, 255] width 51 height 37
click at [297, 252] on input "Excellent" at bounding box center [296, 244] width 9 height 15
radio input "true"
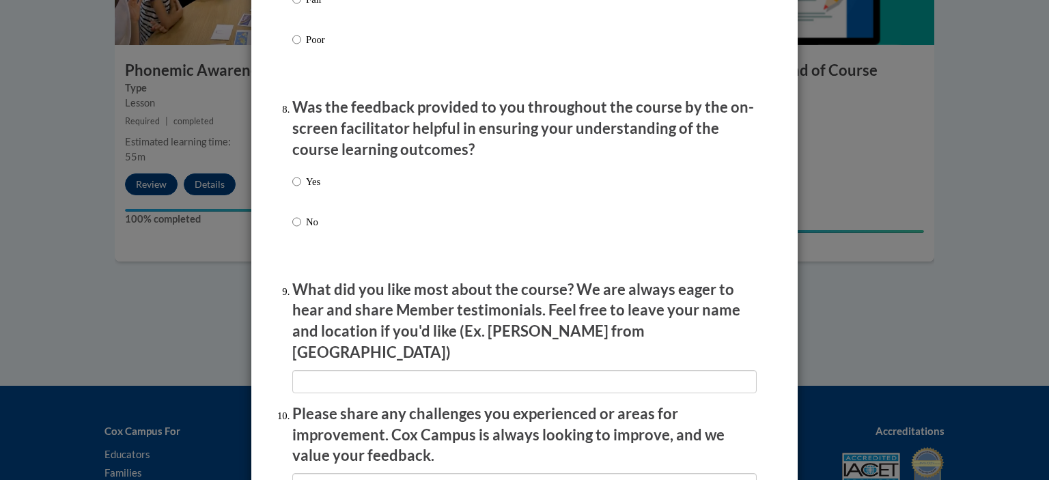
scroll to position [2066, 0]
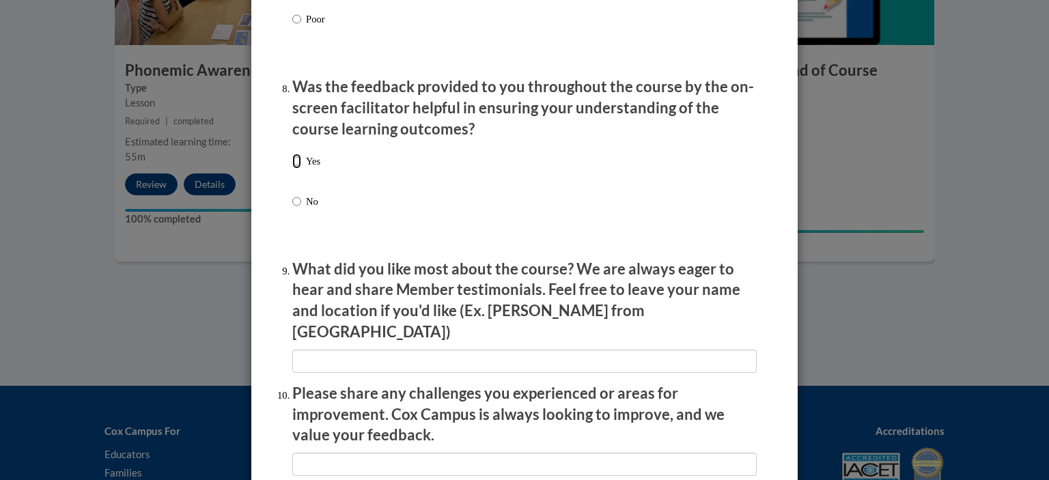
click at [292, 169] on input "Yes" at bounding box center [296, 161] width 9 height 15
radio input "true"
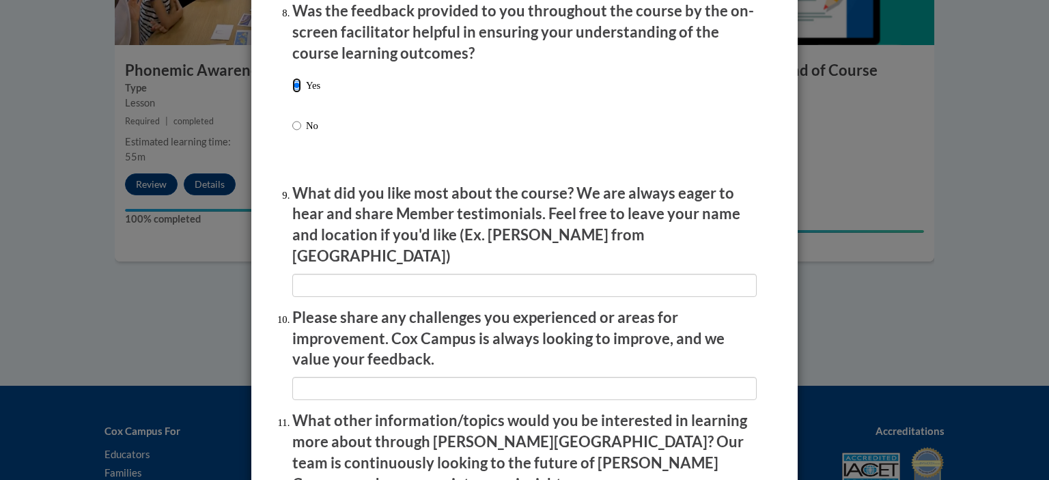
scroll to position [2143, 0]
click at [492, 281] on input "textbox" at bounding box center [524, 284] width 465 height 23
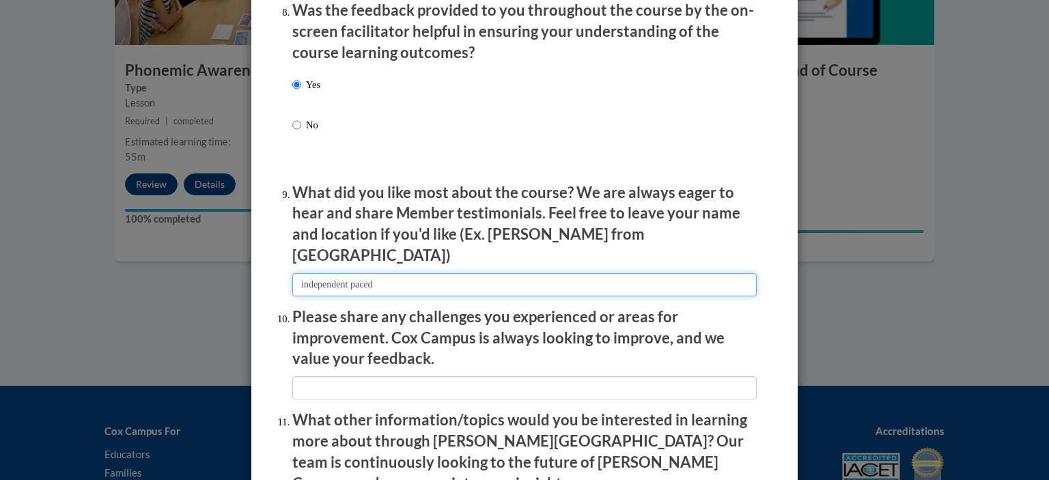
type input "independent paced"
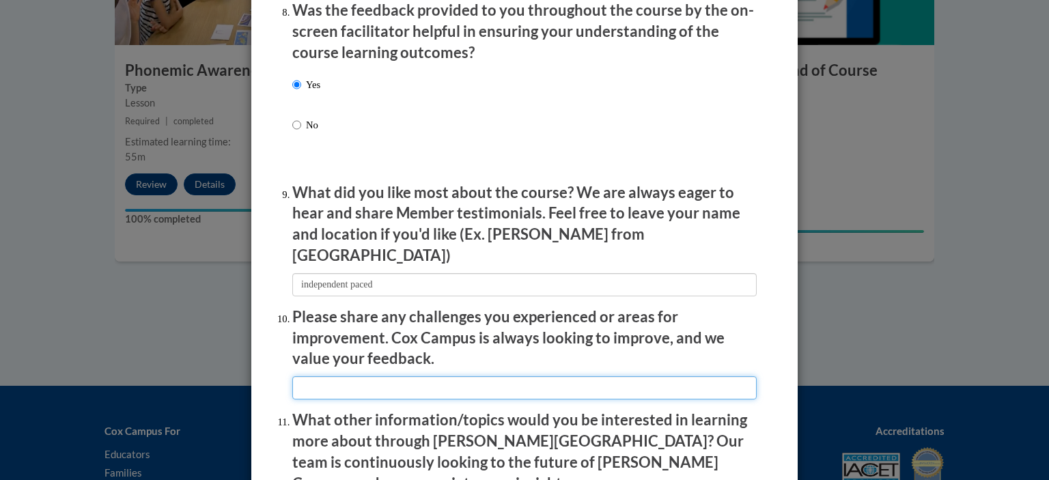
click at [538, 379] on input "textbox" at bounding box center [524, 387] width 465 height 23
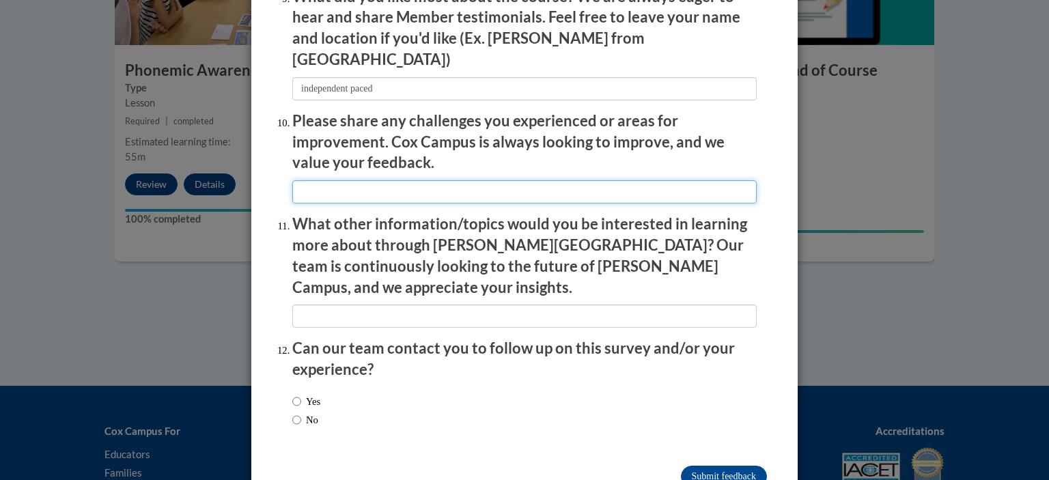
scroll to position [2365, 0]
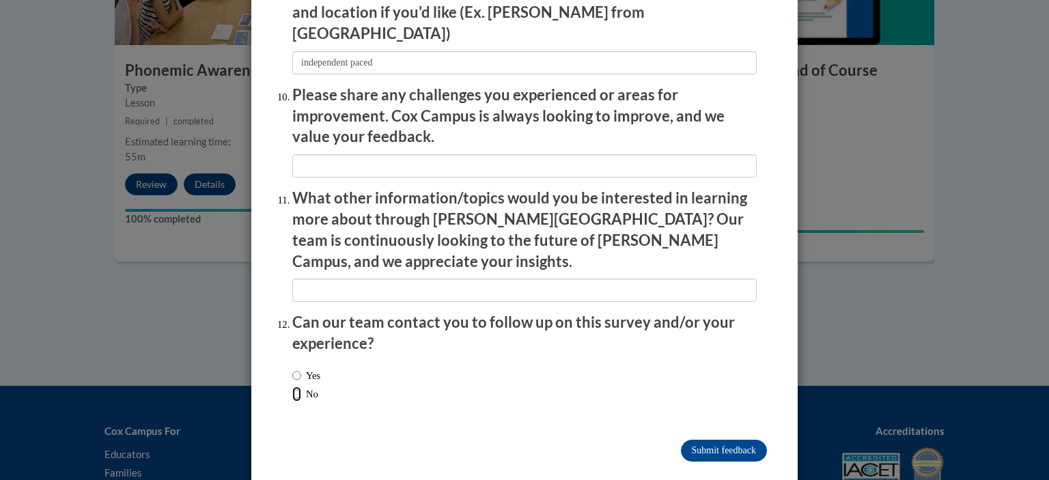
click at [292, 387] on input "No" at bounding box center [296, 394] width 9 height 15
radio input "true"
click at [740, 440] on input "Submit feedback" at bounding box center [724, 451] width 86 height 22
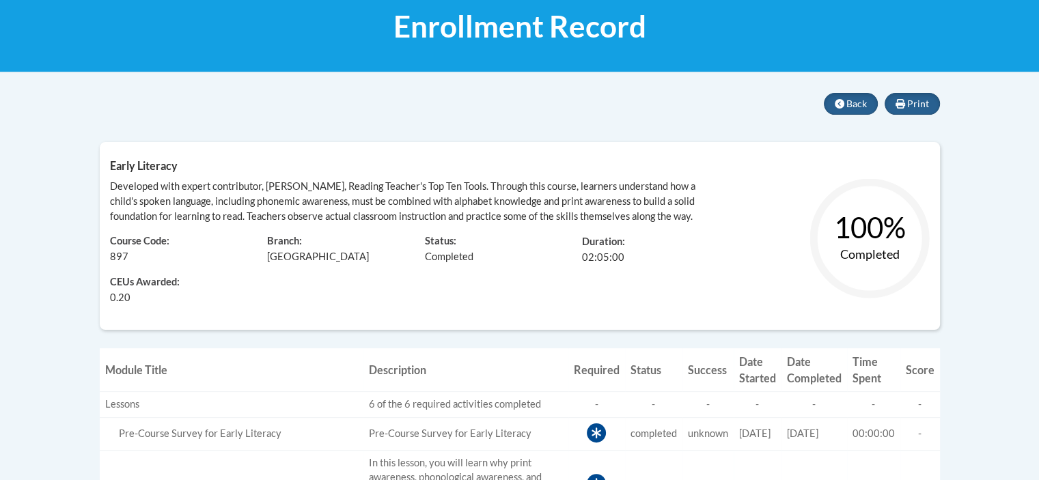
scroll to position [210, 0]
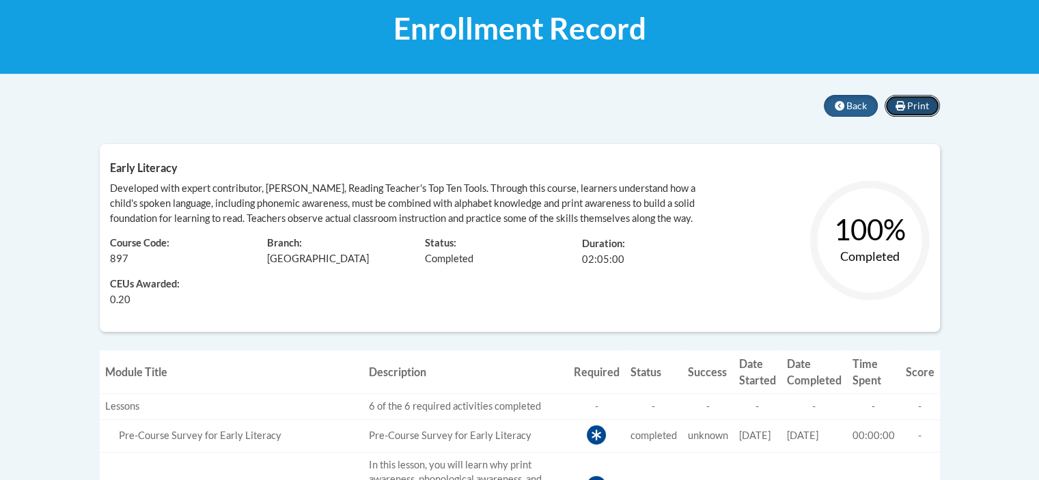
click at [909, 102] on span "Print" at bounding box center [918, 106] width 22 height 12
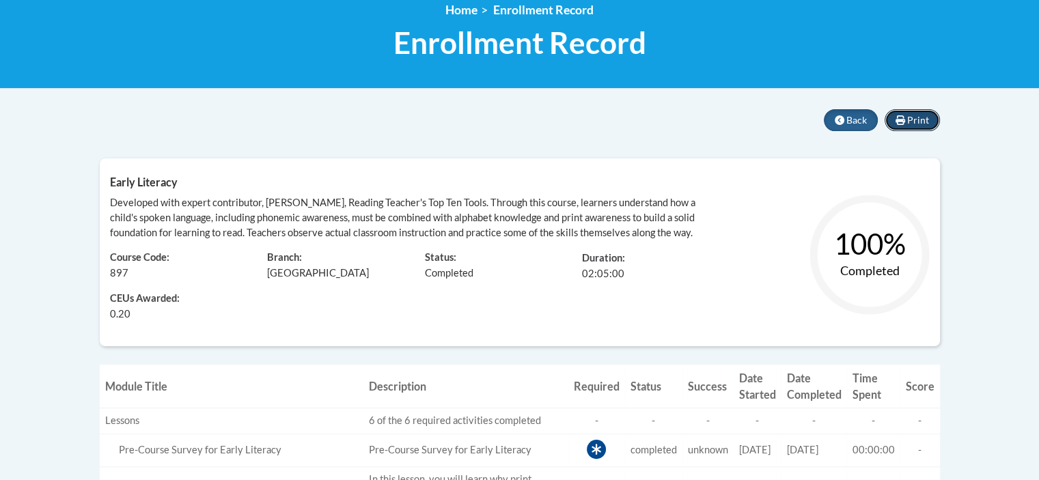
scroll to position [197, 0]
click at [864, 118] on span "Back" at bounding box center [857, 119] width 20 height 12
